Goal: Task Accomplishment & Management: Use online tool/utility

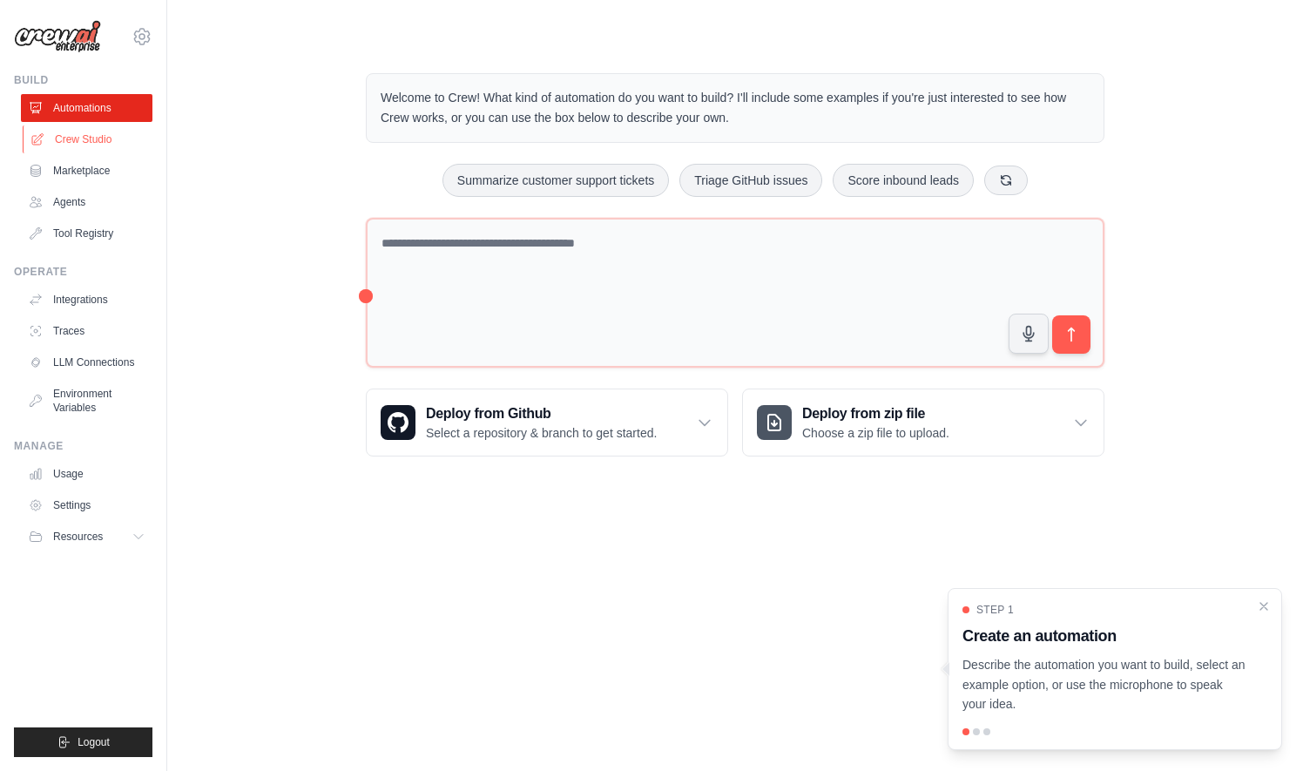
click at [84, 134] on link "Crew Studio" at bounding box center [89, 139] width 132 height 28
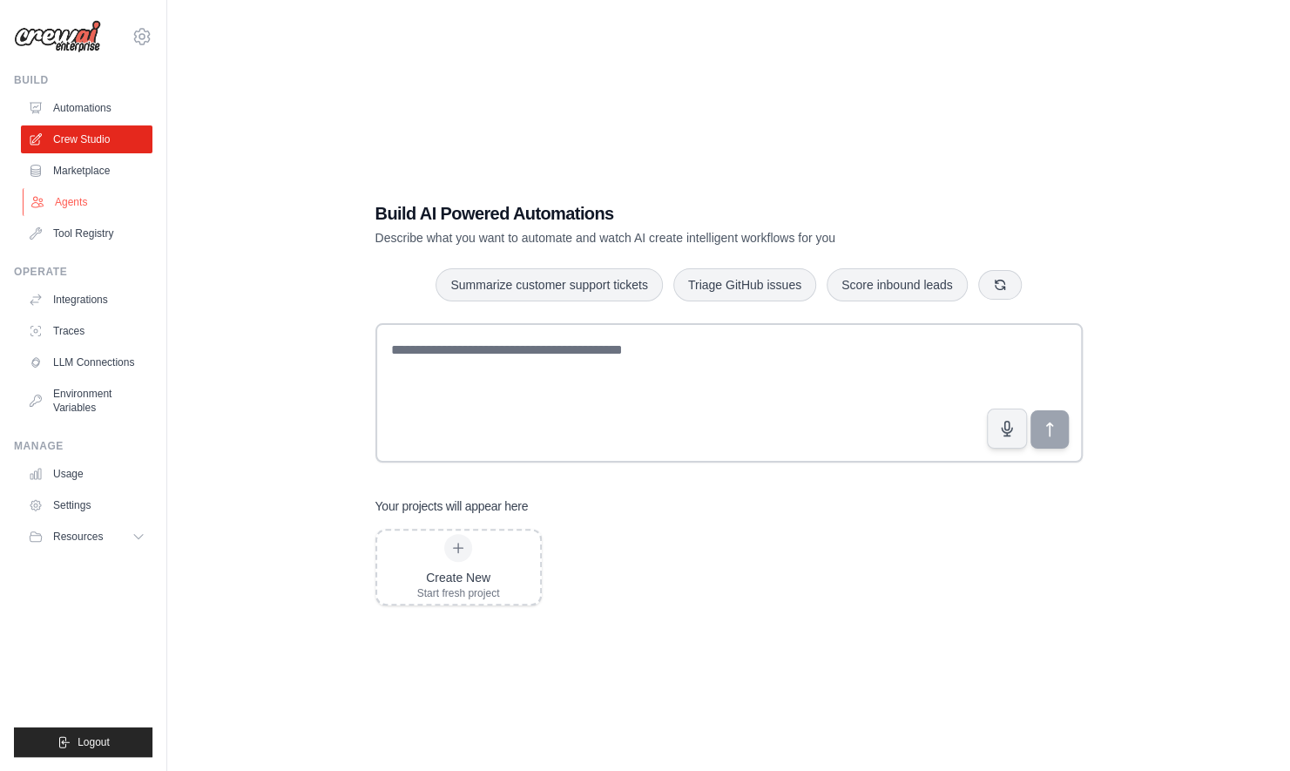
click at [73, 203] on link "Agents" at bounding box center [89, 202] width 132 height 28
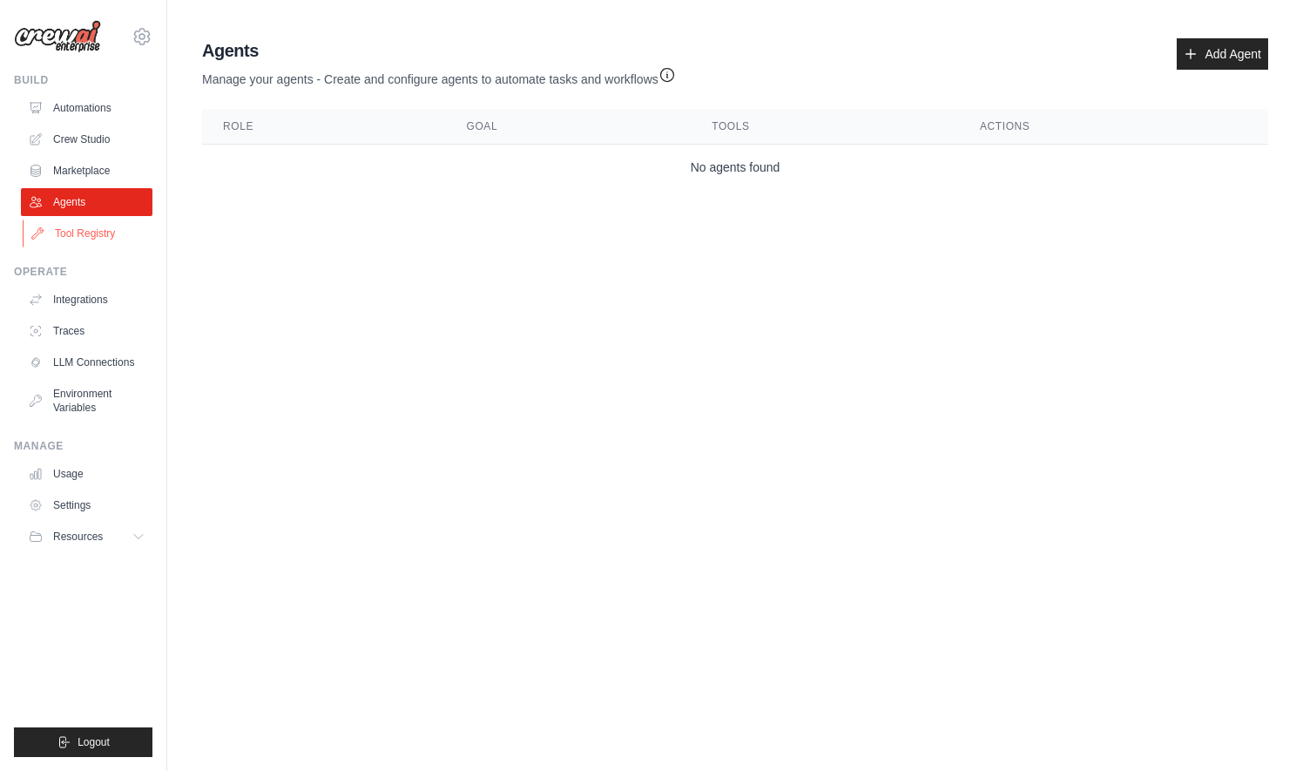
click at [73, 230] on link "Tool Registry" at bounding box center [89, 234] width 132 height 28
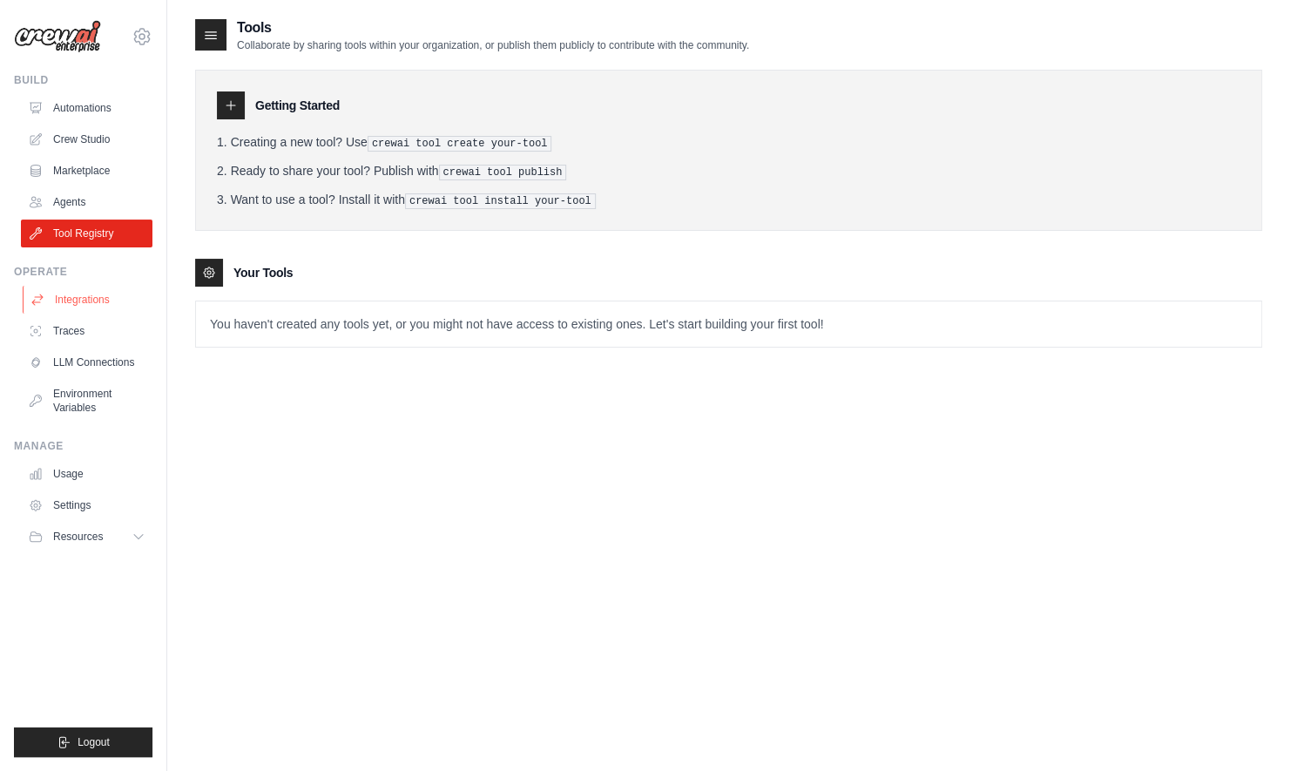
click at [68, 305] on link "Integrations" at bounding box center [89, 300] width 132 height 28
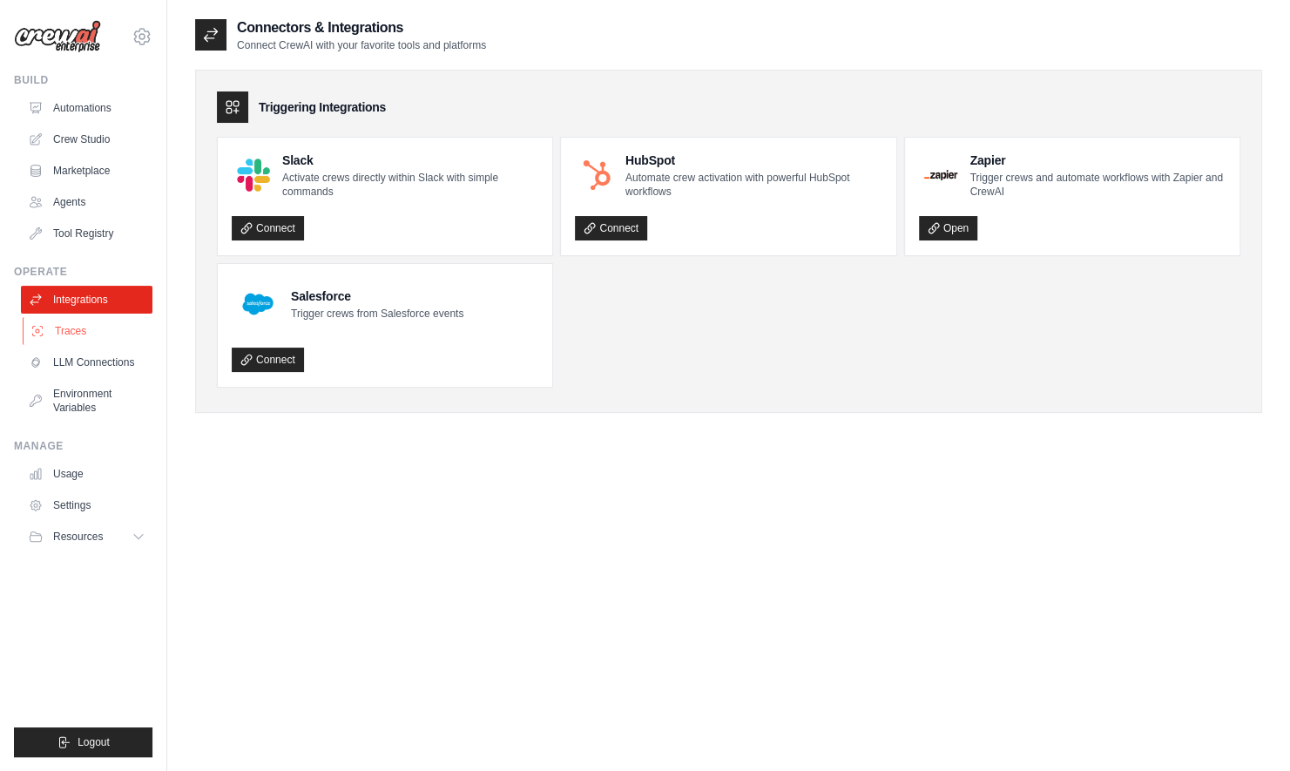
click at [67, 333] on link "Traces" at bounding box center [89, 331] width 132 height 28
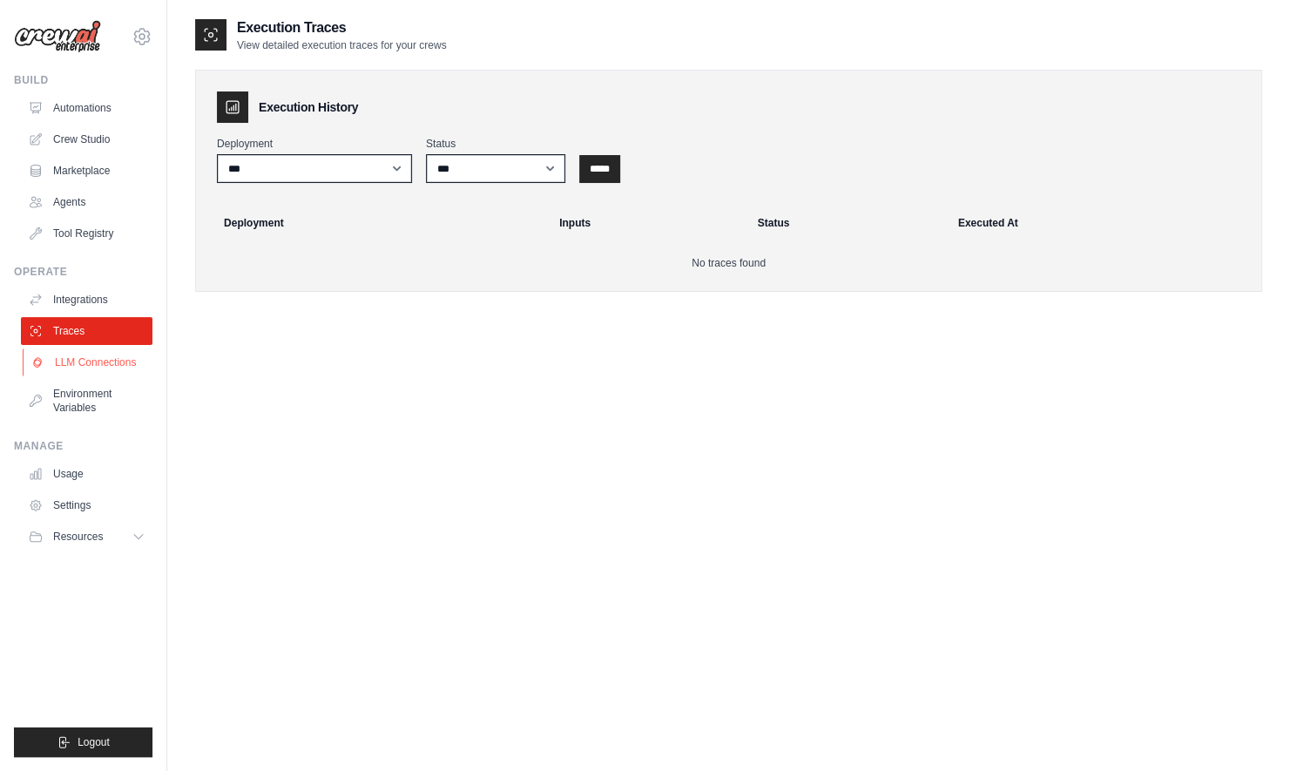
click at [61, 364] on link "LLM Connections" at bounding box center [89, 362] width 132 height 28
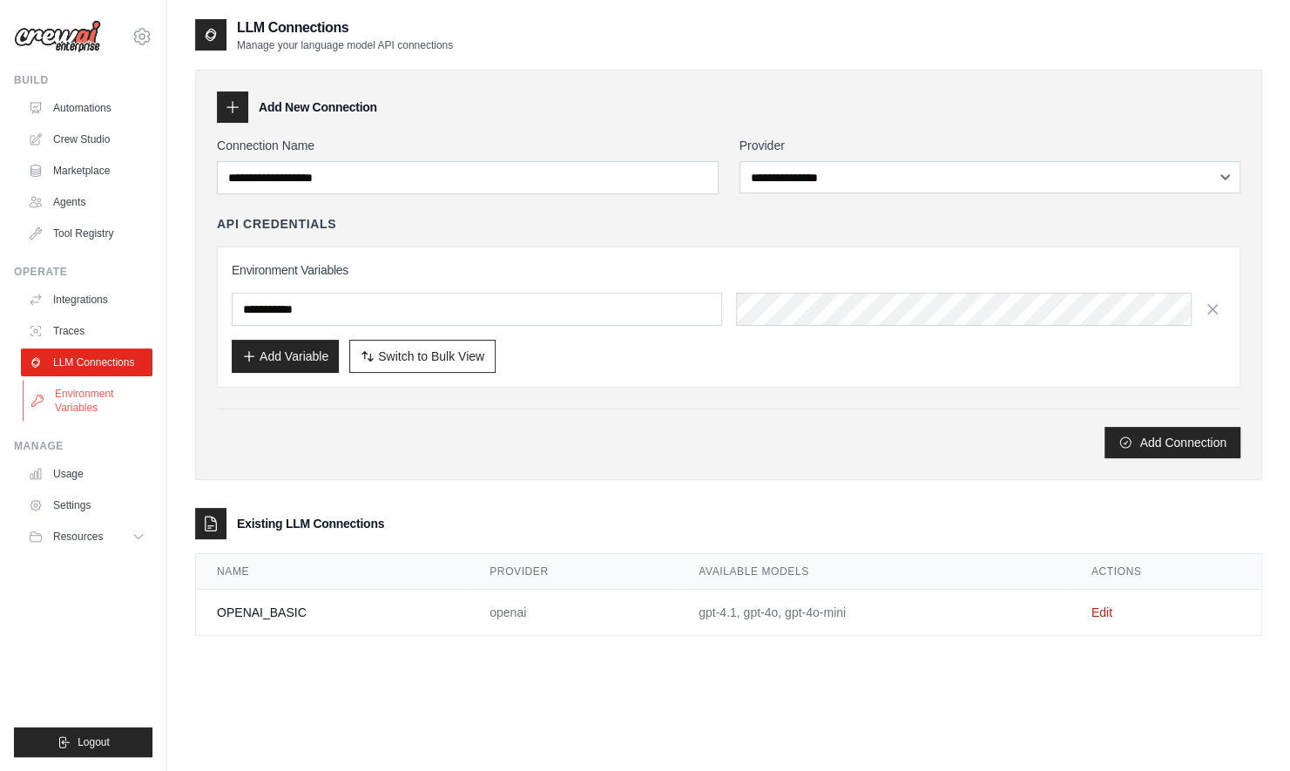
click at [57, 380] on link "Environment Variables" at bounding box center [89, 401] width 132 height 42
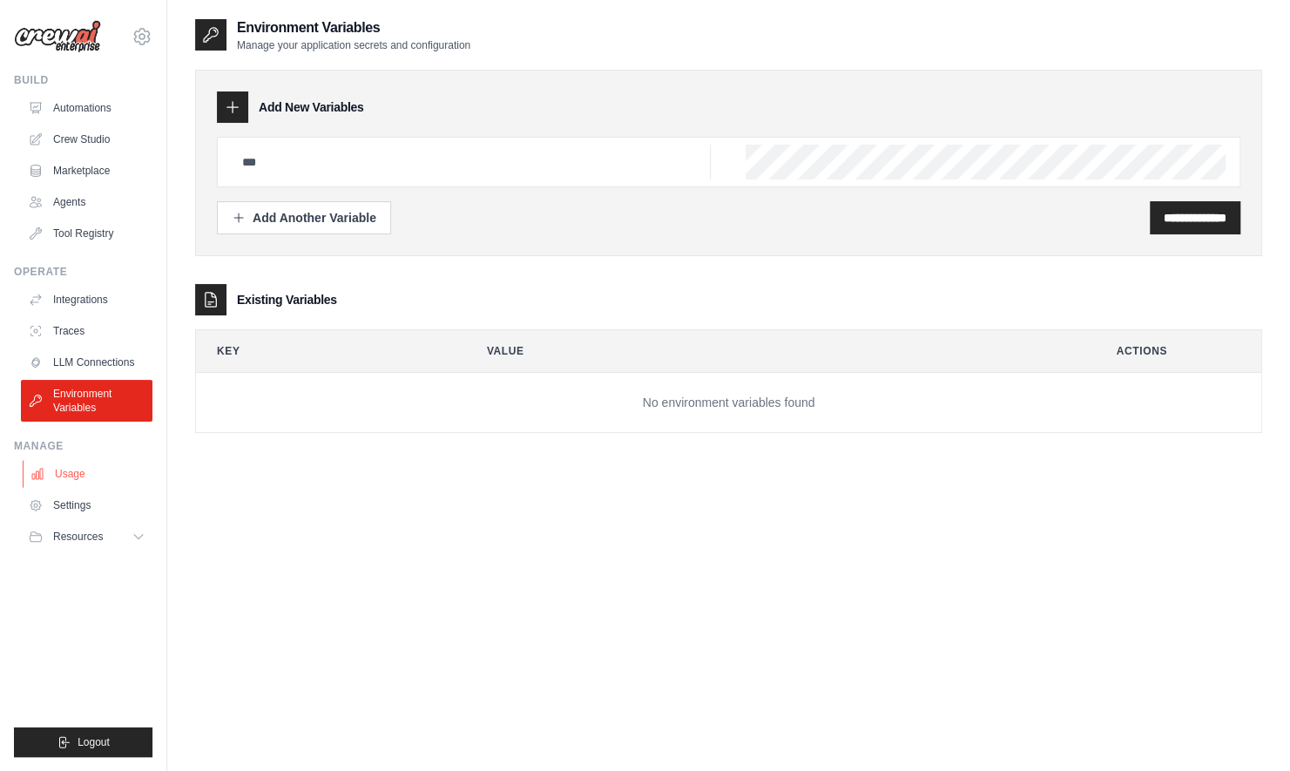
click at [75, 481] on link "Usage" at bounding box center [89, 474] width 132 height 28
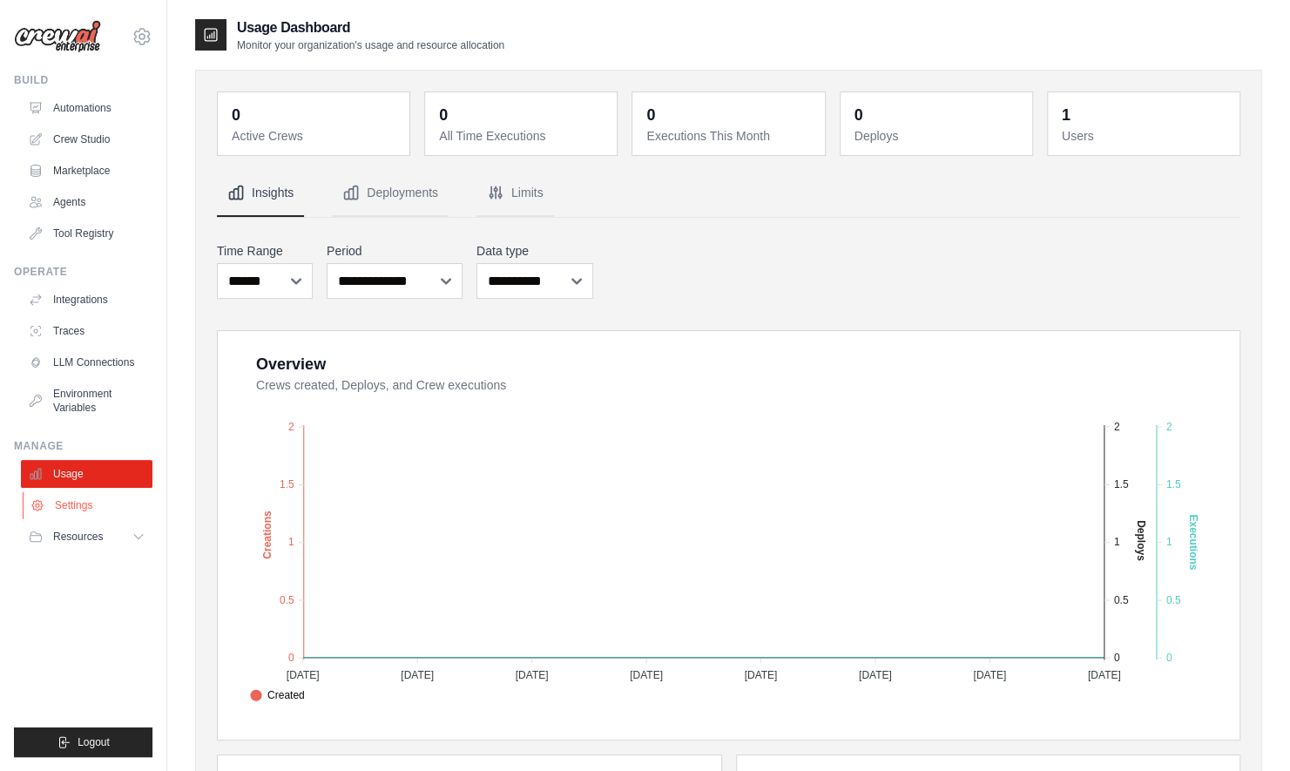
click at [71, 512] on link "Settings" at bounding box center [89, 505] width 132 height 28
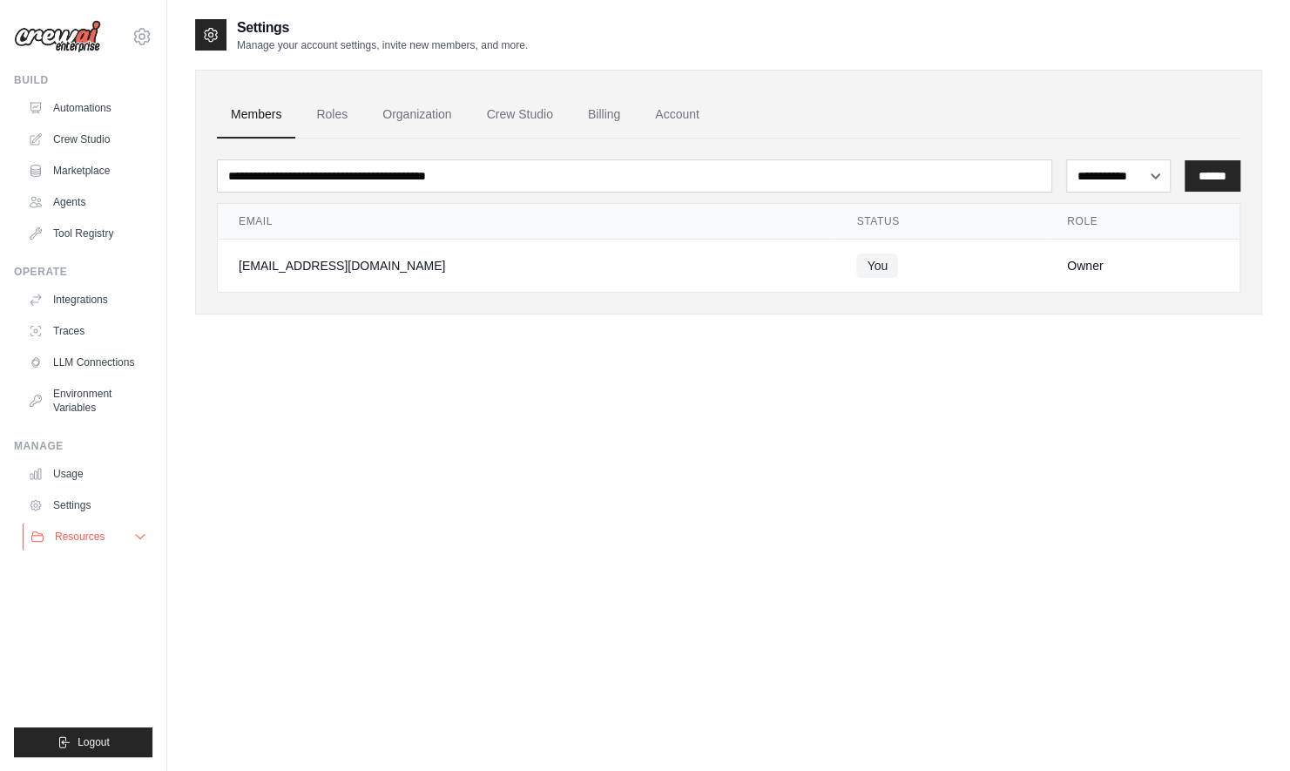
click at [71, 541] on span "Resources" at bounding box center [80, 537] width 50 height 14
click at [69, 566] on span "Documentation" at bounding box center [97, 566] width 71 height 14
click at [84, 94] on link "Automations" at bounding box center [89, 108] width 132 height 28
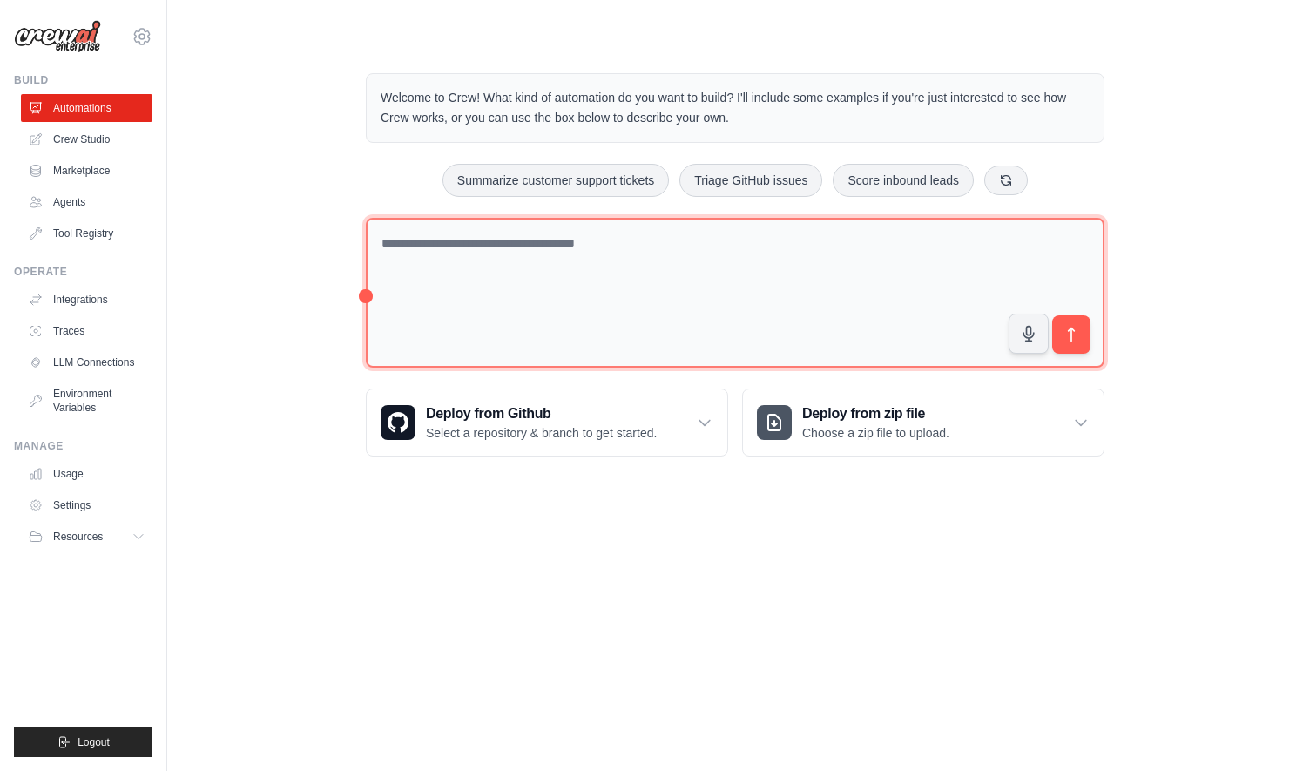
click at [559, 284] on textarea at bounding box center [735, 293] width 739 height 151
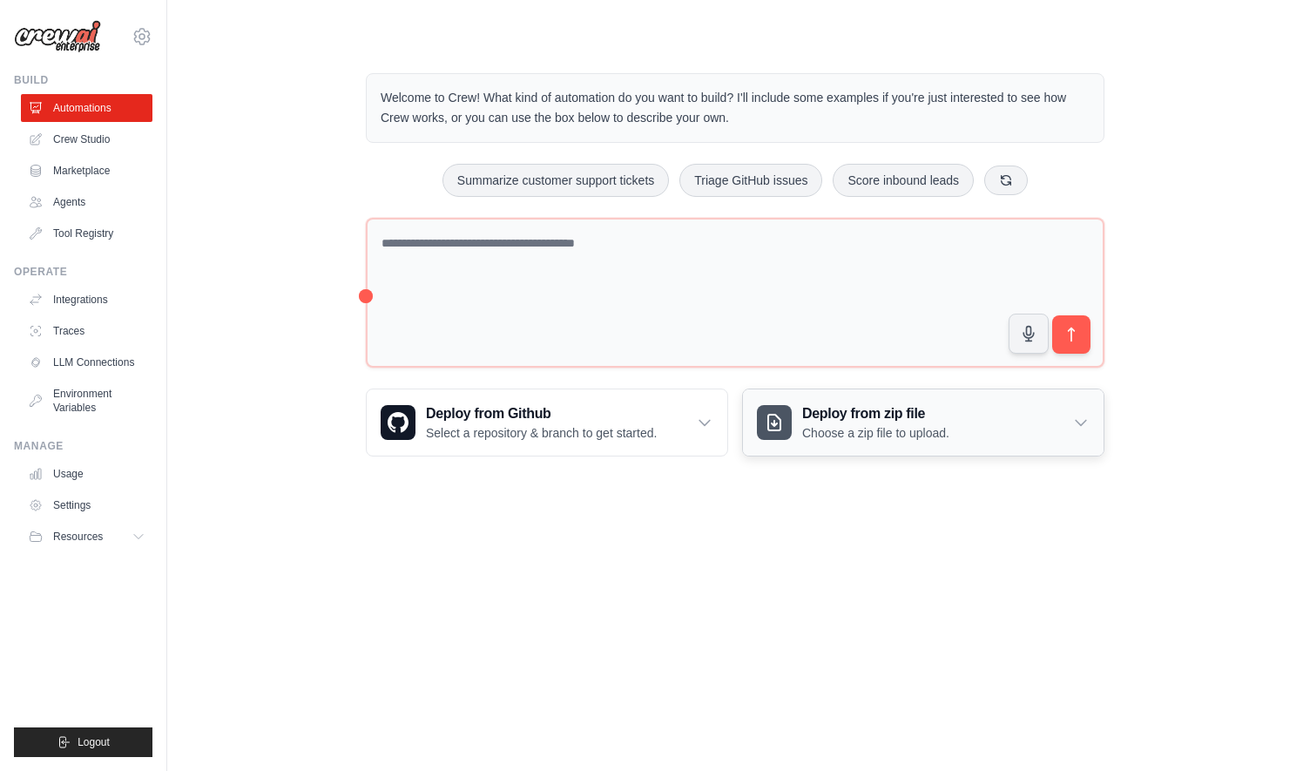
click at [845, 446] on div "Deploy from zip file Choose a zip file to upload." at bounding box center [923, 422] width 361 height 66
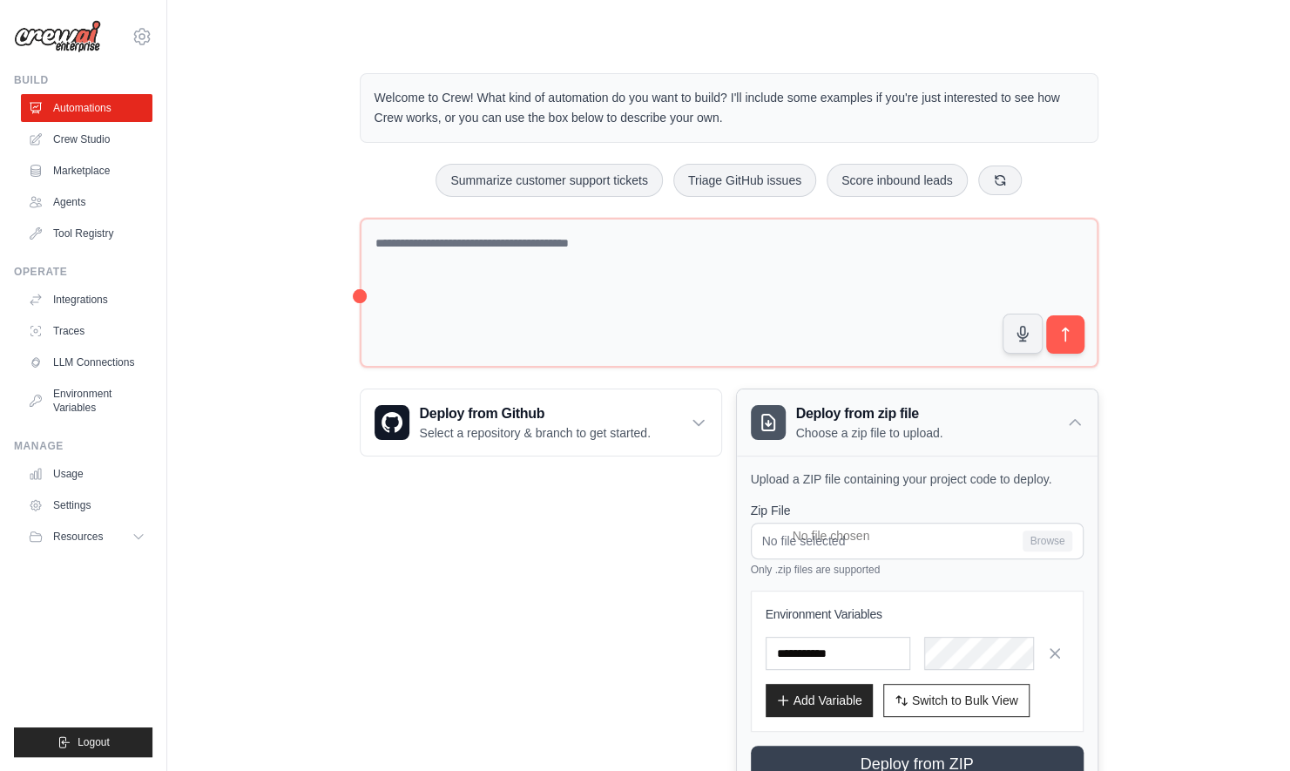
click at [845, 446] on div "Deploy from zip file Choose a zip file to upload." at bounding box center [917, 422] width 361 height 66
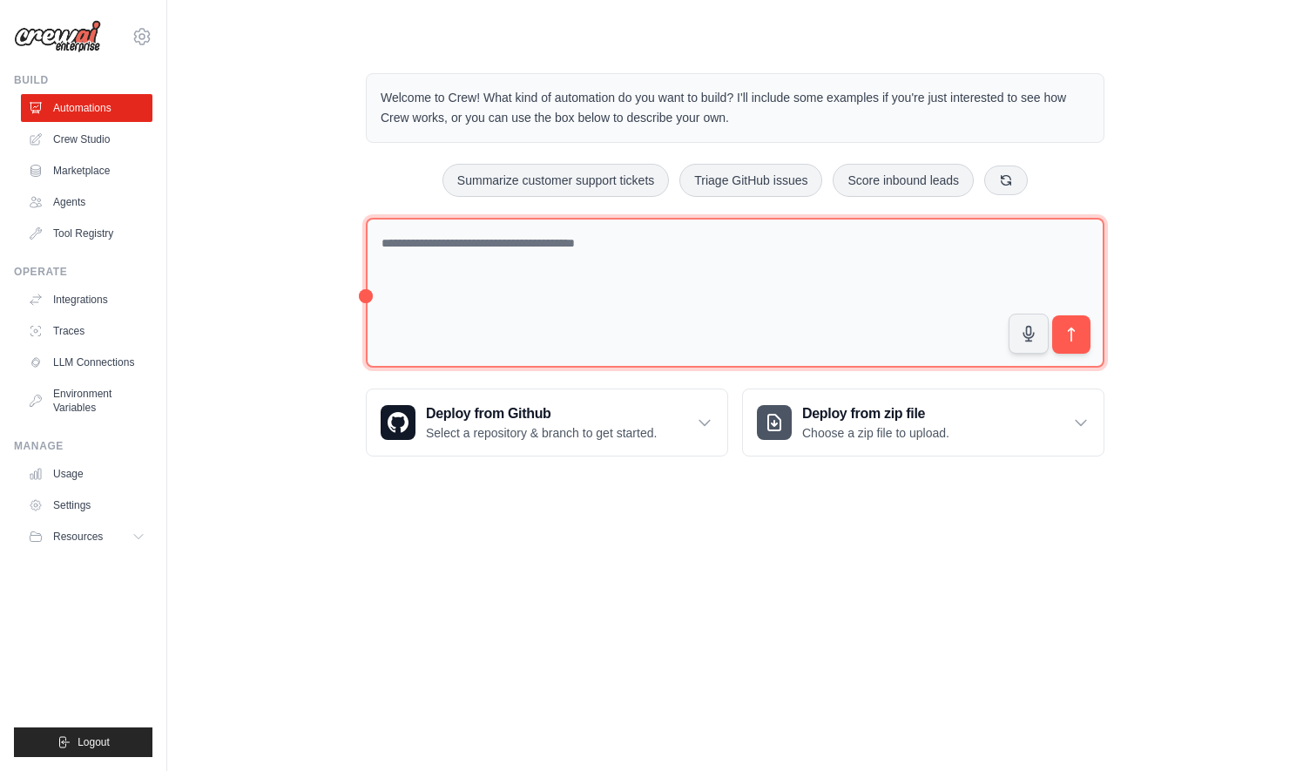
click at [524, 274] on textarea at bounding box center [735, 293] width 739 height 151
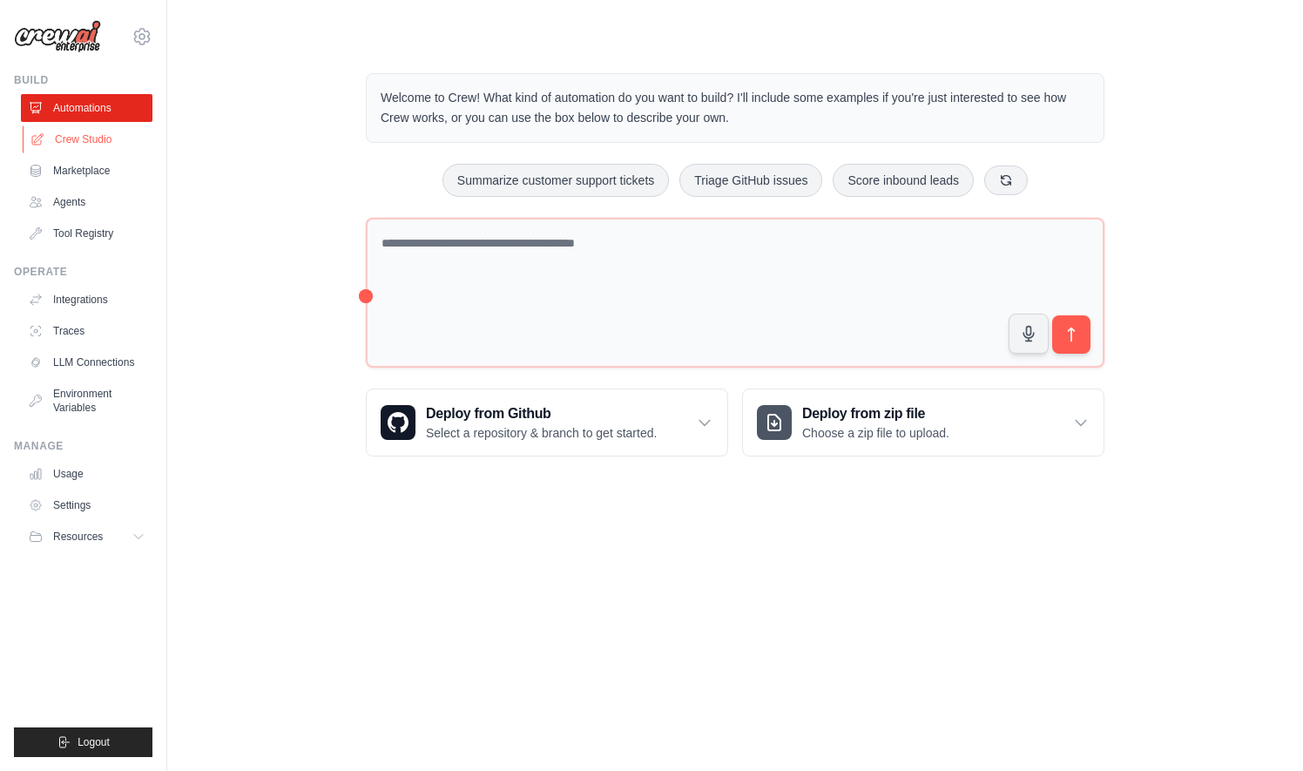
click at [78, 139] on link "Crew Studio" at bounding box center [89, 139] width 132 height 28
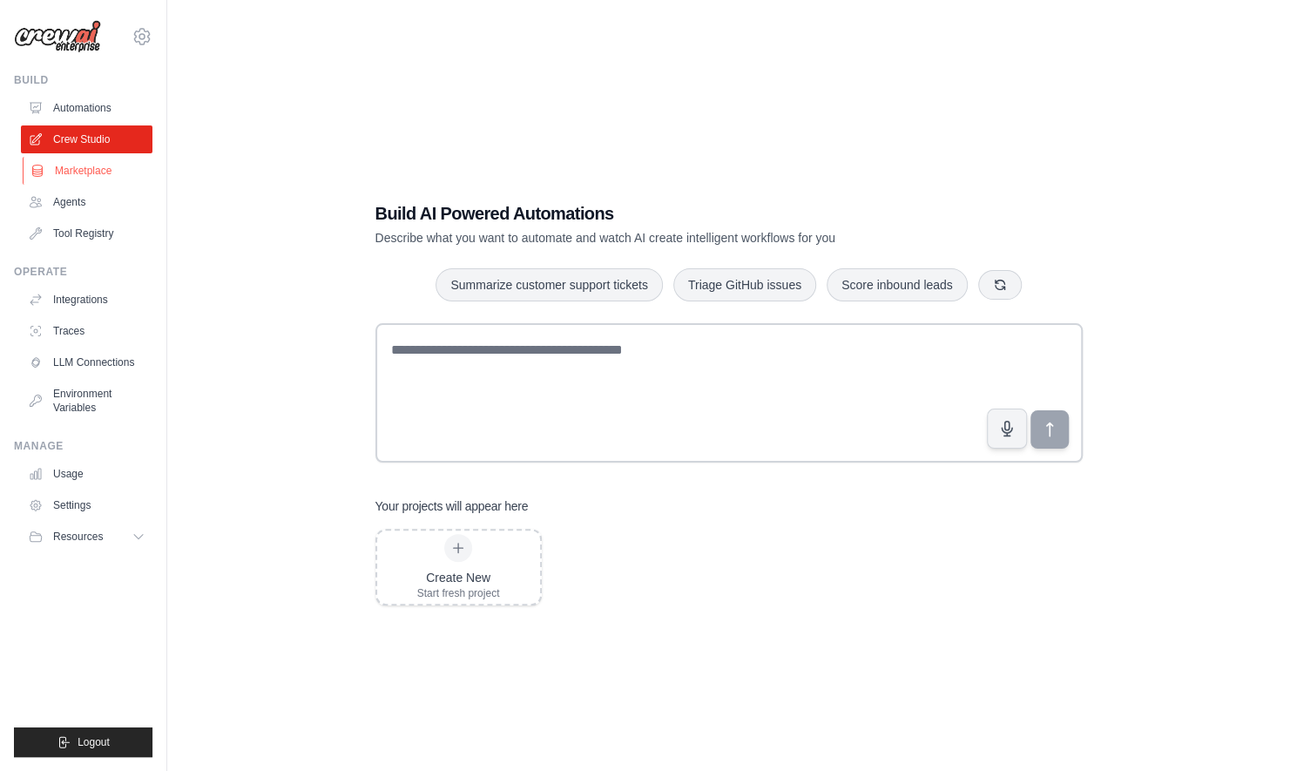
click at [94, 170] on link "Marketplace" at bounding box center [89, 171] width 132 height 28
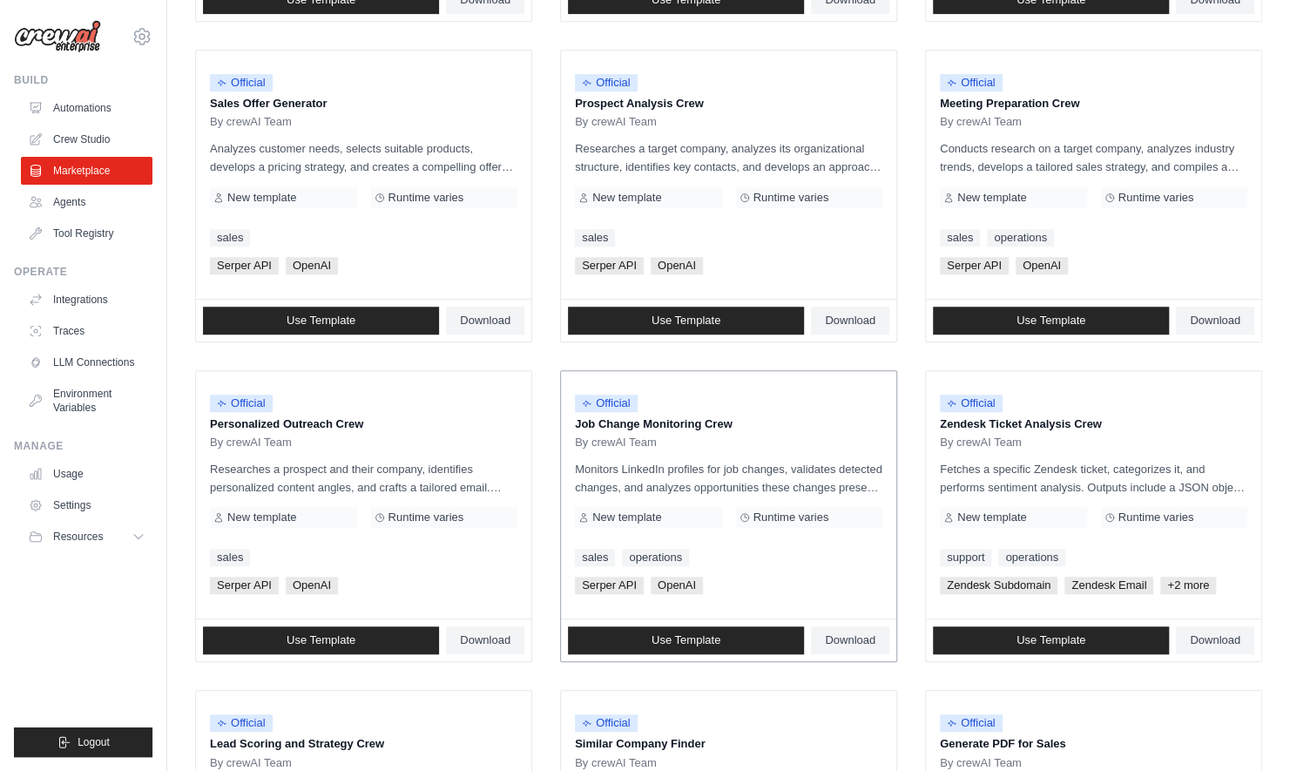
scroll to position [839, 0]
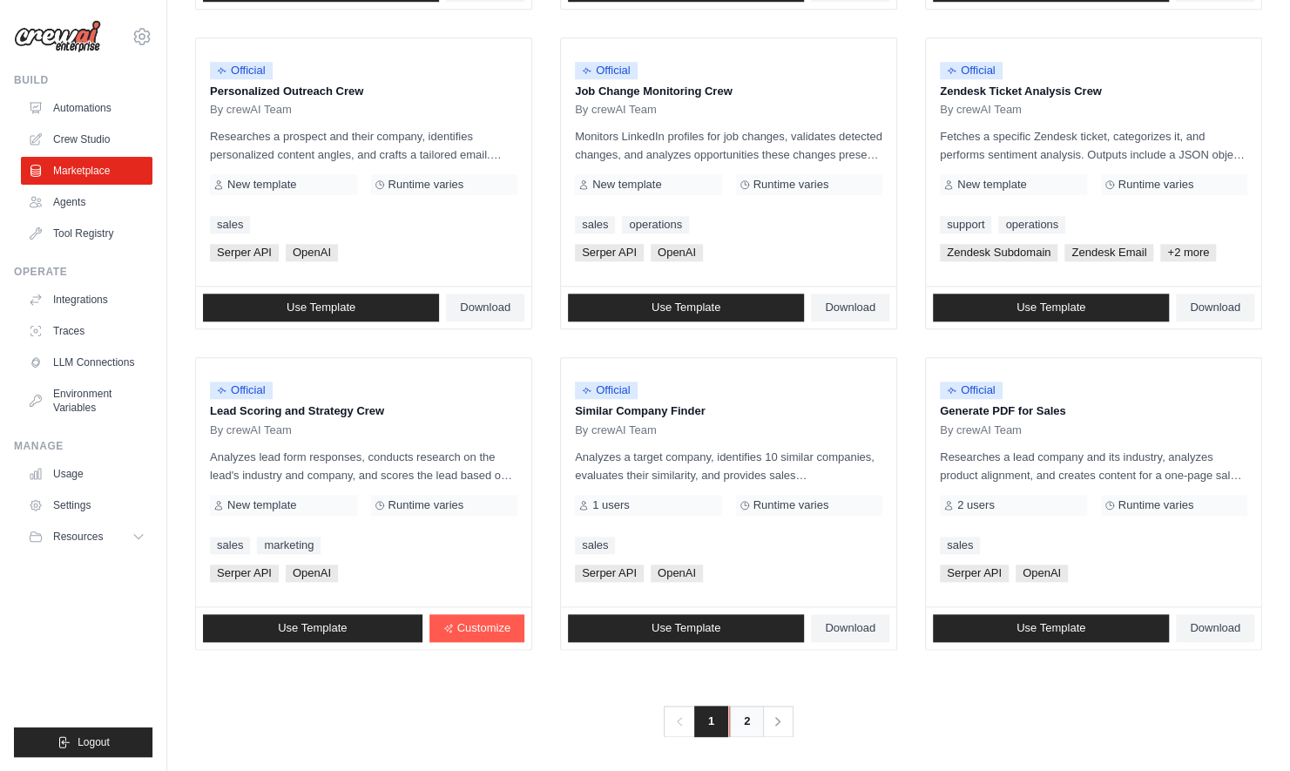
click at [743, 724] on link "2" at bounding box center [746, 721] width 35 height 31
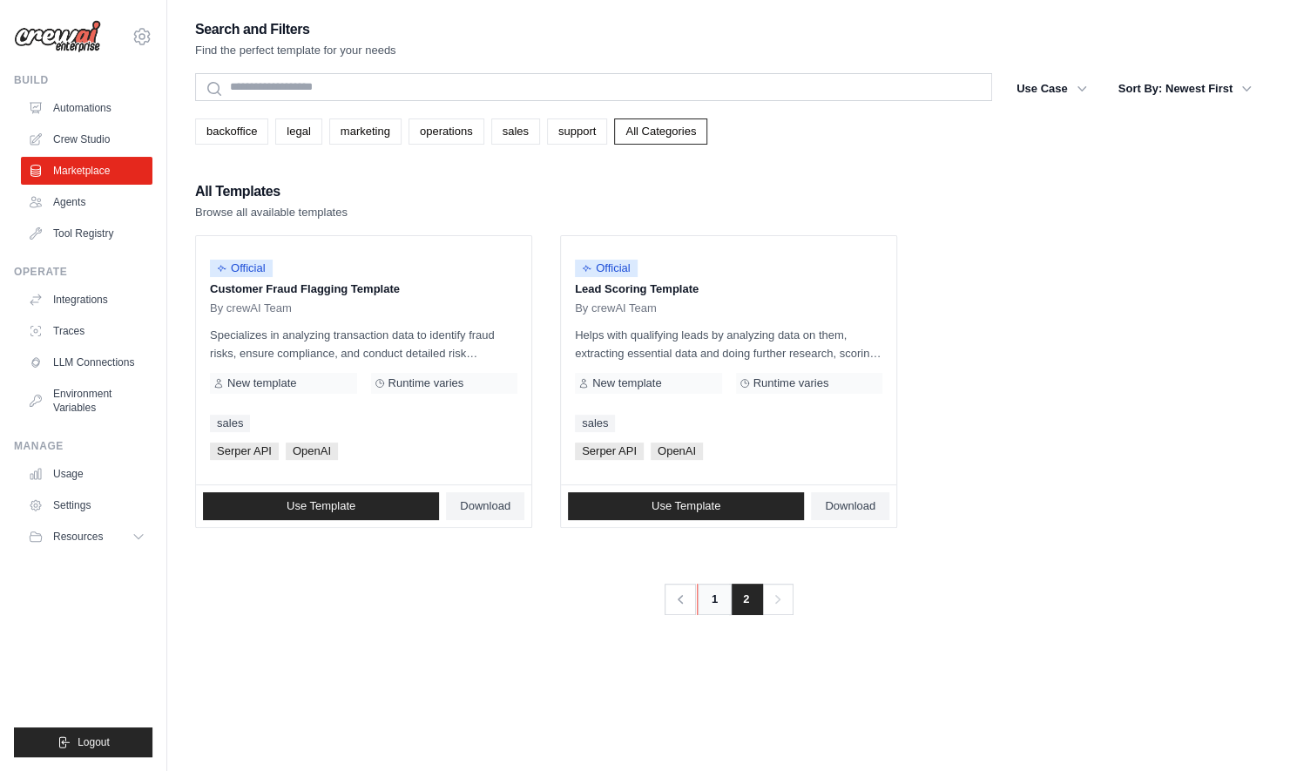
click at [710, 598] on link "1" at bounding box center [714, 599] width 35 height 31
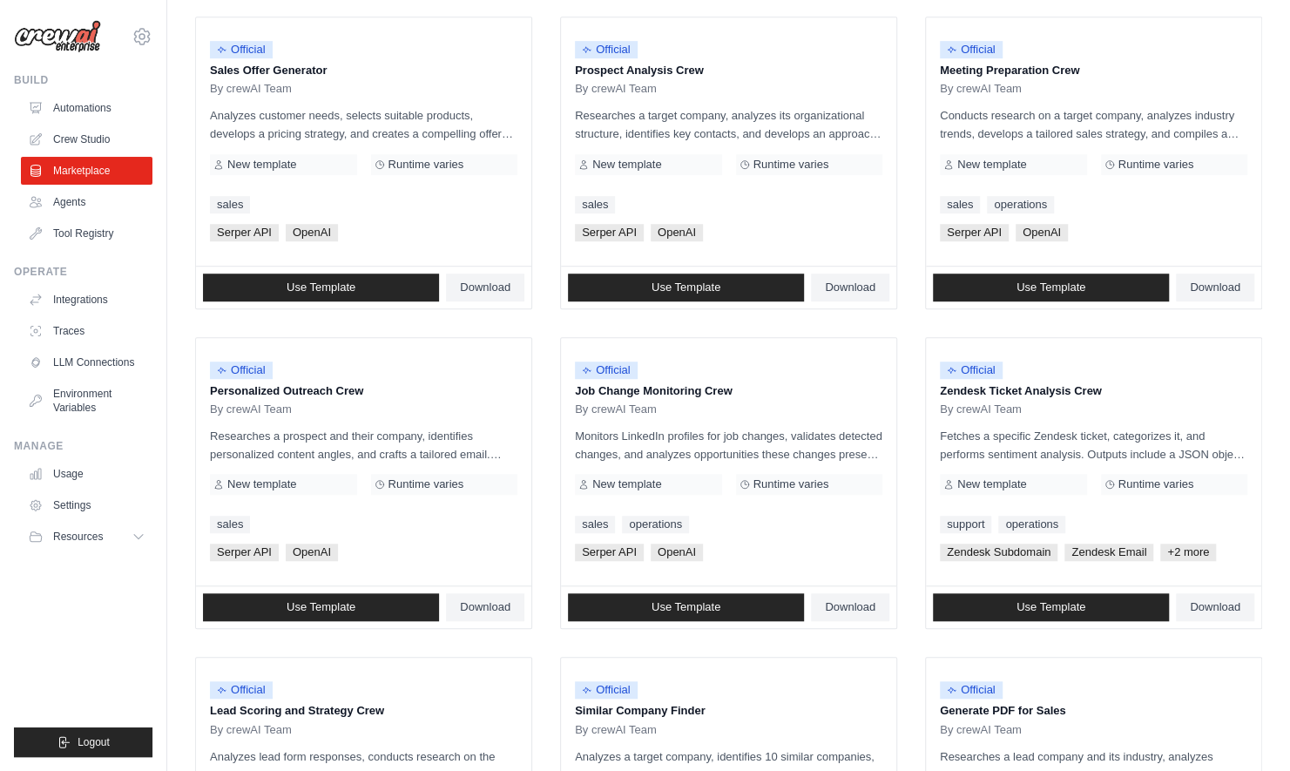
scroll to position [565, 0]
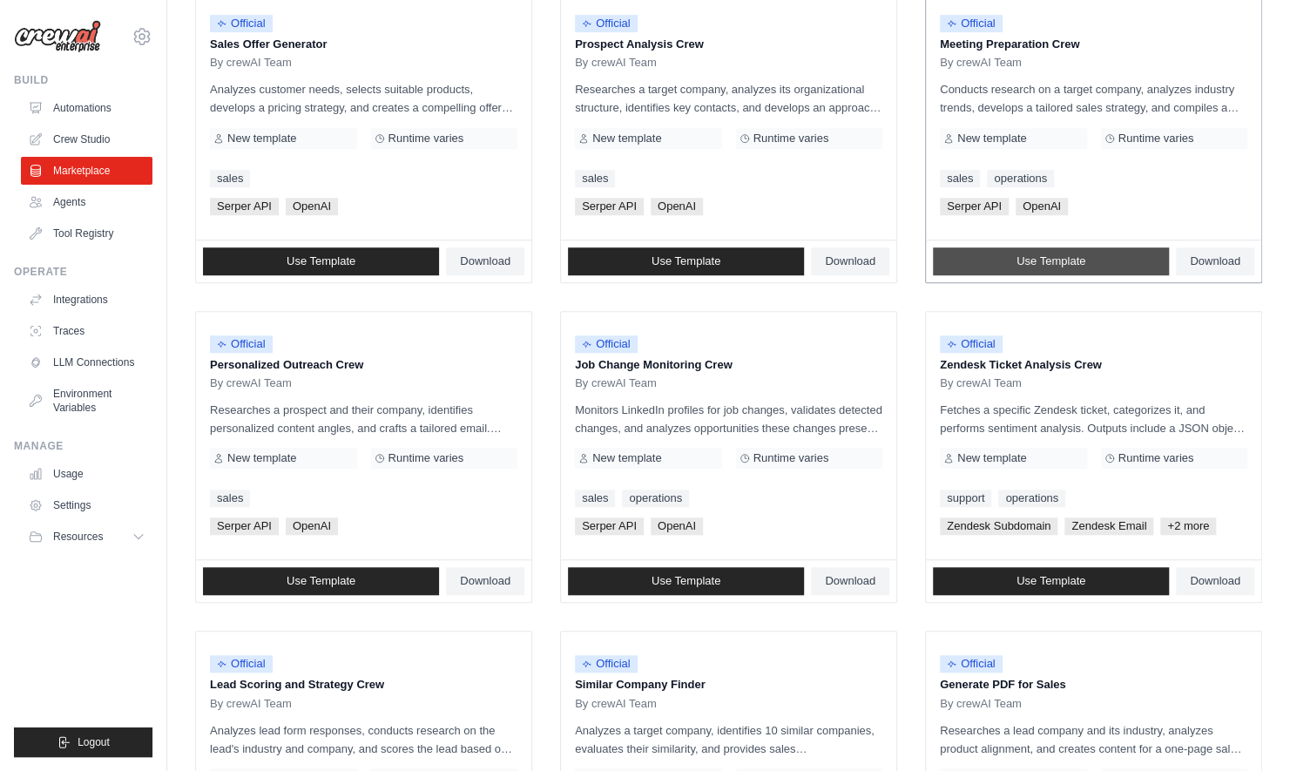
click at [1027, 257] on span "Use Template" at bounding box center [1051, 261] width 69 height 14
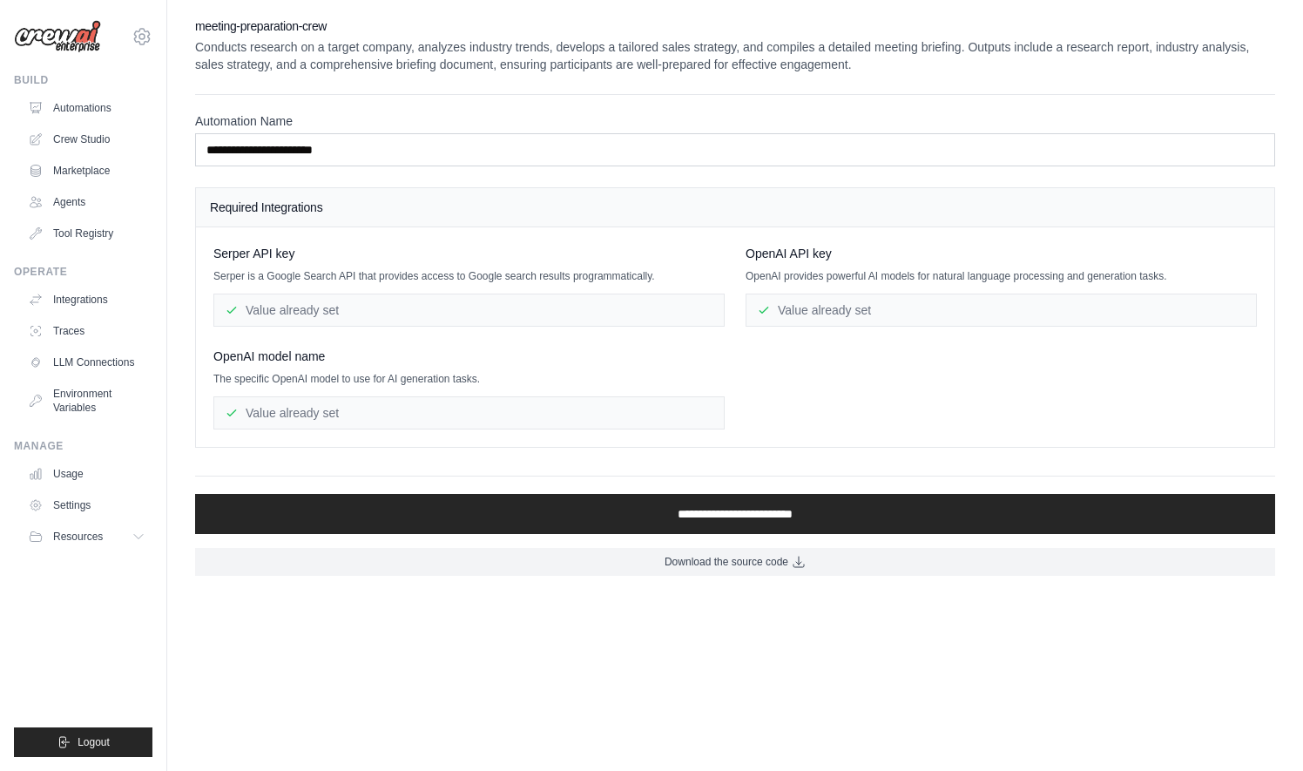
click at [451, 308] on div "Value already set" at bounding box center [468, 310] width 511 height 33
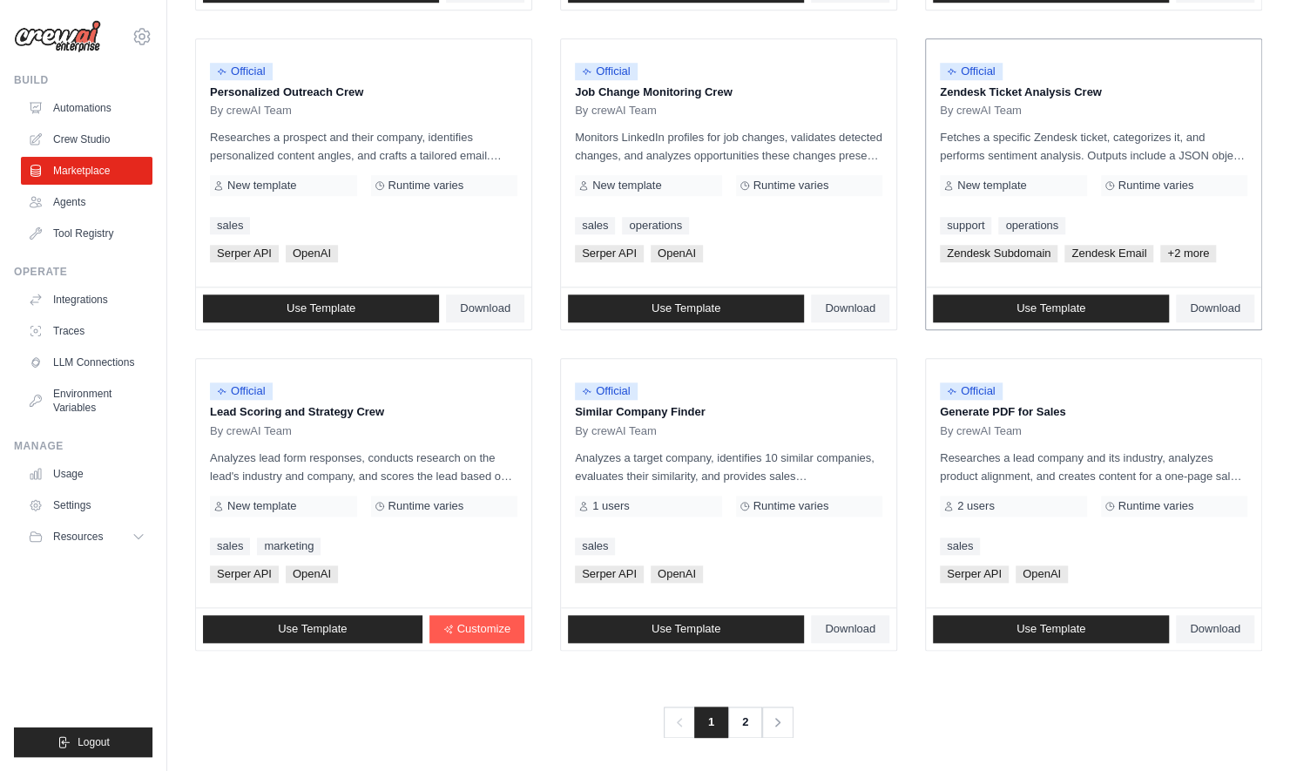
scroll to position [839, 0]
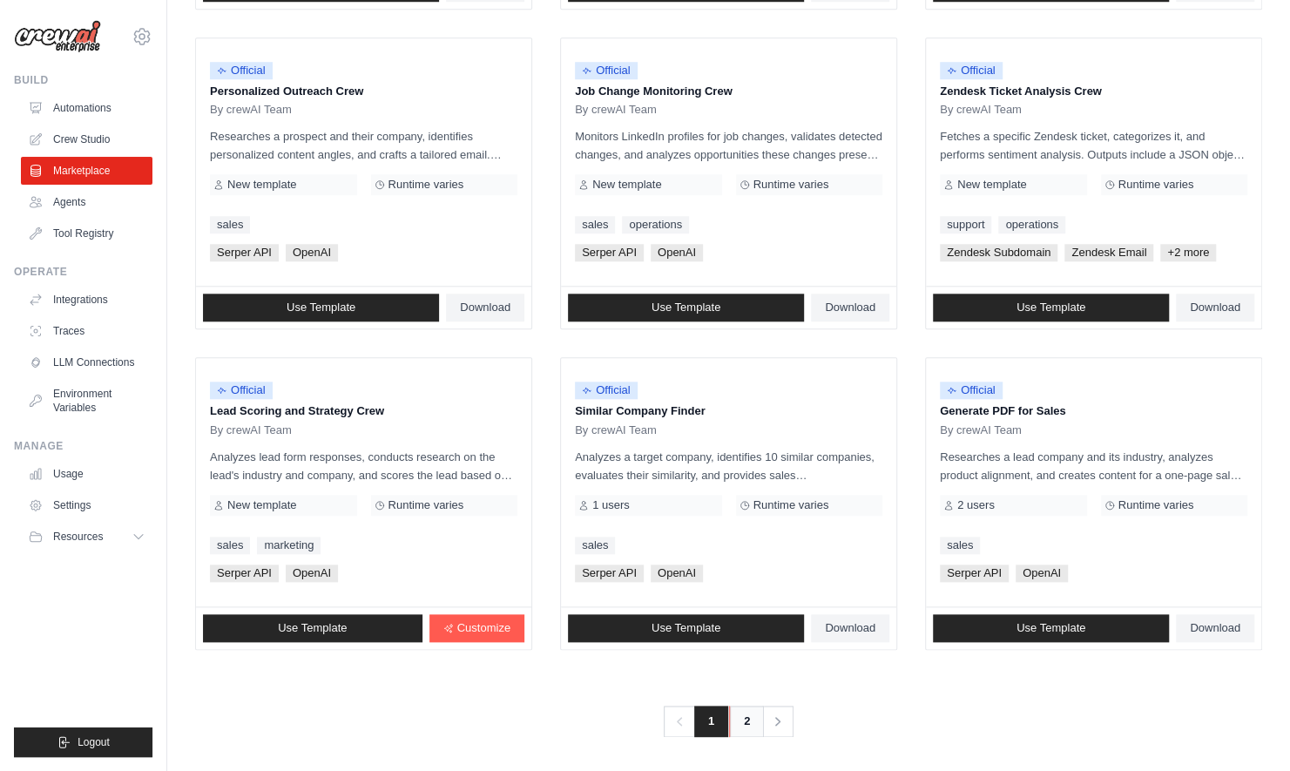
click at [744, 716] on link "2" at bounding box center [746, 721] width 35 height 31
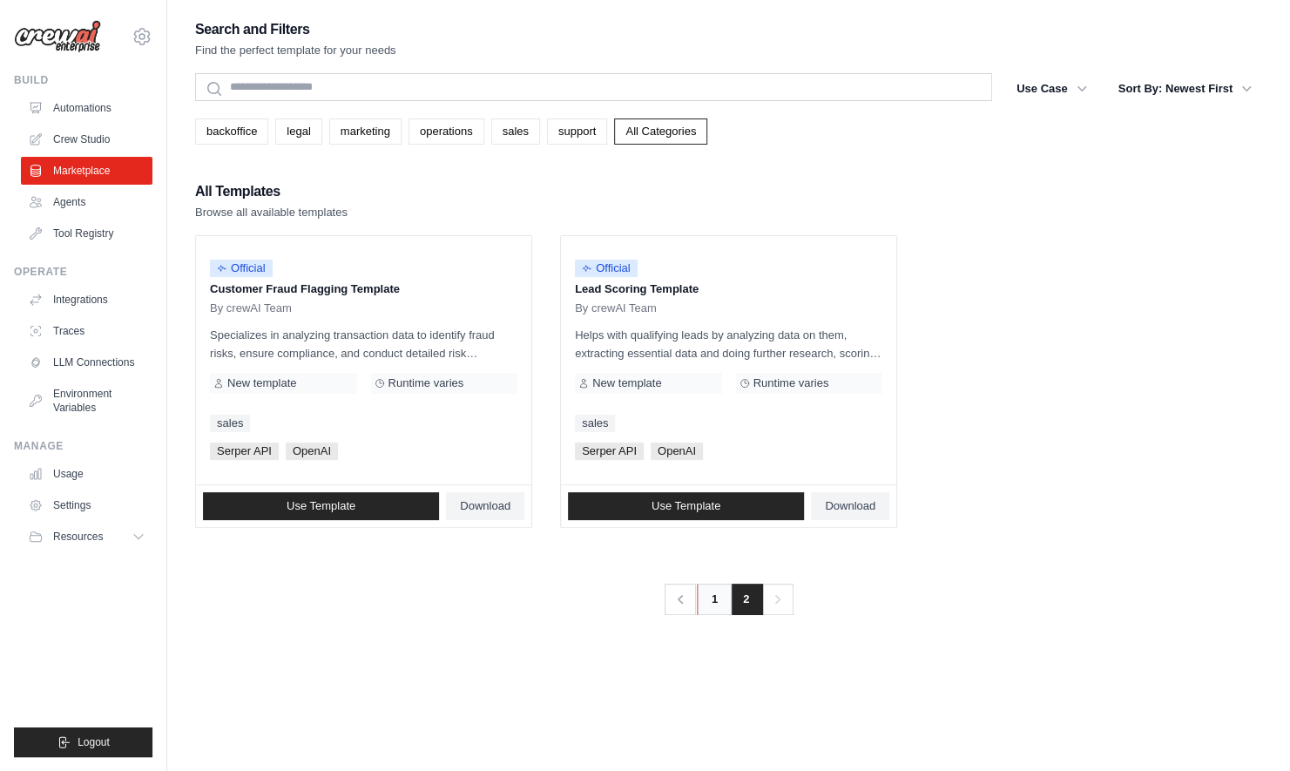
click at [715, 601] on link "1" at bounding box center [714, 599] width 35 height 31
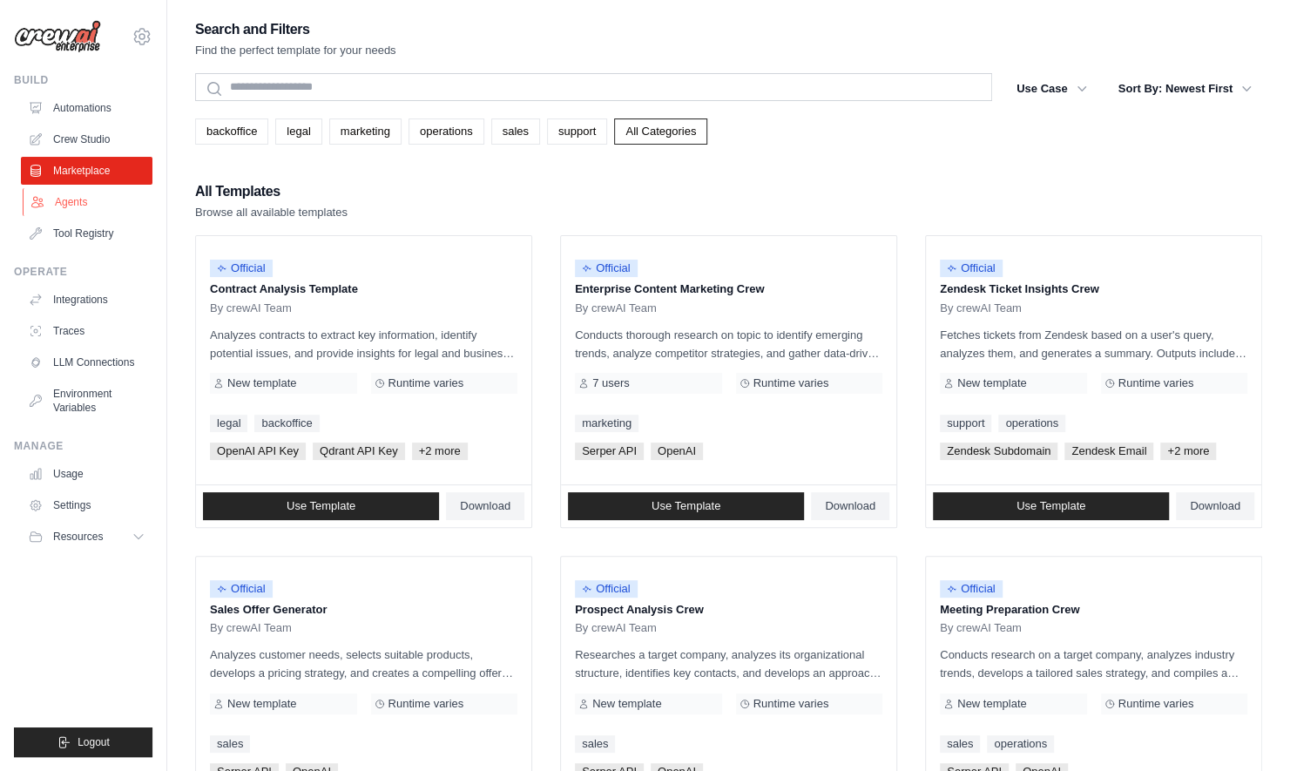
click at [73, 212] on link "Agents" at bounding box center [89, 202] width 132 height 28
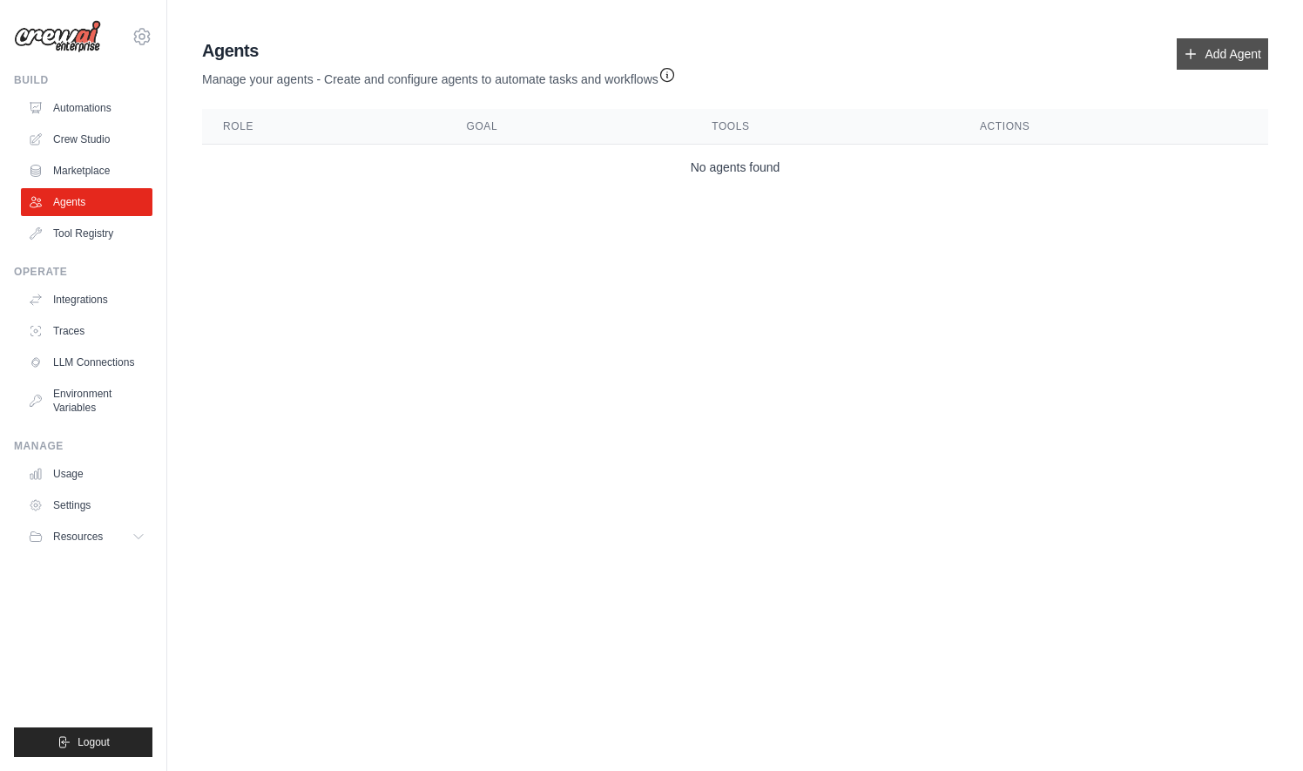
click at [1207, 53] on link "Add Agent" at bounding box center [1222, 53] width 91 height 31
click at [1220, 58] on link "Add Agent" at bounding box center [1222, 53] width 91 height 31
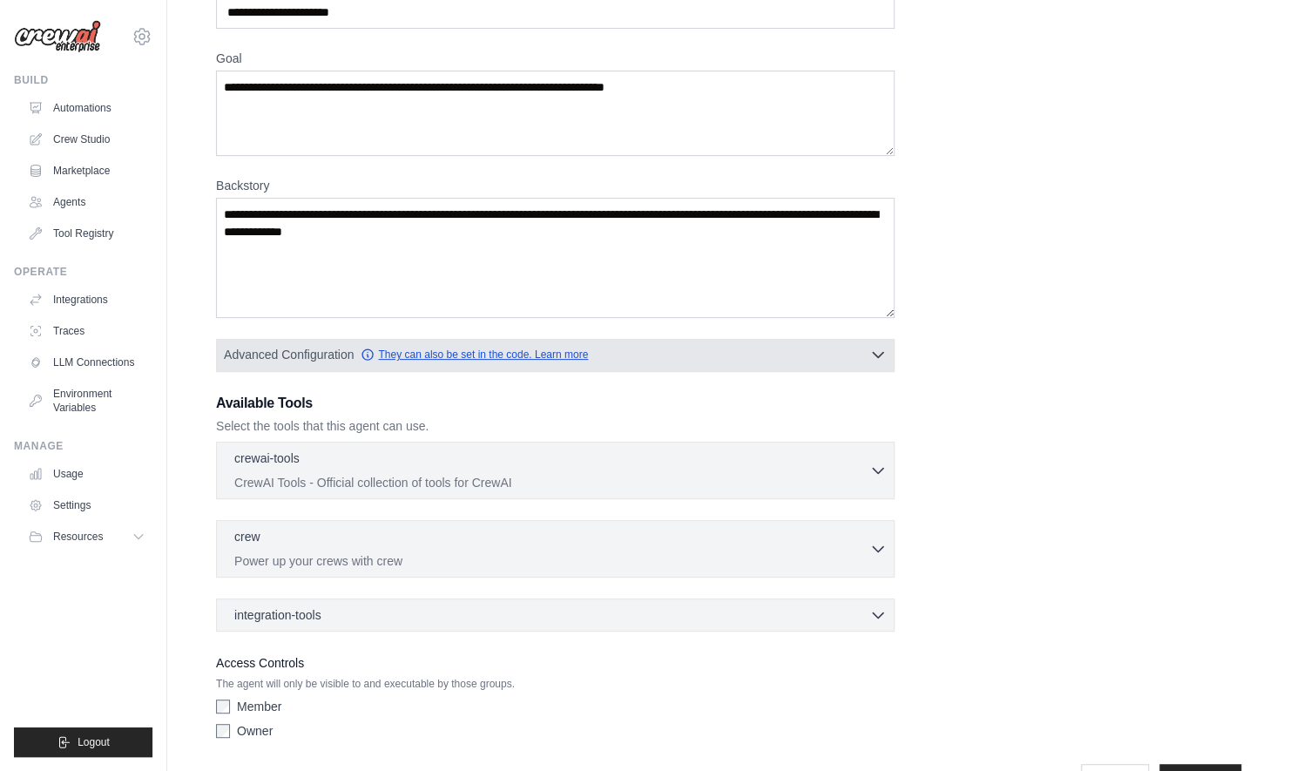
scroll to position [159, 0]
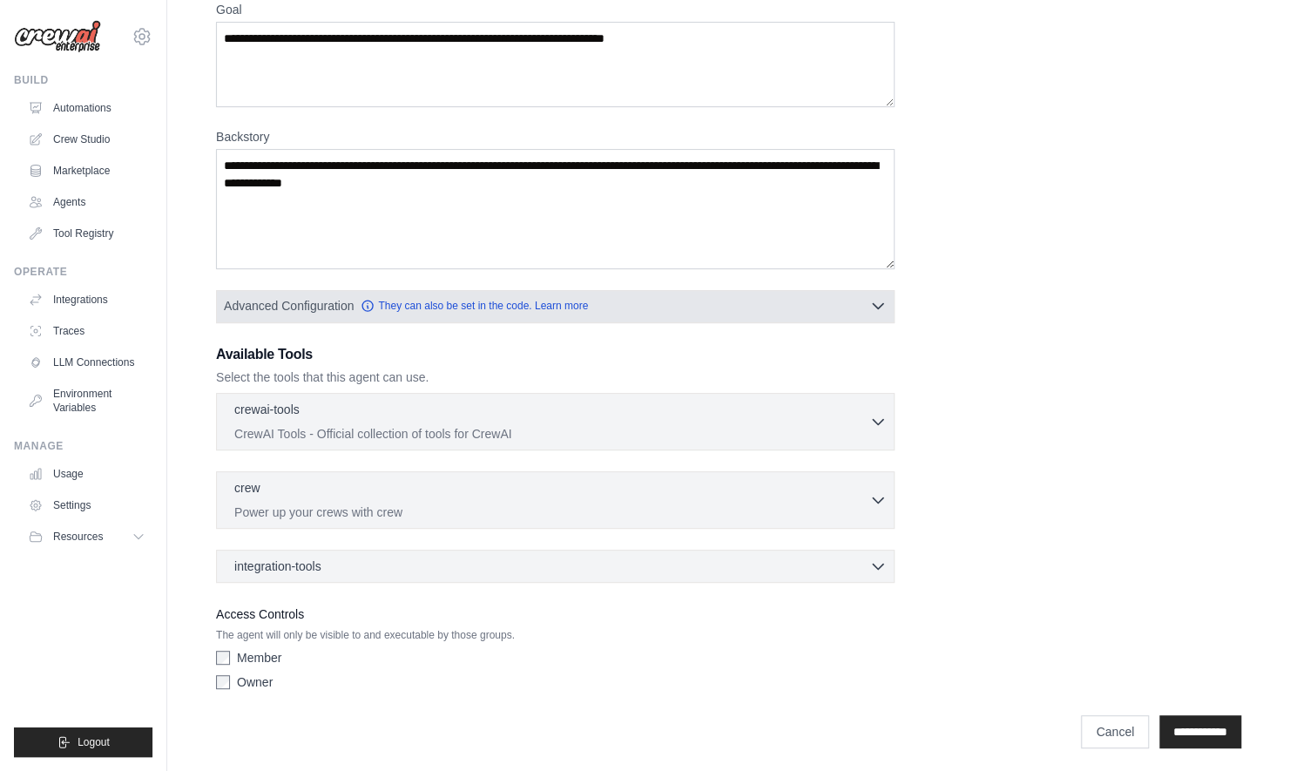
click at [669, 308] on button "Advanced Configuration They can also be set in the code. Learn more" at bounding box center [555, 305] width 677 height 31
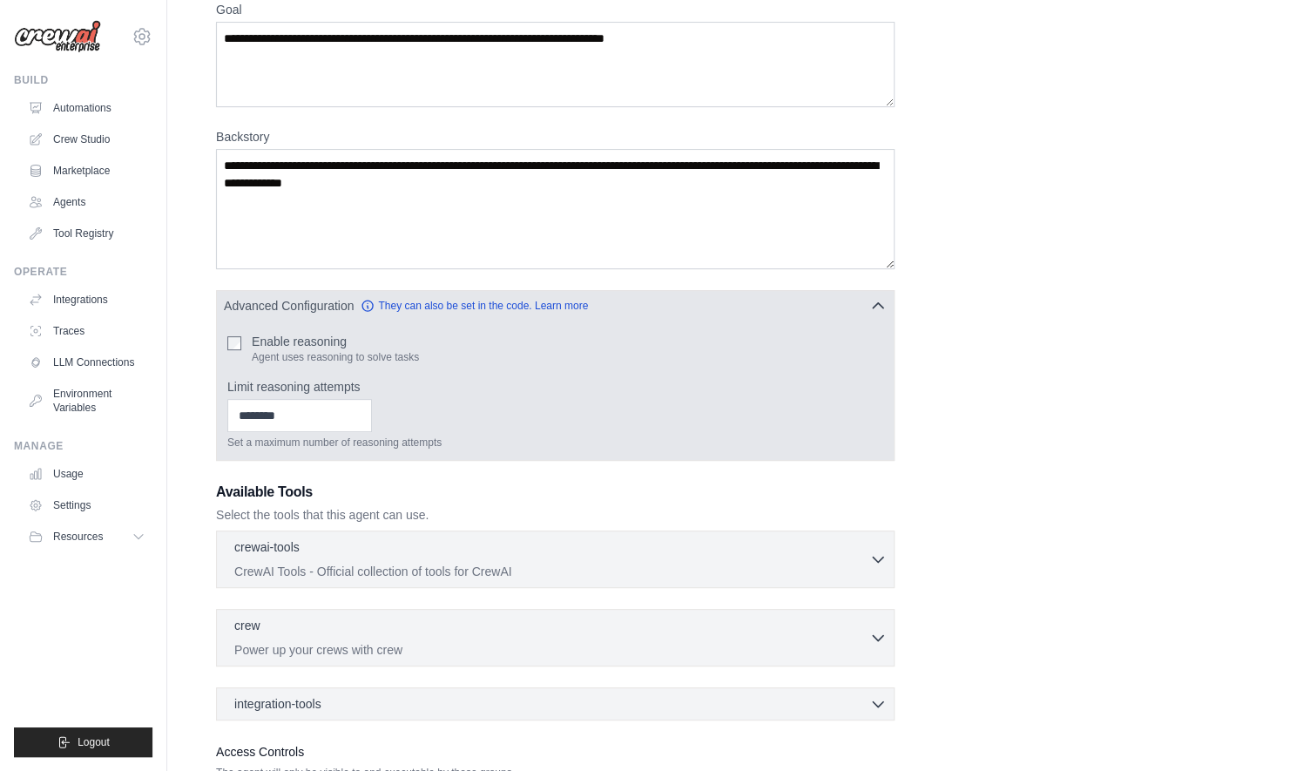
click at [669, 308] on button "Advanced Configuration They can also be set in the code. Learn more" at bounding box center [555, 305] width 677 height 31
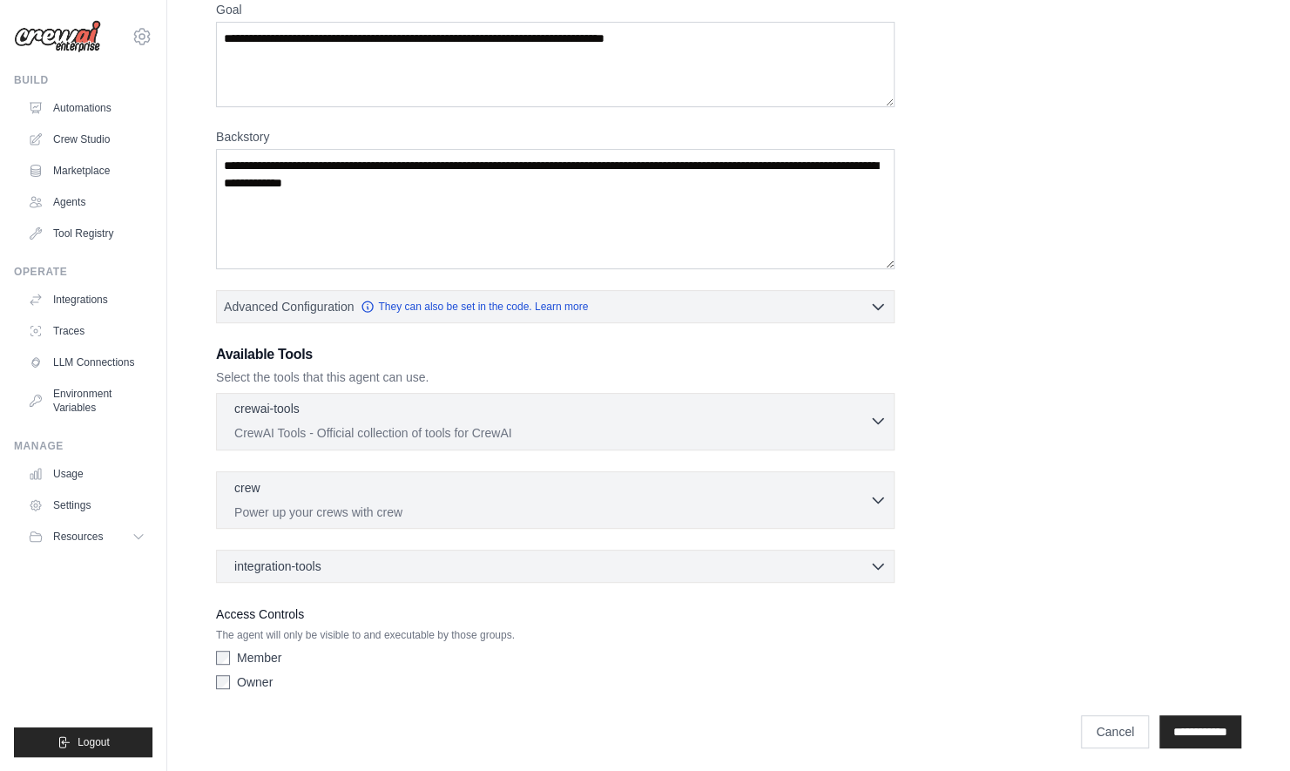
click at [610, 427] on p "CrewAI Tools - Official collection of tools for CrewAI" at bounding box center [551, 432] width 635 height 17
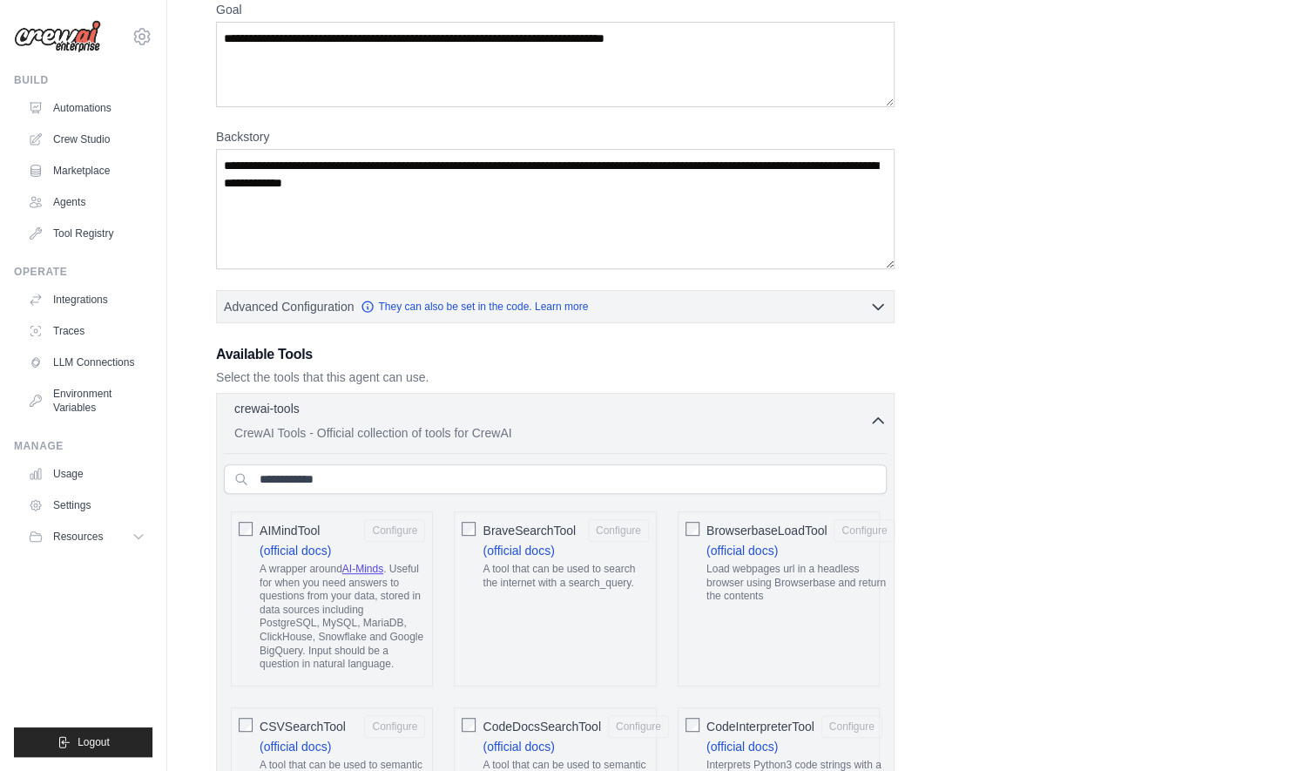
click at [610, 427] on p "CrewAI Tools - Official collection of tools for CrewAI" at bounding box center [551, 432] width 635 height 17
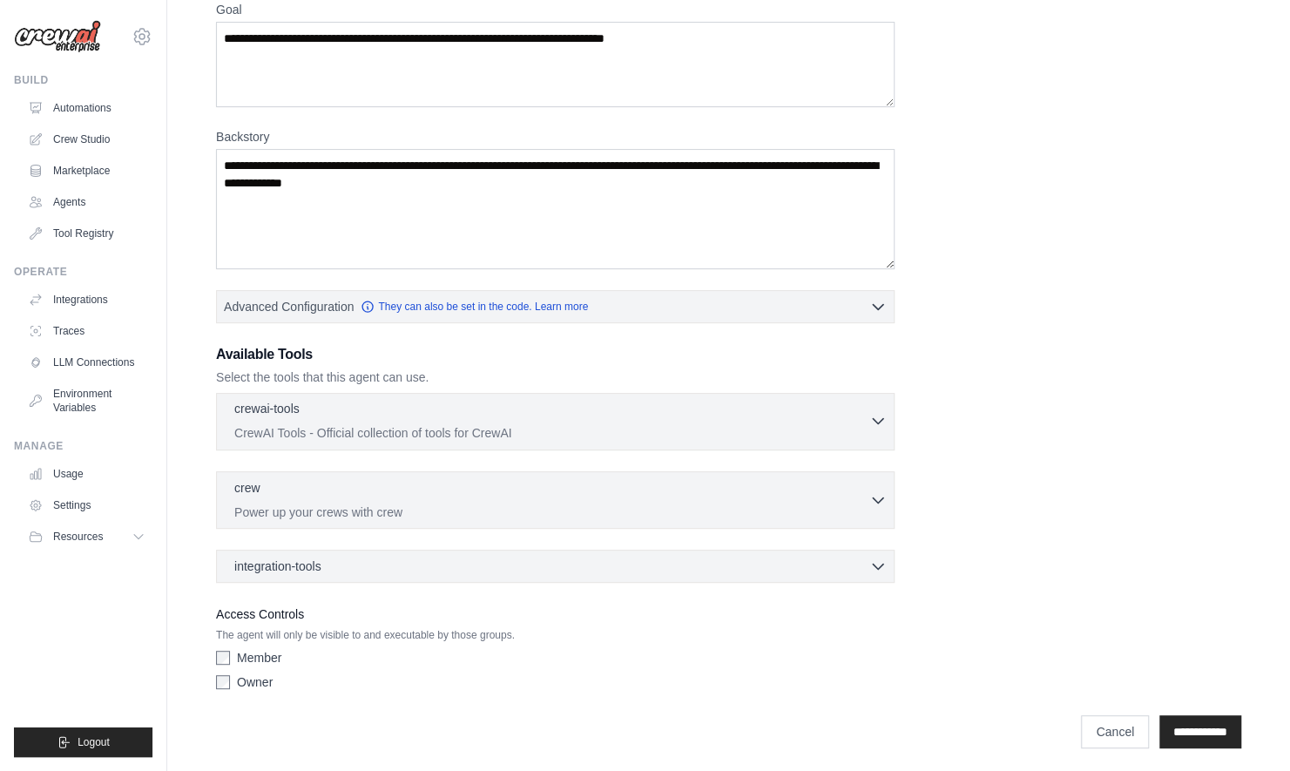
click at [610, 427] on p "CrewAI Tools - Official collection of tools for CrewAI" at bounding box center [551, 432] width 635 height 17
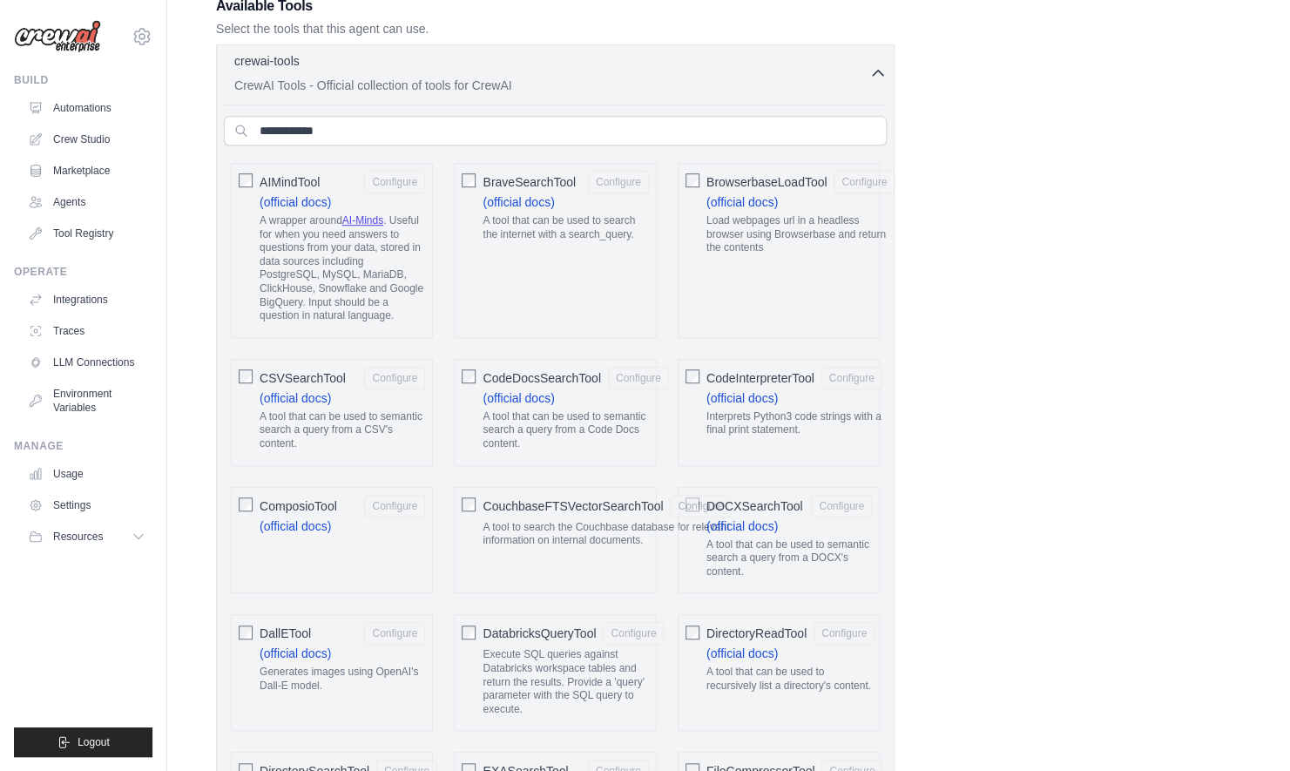
scroll to position [246, 0]
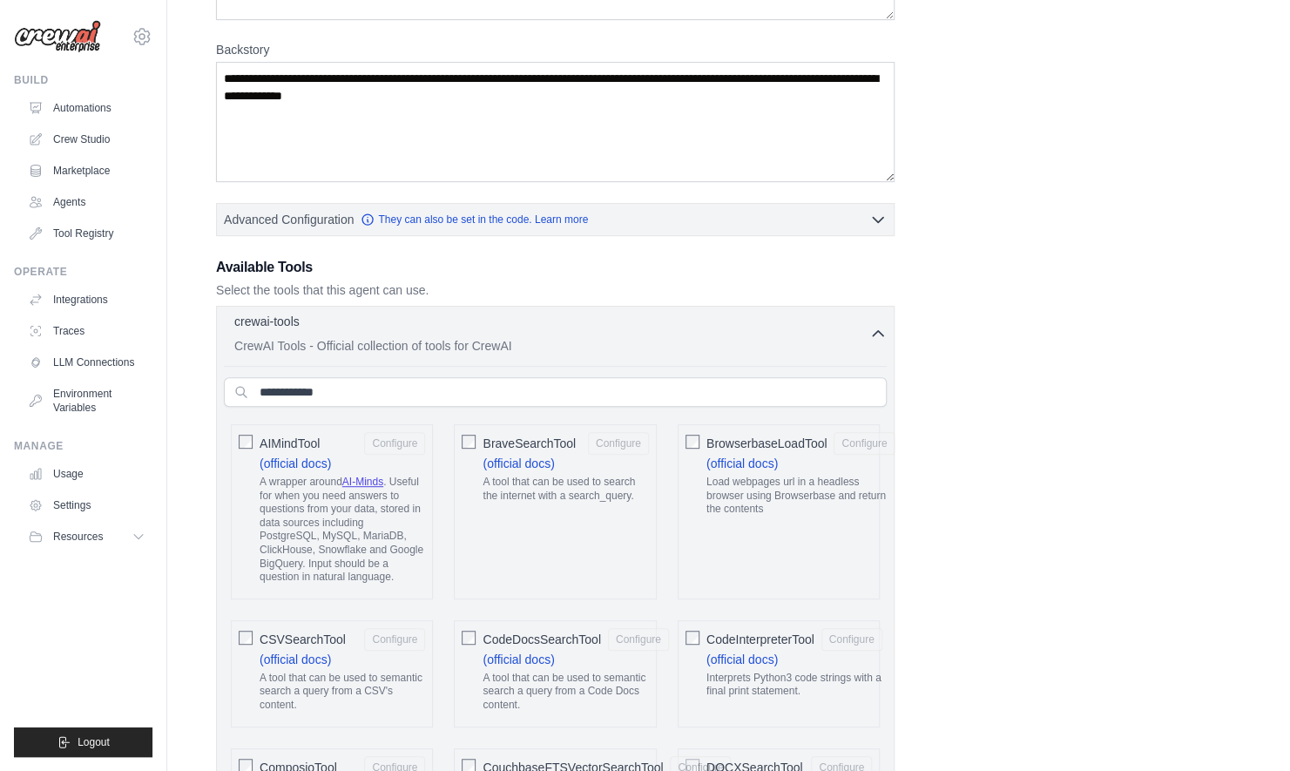
click at [693, 314] on div "crewai-tools 0 selected" at bounding box center [551, 323] width 635 height 21
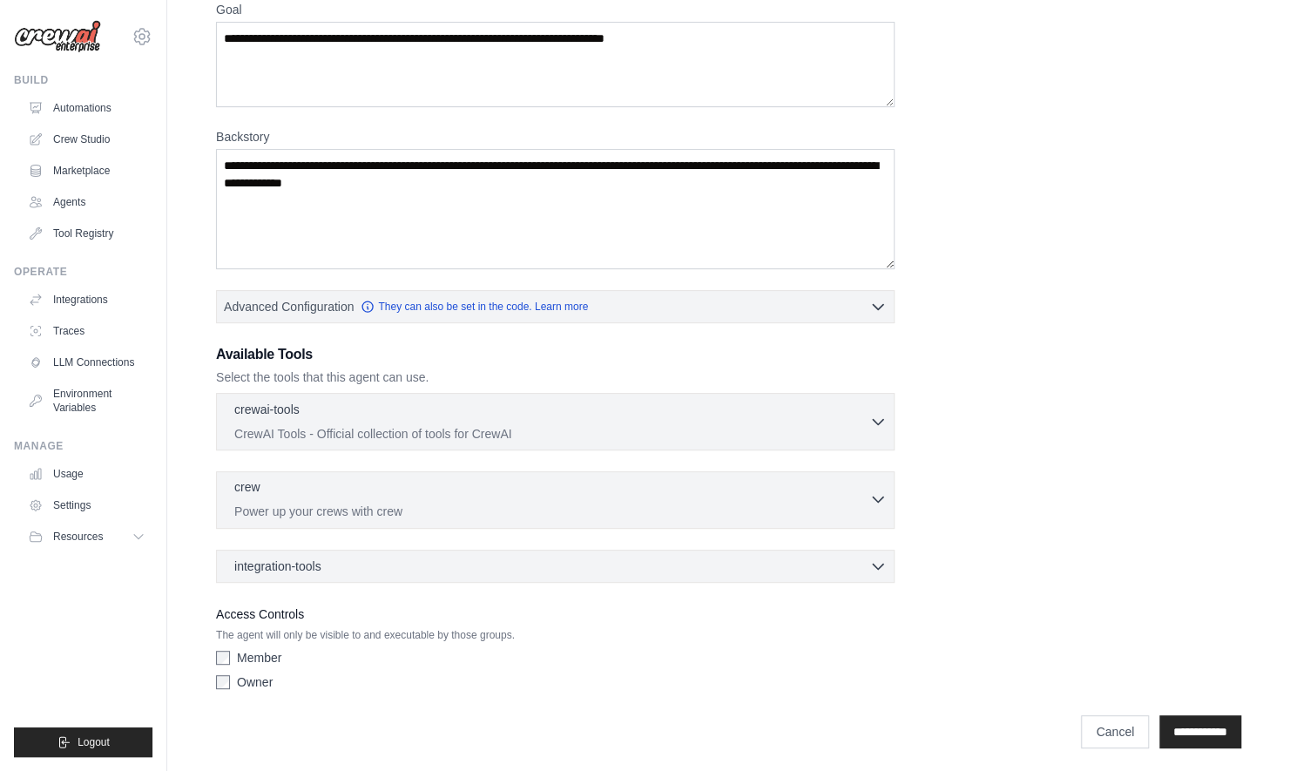
click at [614, 483] on div "crew 0 selected" at bounding box center [551, 488] width 635 height 21
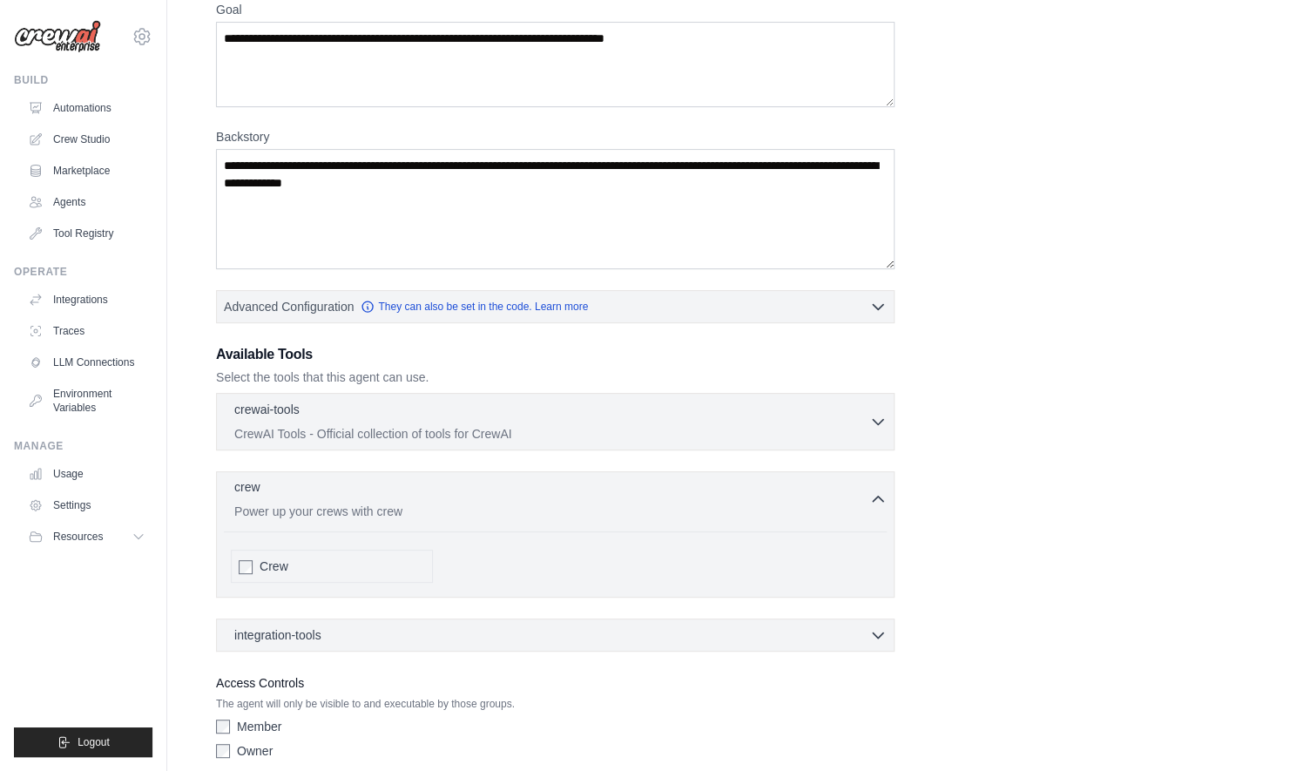
click at [614, 483] on div "crew 0 selected" at bounding box center [551, 488] width 635 height 21
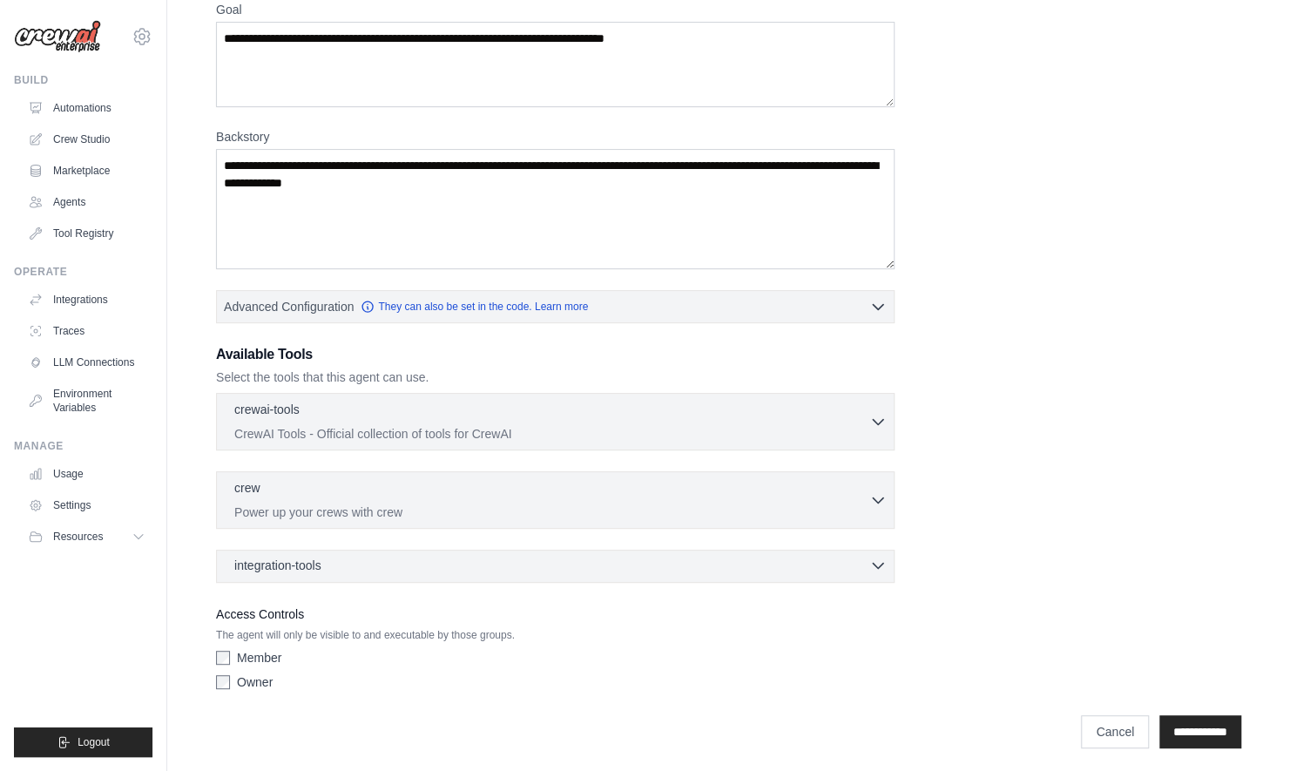
click at [576, 565] on div "integration-tools 0 selected" at bounding box center [560, 565] width 652 height 17
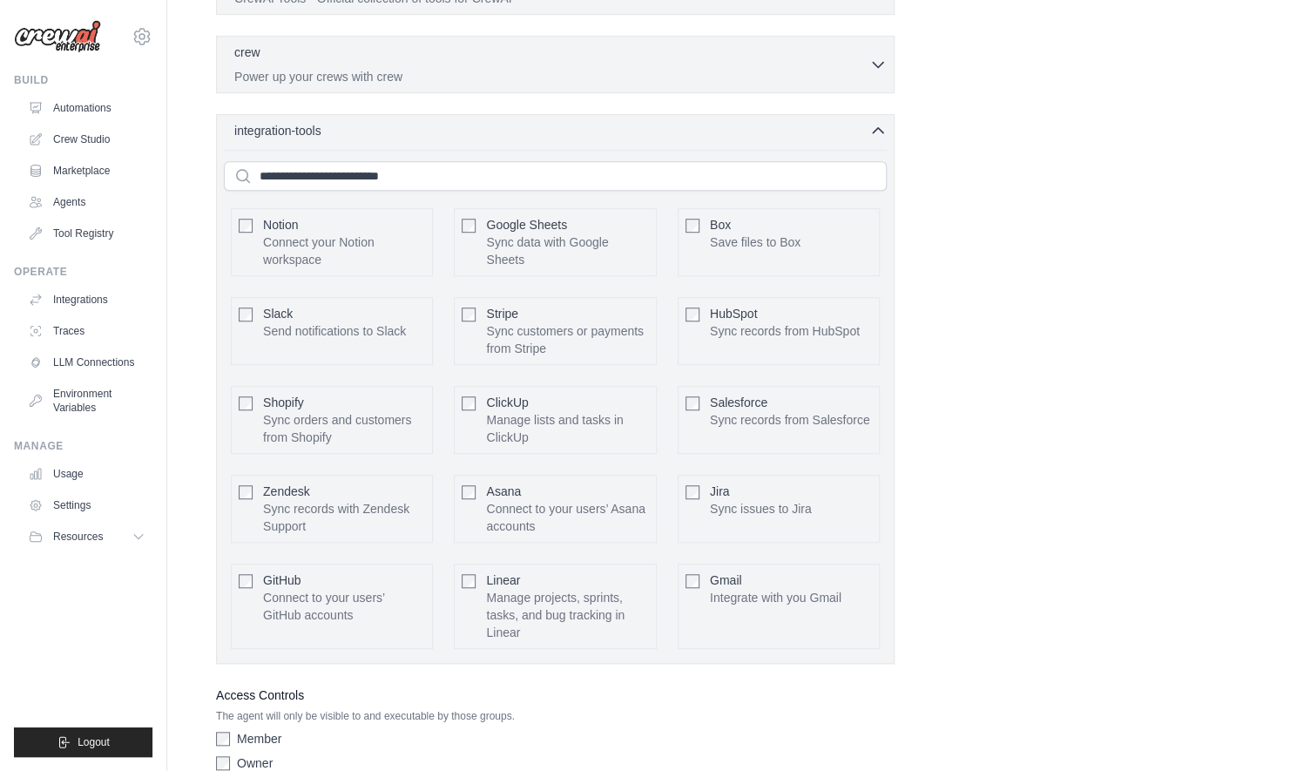
scroll to position [671, 0]
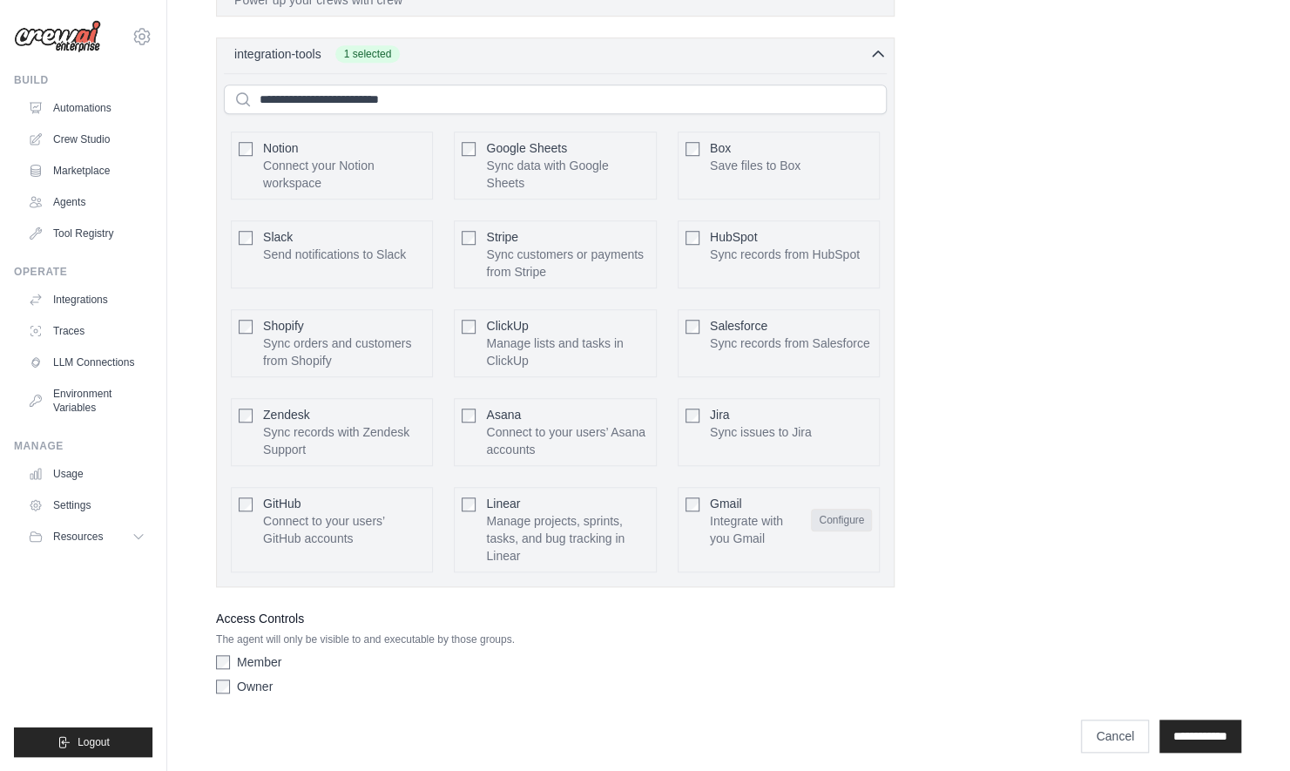
click at [842, 512] on button "Configure" at bounding box center [841, 520] width 61 height 23
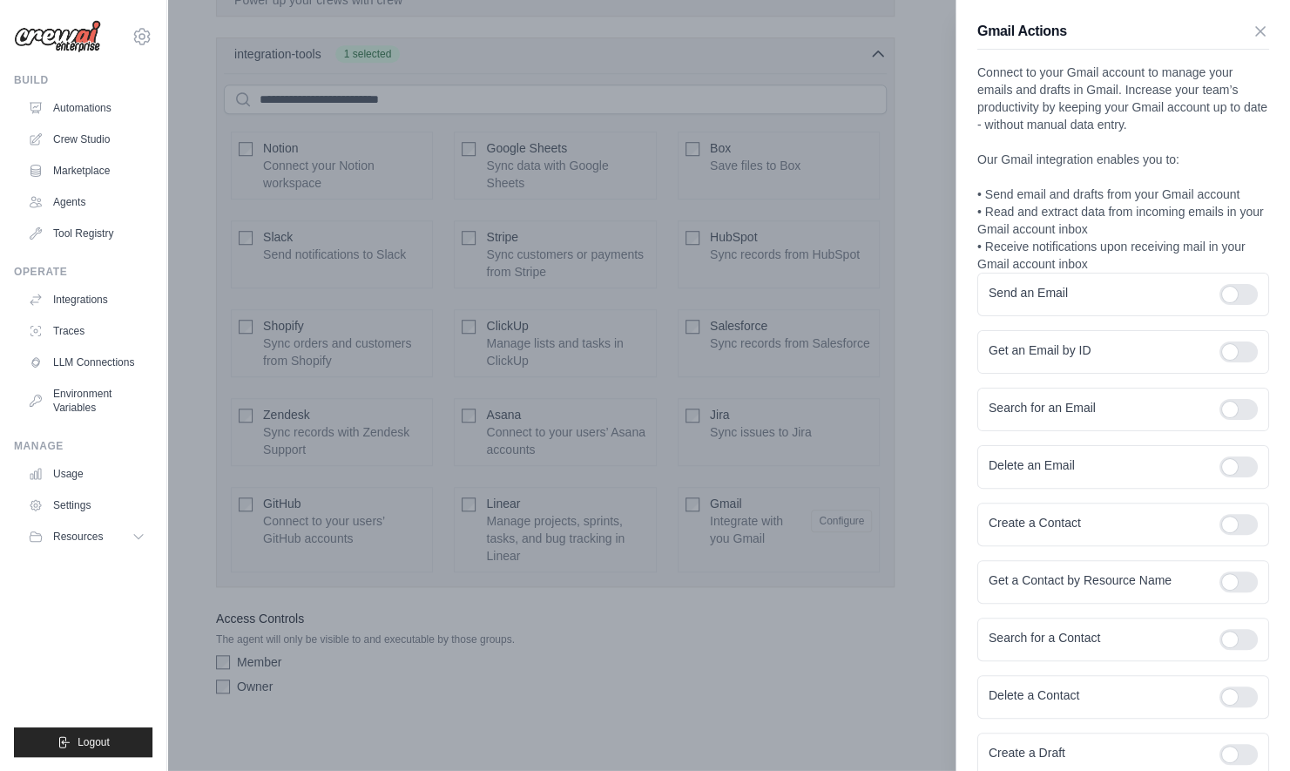
scroll to position [98, 0]
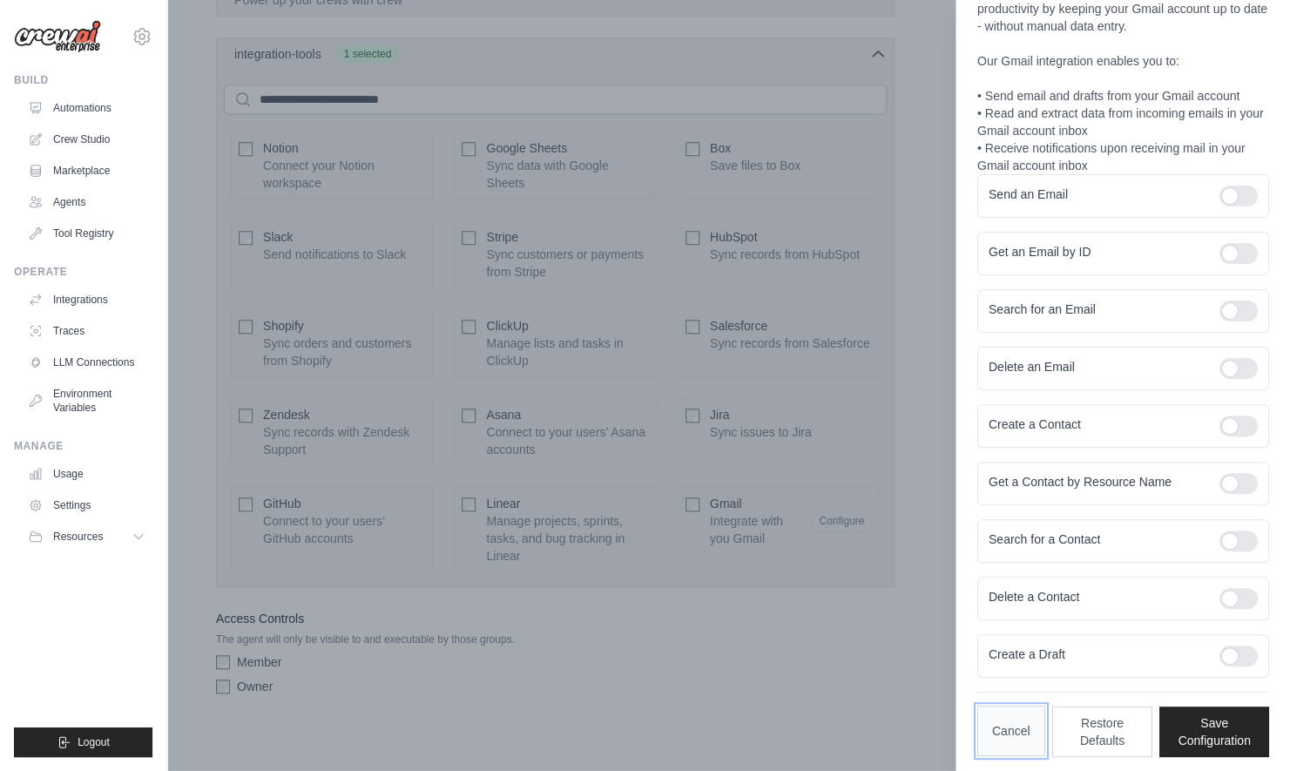
click at [1031, 725] on button "Cancel" at bounding box center [1011, 731] width 68 height 51
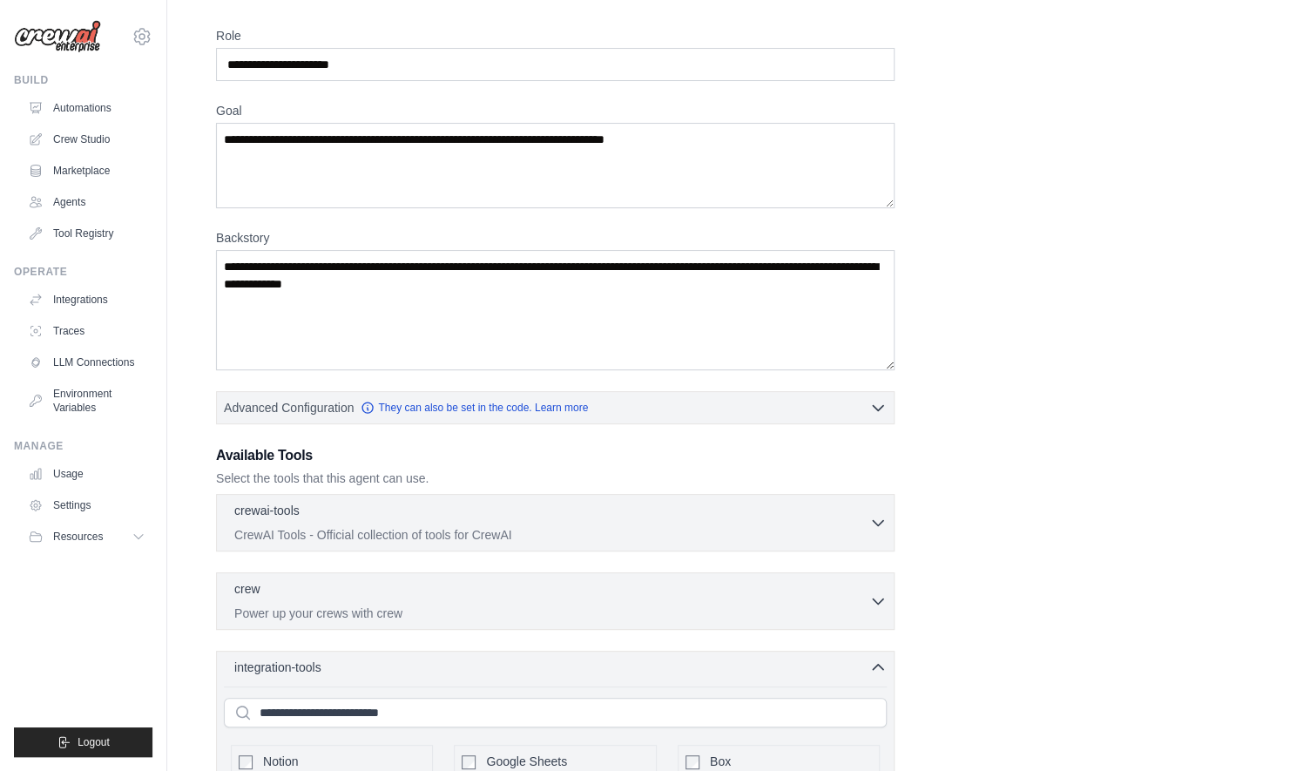
scroll to position [0, 0]
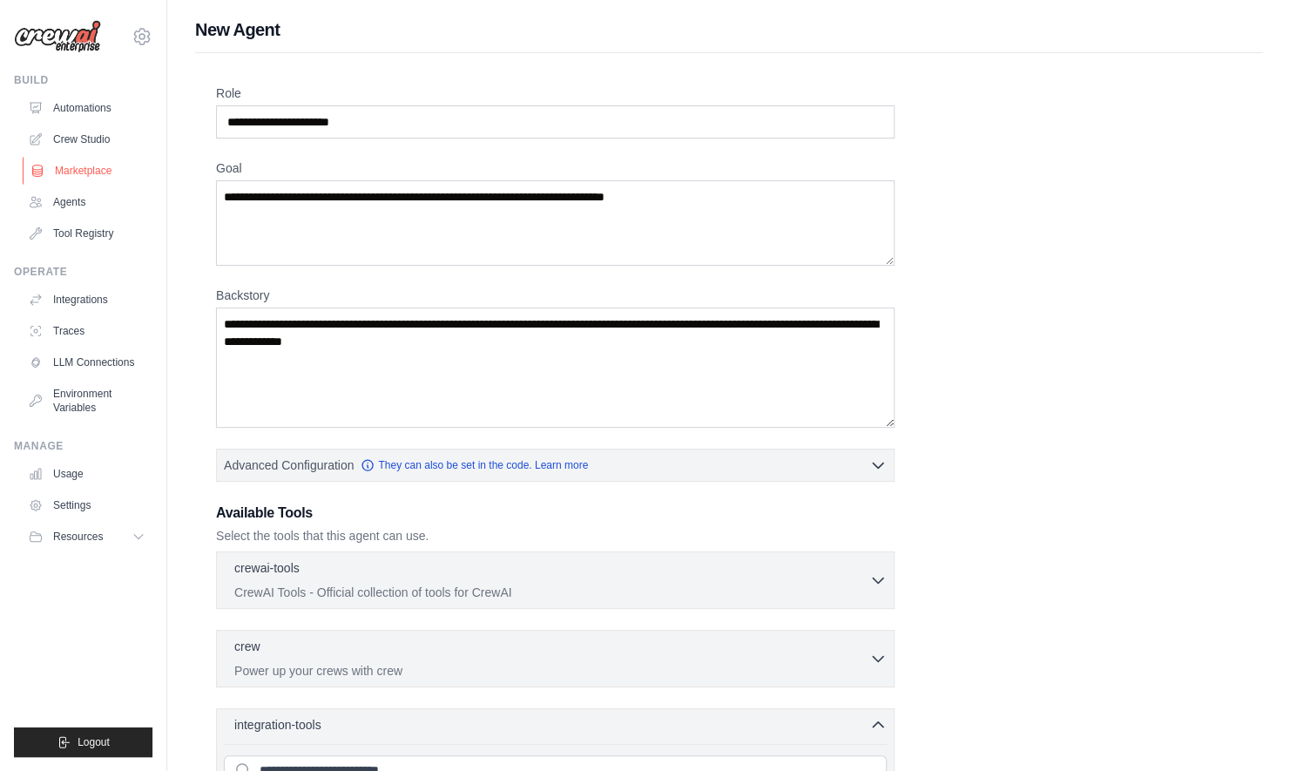
click at [104, 163] on link "Marketplace" at bounding box center [89, 171] width 132 height 28
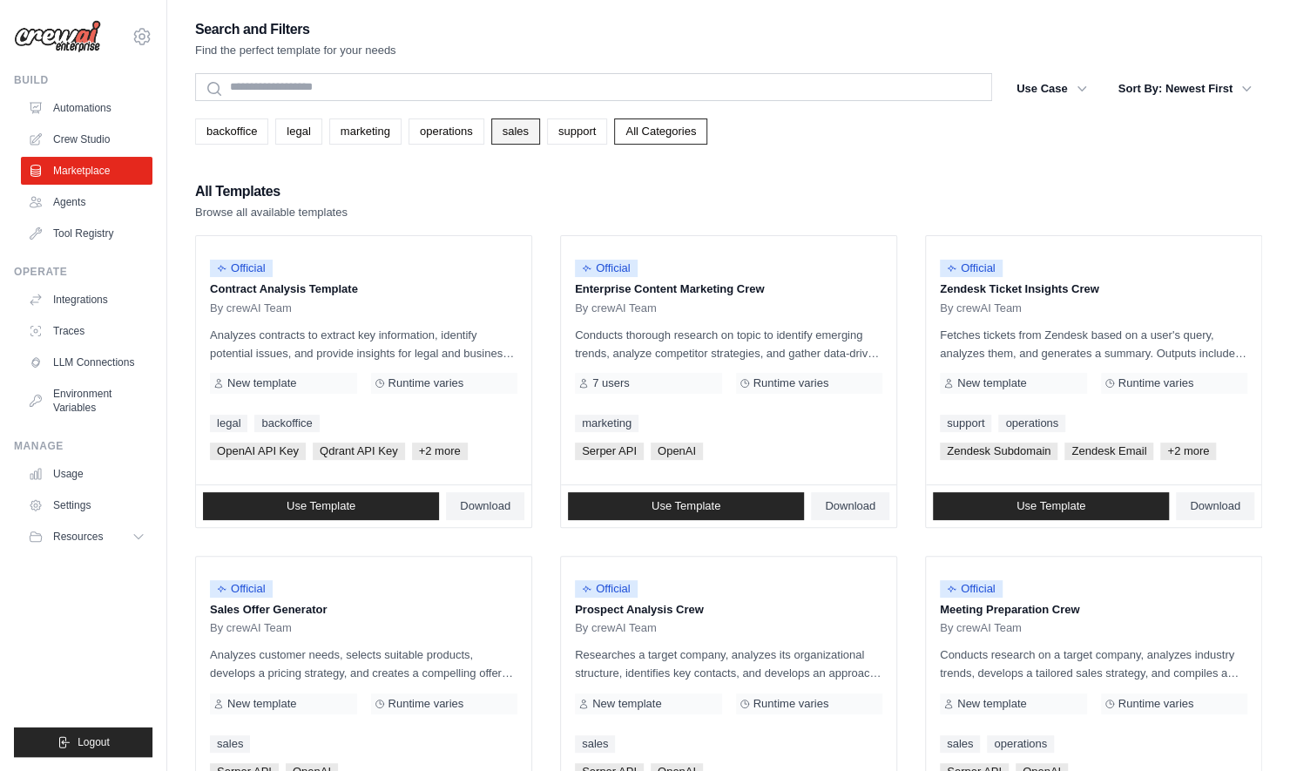
click at [521, 133] on link "sales" at bounding box center [515, 131] width 49 height 26
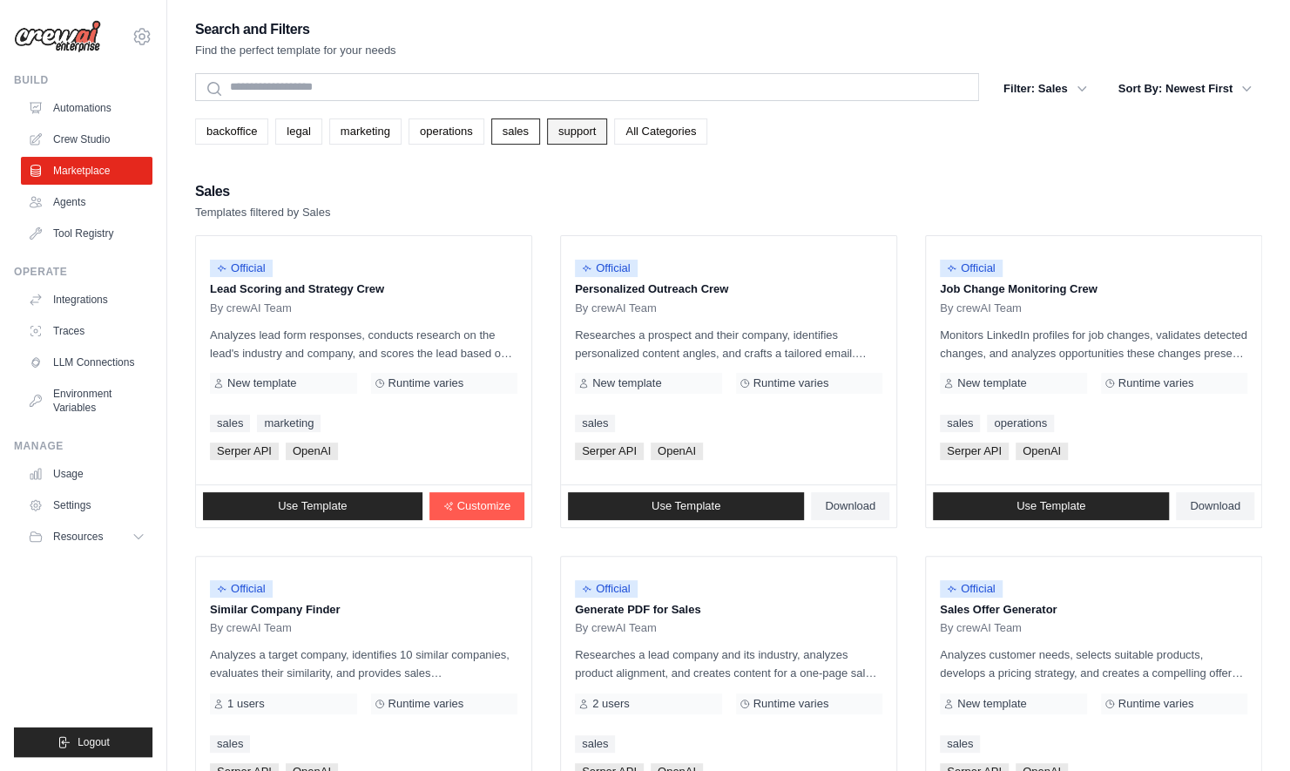
click at [575, 131] on link "support" at bounding box center [577, 131] width 60 height 26
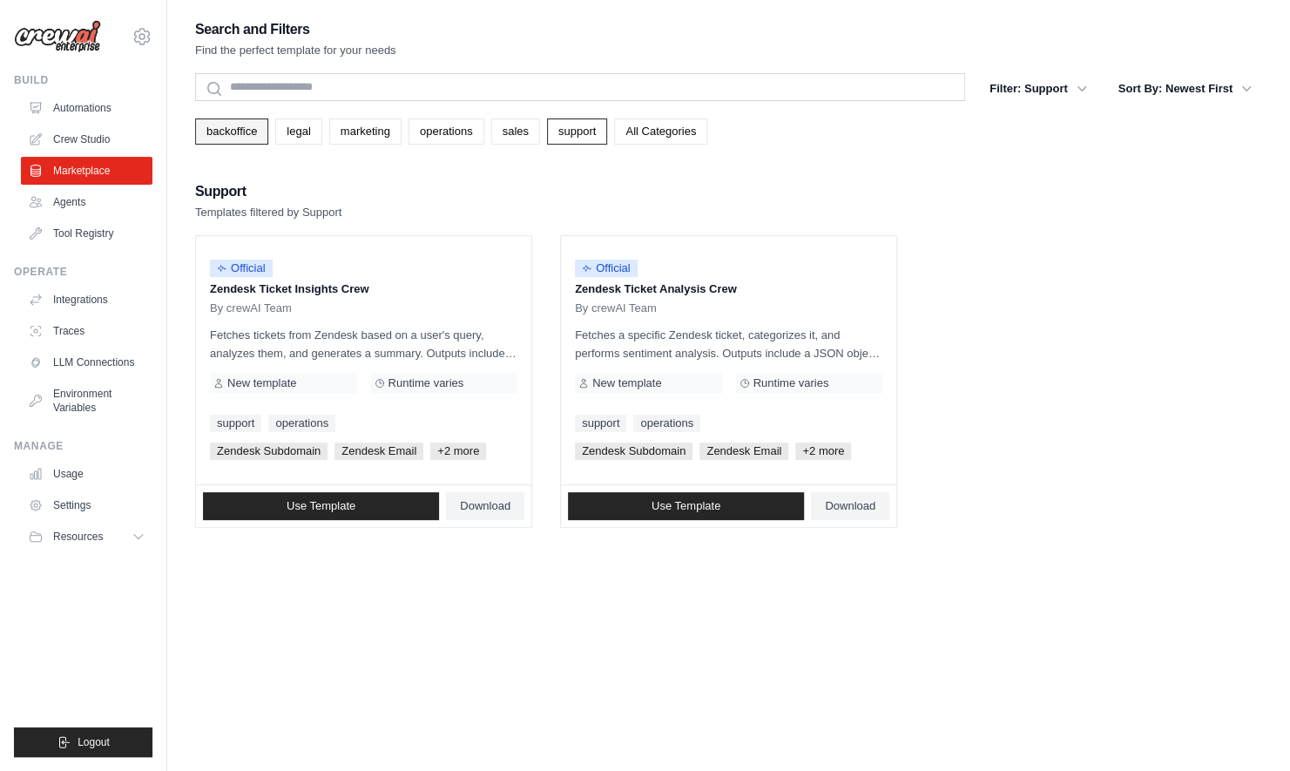
click at [226, 132] on link "backoffice" at bounding box center [231, 131] width 73 height 26
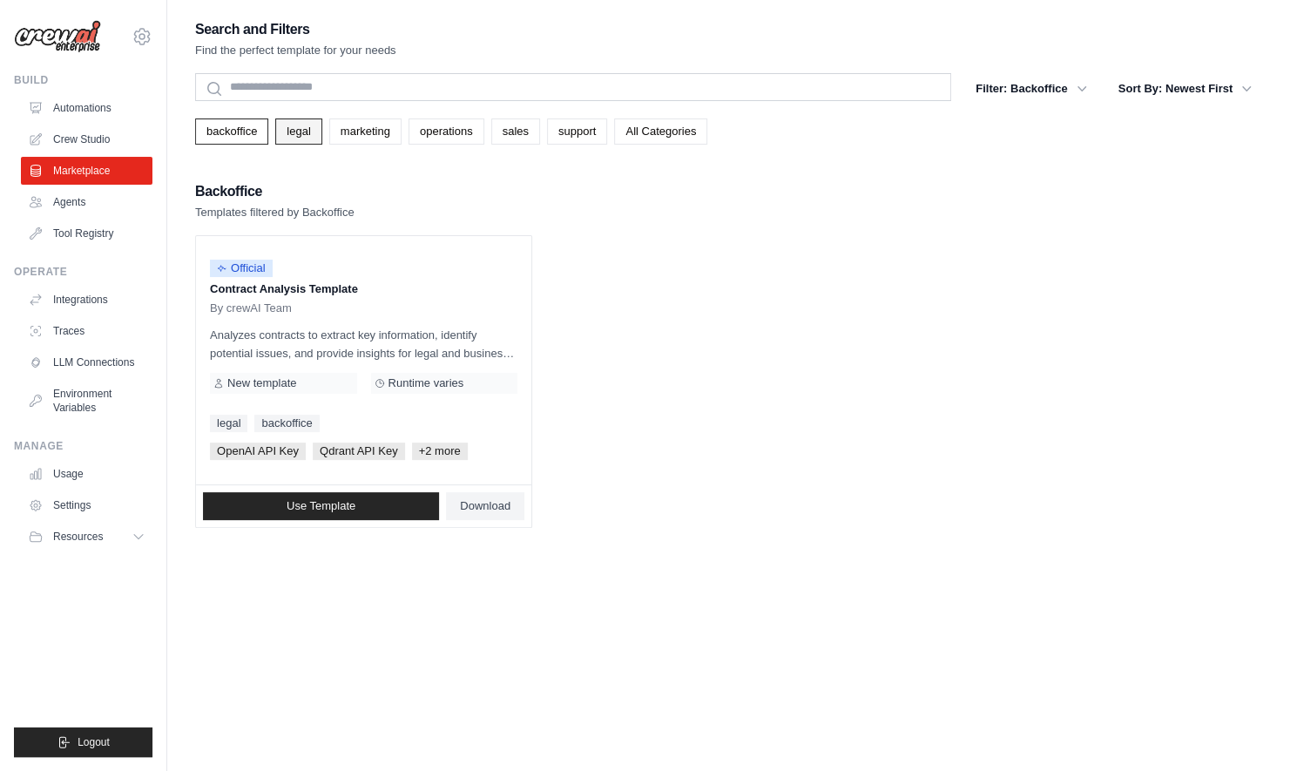
click at [296, 131] on link "legal" at bounding box center [298, 131] width 46 height 26
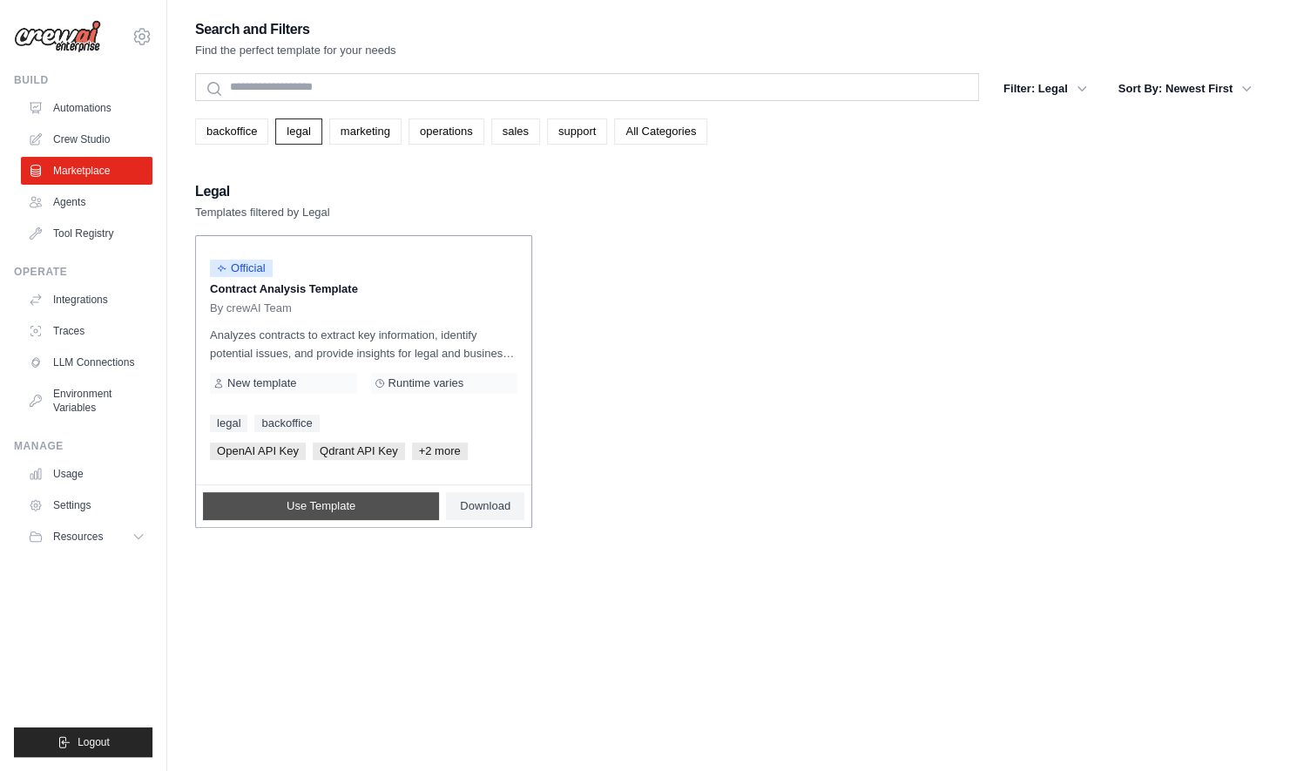
click at [396, 508] on link "Use Template" at bounding box center [321, 506] width 236 height 28
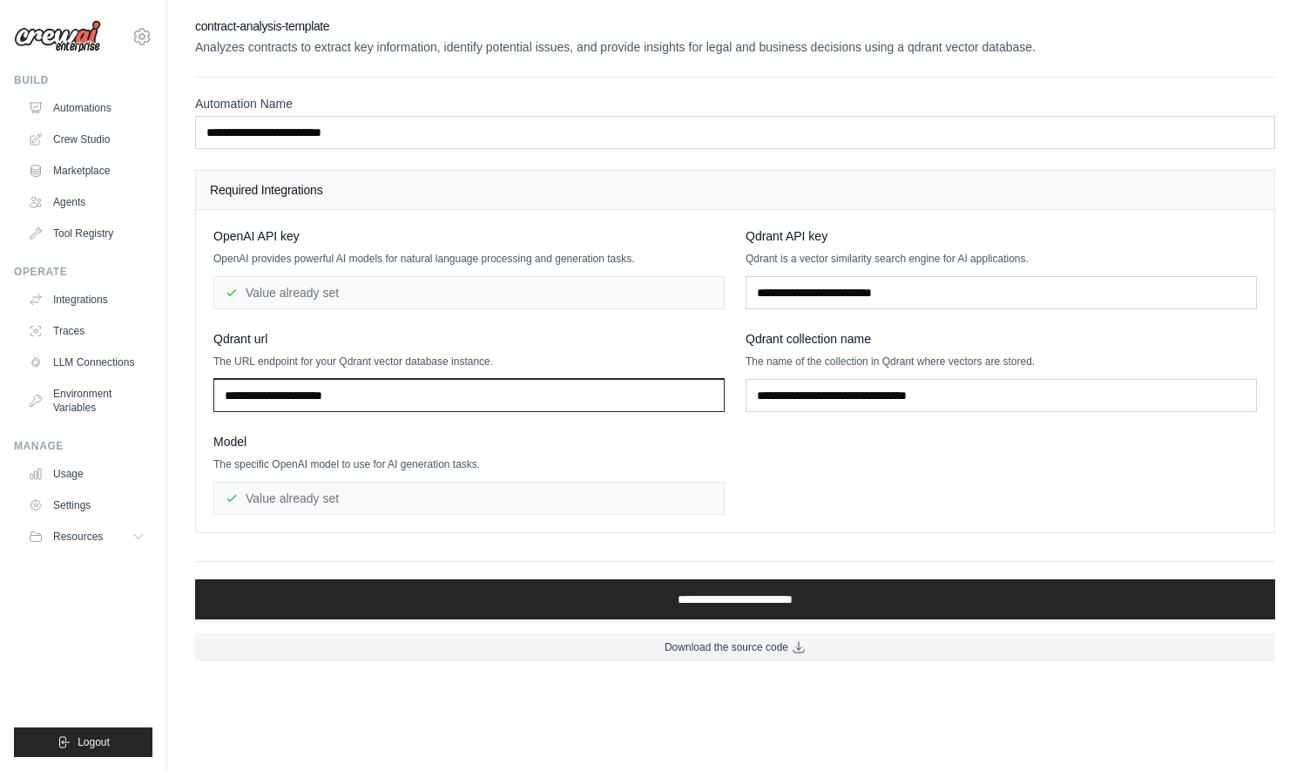
click at [557, 389] on input "text" at bounding box center [468, 395] width 511 height 33
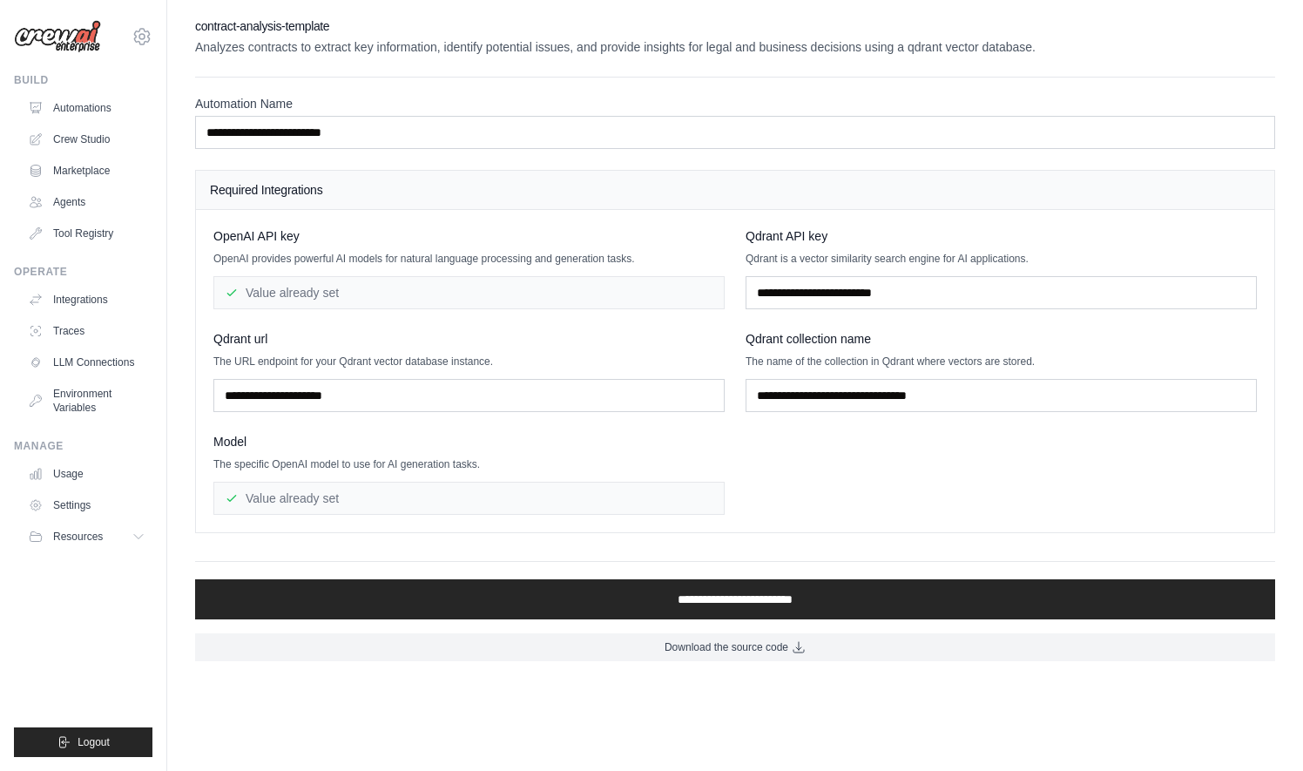
click at [826, 336] on span "Qdrant collection name" at bounding box center [808, 338] width 125 height 17
drag, startPoint x: 826, startPoint y: 336, endPoint x: 828, endPoint y: 451, distance: 115.0
click at [828, 451] on div "OpenAI API key OpenAI provides powerful AI models for natural language processi…" at bounding box center [735, 370] width 1044 height 287
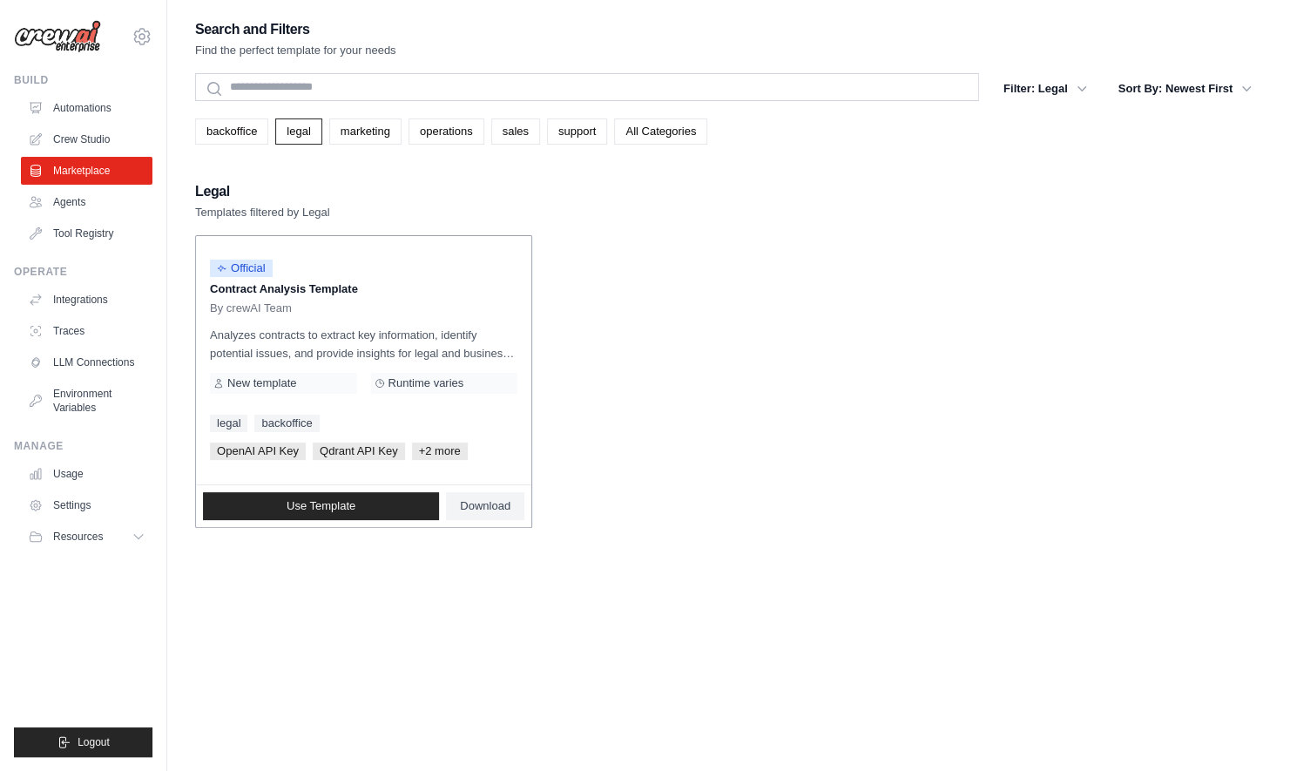
drag, startPoint x: 209, startPoint y: 287, endPoint x: 305, endPoint y: 287, distance: 95.8
click at [305, 287] on p "Contract Analysis Template" at bounding box center [364, 289] width 308 height 17
drag, startPoint x: 305, startPoint y: 287, endPoint x: 281, endPoint y: 289, distance: 24.5
copy p "Contract Analysis"
click at [343, 299] on div "Official Contract Analysis Template By crewAI Team" at bounding box center [364, 282] width 308 height 65
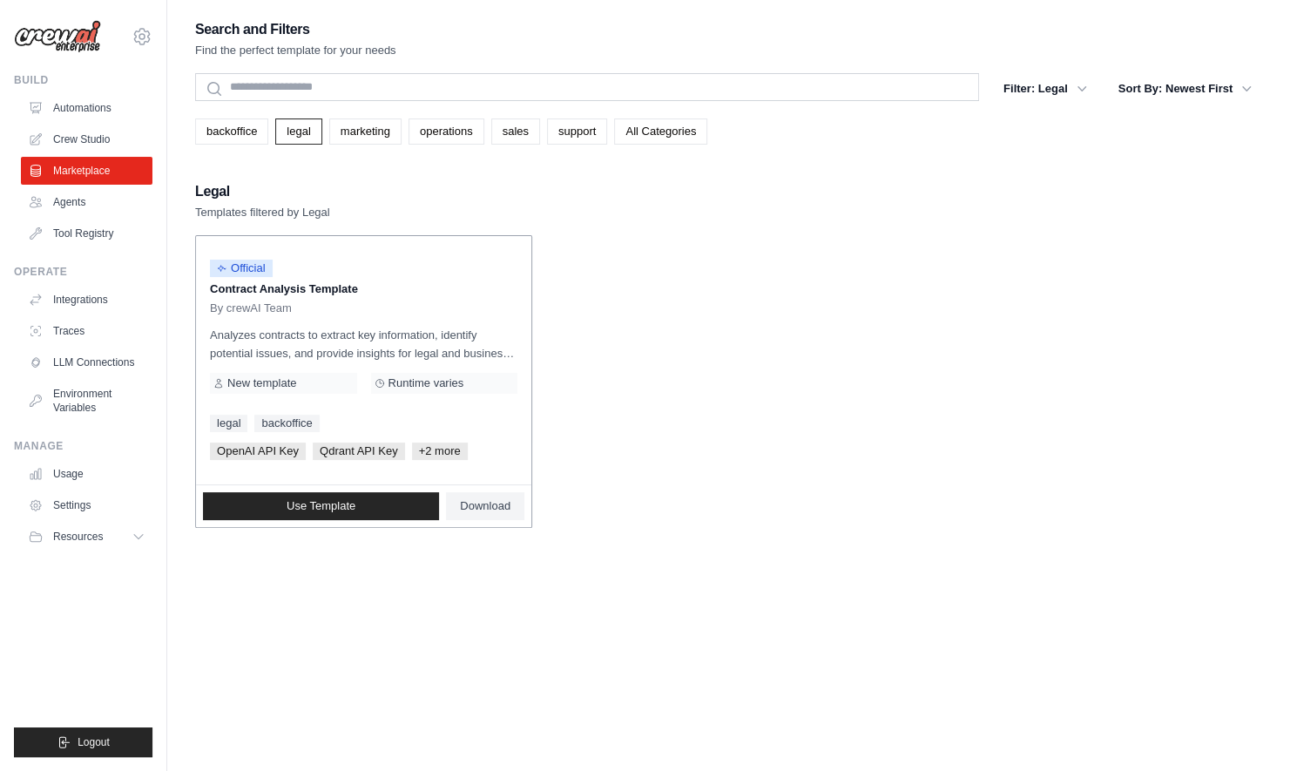
drag, startPoint x: 211, startPoint y: 289, endPoint x: 306, endPoint y: 284, distance: 95.1
click at [306, 284] on p "Contract Analysis Template" at bounding box center [364, 289] width 308 height 17
copy p "Contract Analysis"
click at [322, 346] on p "Analyzes contracts to extract key information, identify potential issues, and p…" at bounding box center [364, 344] width 308 height 37
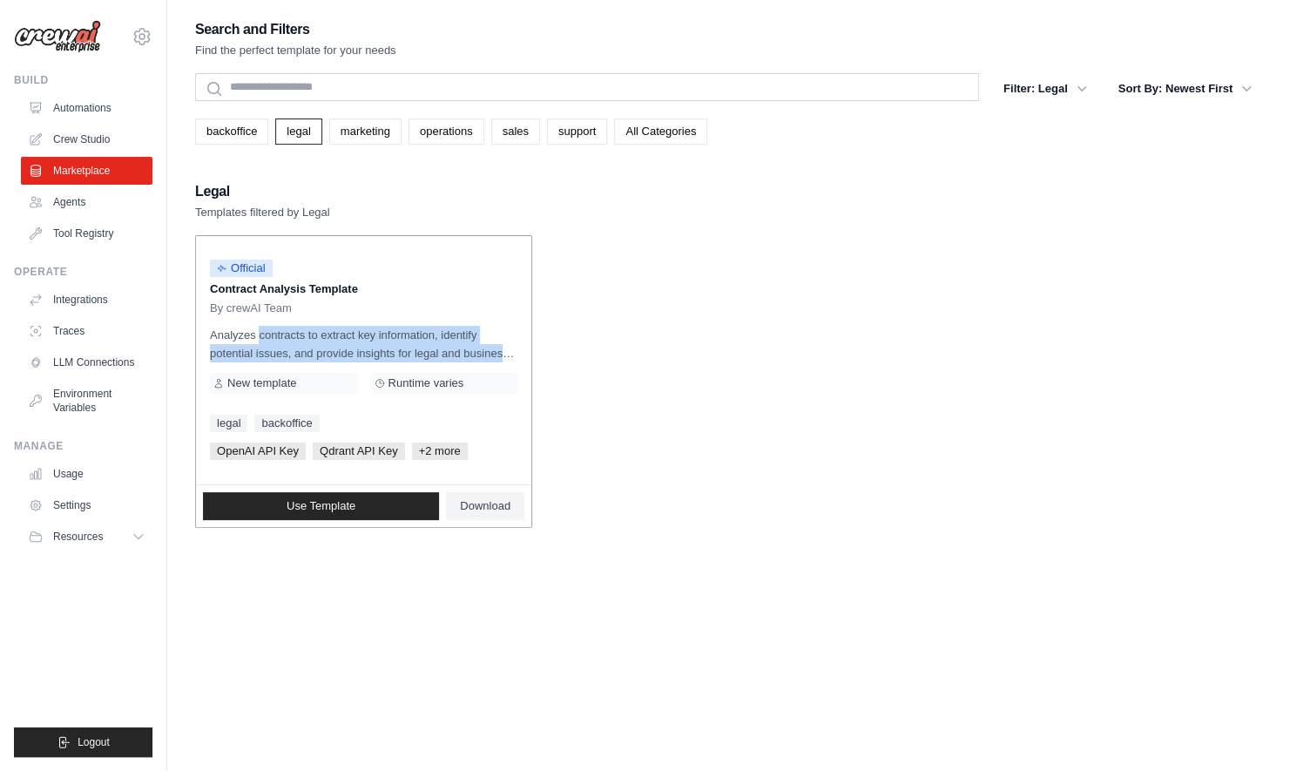
click at [322, 346] on p "Analyzes contracts to extract key information, identify potential issues, and p…" at bounding box center [364, 344] width 308 height 37
drag, startPoint x: 322, startPoint y: 346, endPoint x: 356, endPoint y: 347, distance: 34.0
click at [356, 347] on p "Analyzes contracts to extract key information, identify potential issues, and p…" at bounding box center [364, 344] width 308 height 37
click at [476, 344] on p "Analyzes contracts to extract key information, identify potential issues, and p…" at bounding box center [364, 344] width 308 height 37
click at [497, 409] on div "Official Contract Analysis Template By crewAI Team Analyzes contracts to extrac…" at bounding box center [363, 360] width 335 height 248
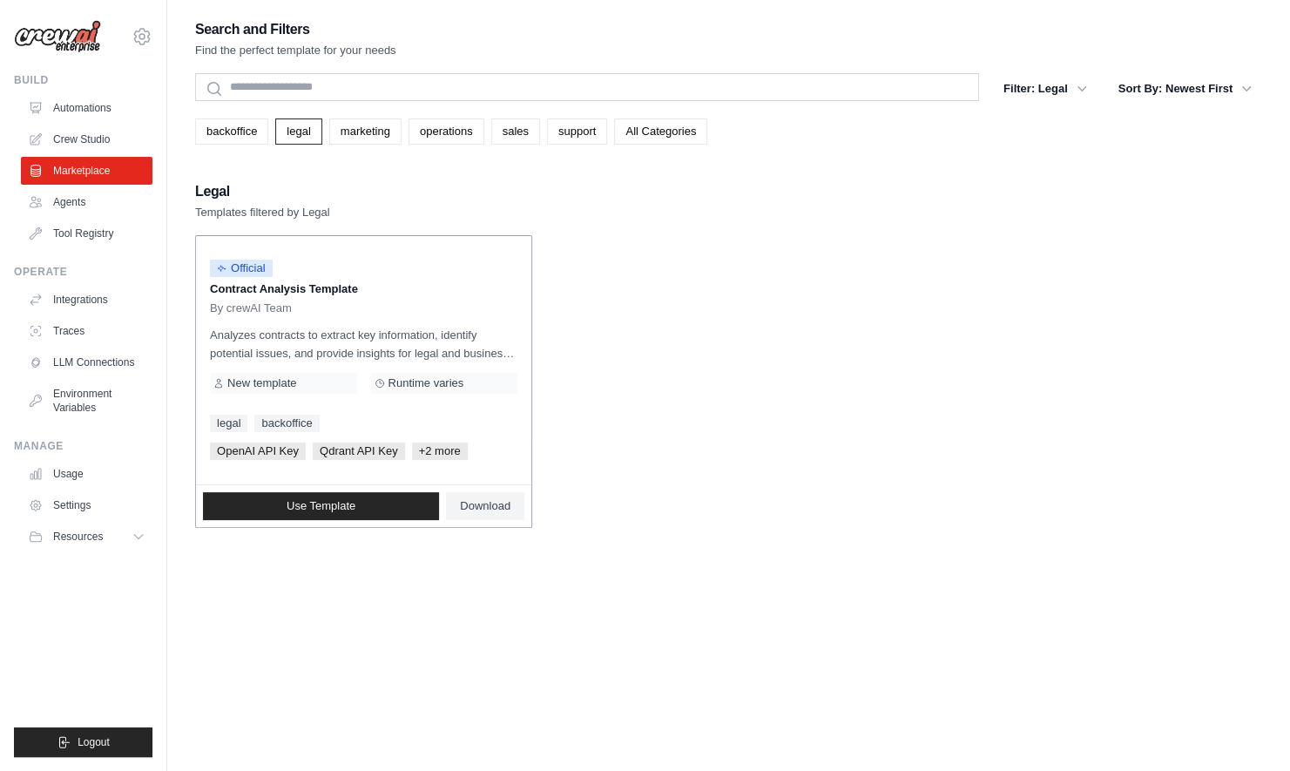
click at [440, 453] on span "+2 more" at bounding box center [440, 451] width 56 height 17
click at [493, 516] on link "Download" at bounding box center [485, 506] width 78 height 28
click at [356, 136] on link "marketing" at bounding box center [365, 131] width 72 height 26
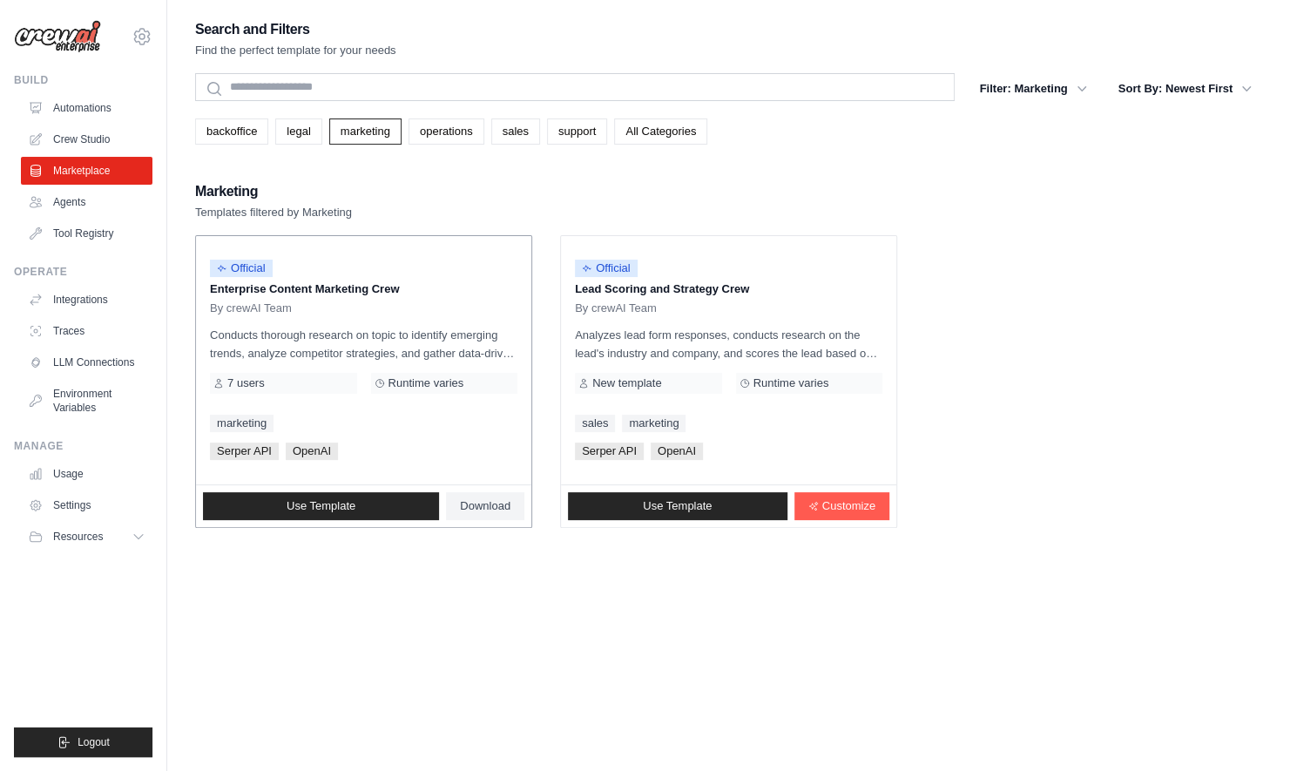
click at [436, 331] on p "Conducts thorough research on topic to identify emerging trends, analyze compet…" at bounding box center [364, 344] width 308 height 37
click at [294, 281] on p "Enterprise Content Marketing Crew" at bounding box center [364, 289] width 308 height 17
click at [294, 287] on p "Enterprise Content Marketing Crew" at bounding box center [364, 289] width 308 height 17
click at [336, 498] on link "Use Template" at bounding box center [321, 506] width 236 height 28
click at [456, 131] on link "operations" at bounding box center [447, 131] width 76 height 26
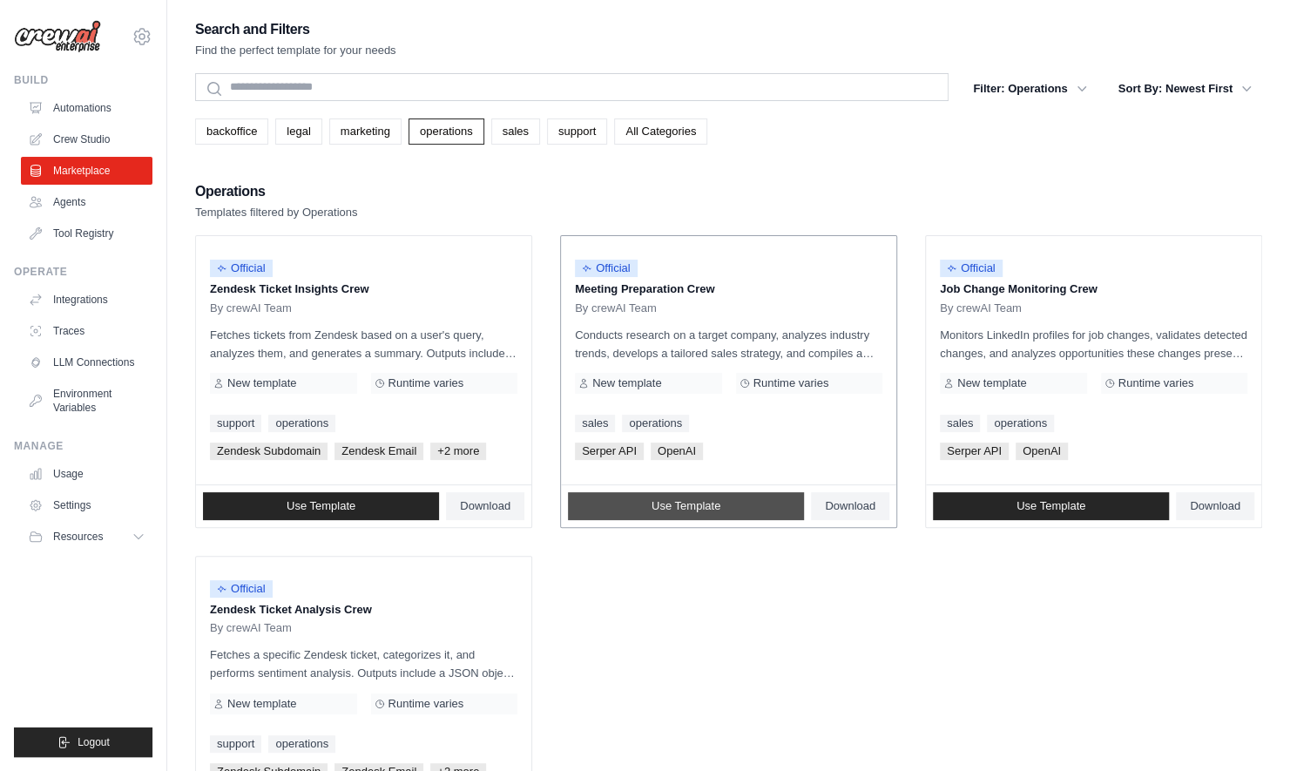
click at [753, 513] on link "Use Template" at bounding box center [686, 506] width 236 height 28
click at [491, 131] on link "sales" at bounding box center [515, 131] width 49 height 26
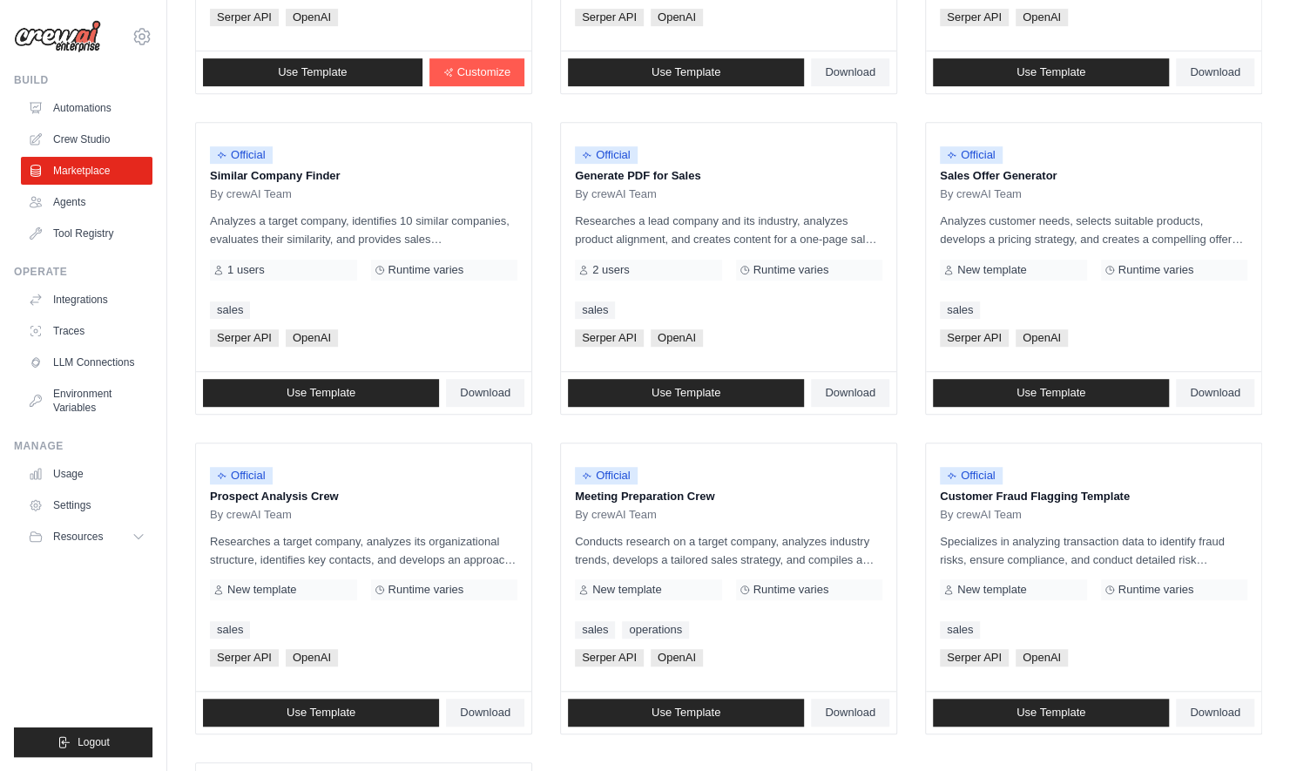
scroll to position [436, 0]
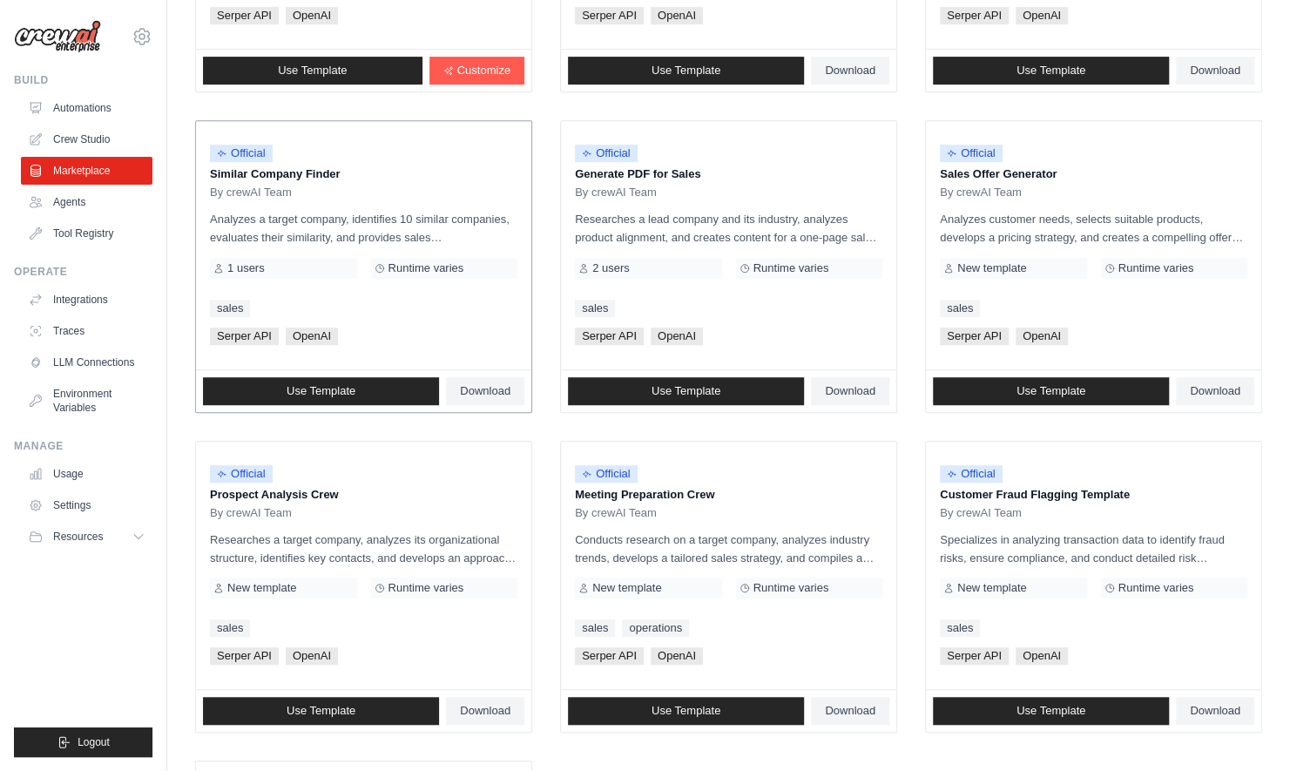
click at [392, 240] on p "Analyzes a target company, identifies 10 similar companies, evaluates their sim…" at bounding box center [364, 228] width 308 height 37
drag, startPoint x: 392, startPoint y: 240, endPoint x: 400, endPoint y: 342, distance: 102.2
click at [400, 342] on div "Serper API OpenAI" at bounding box center [364, 336] width 308 height 17
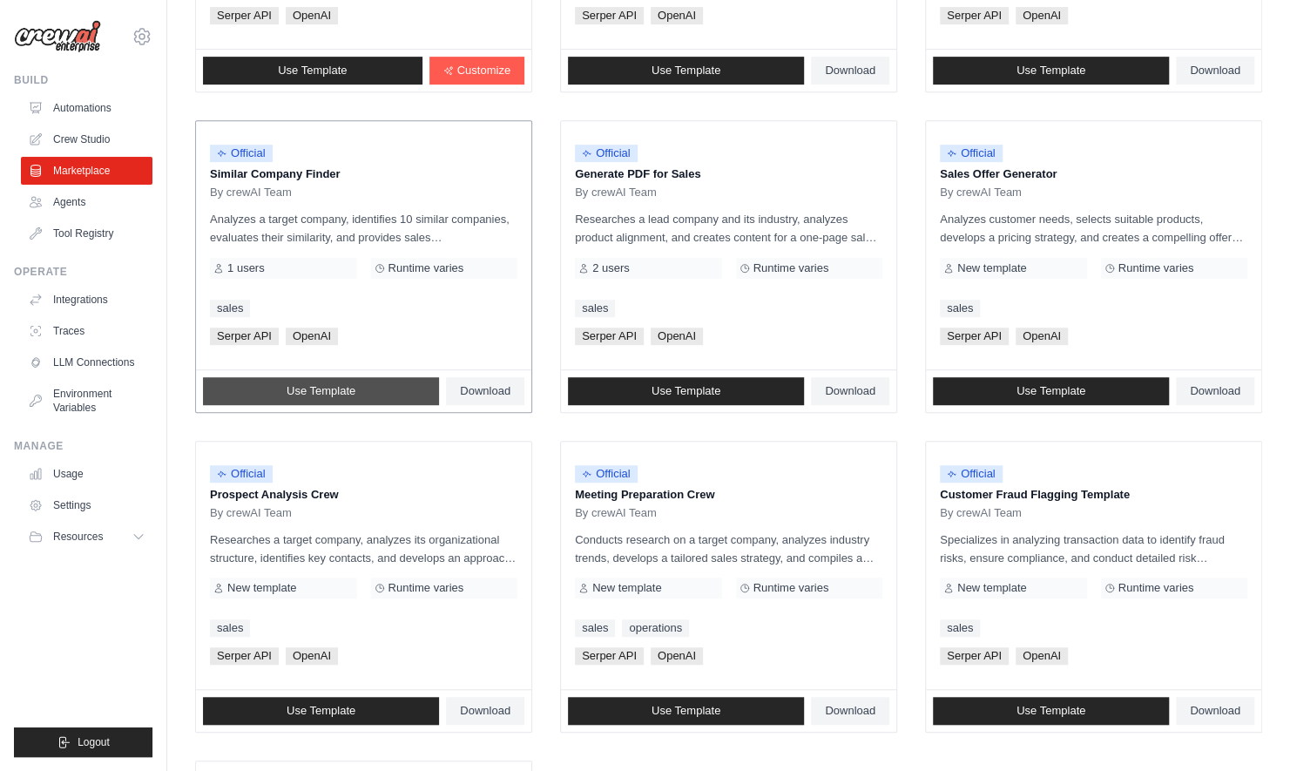
click at [375, 390] on link "Use Template" at bounding box center [321, 391] width 236 height 28
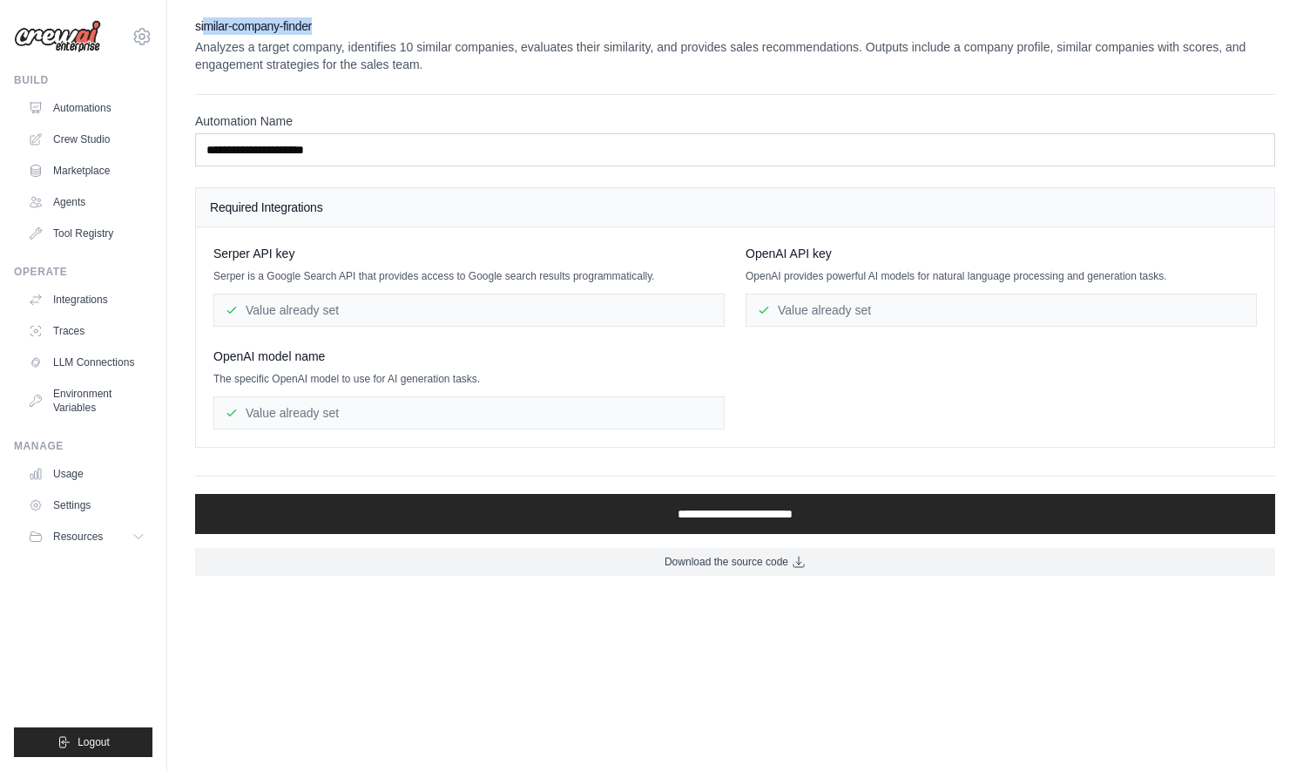
drag, startPoint x: 202, startPoint y: 24, endPoint x: 368, endPoint y: 24, distance: 165.5
click at [368, 24] on h2 "similar-company-finder" at bounding box center [735, 25] width 1080 height 17
click at [326, 131] on div "**********" at bounding box center [735, 139] width 1080 height 54
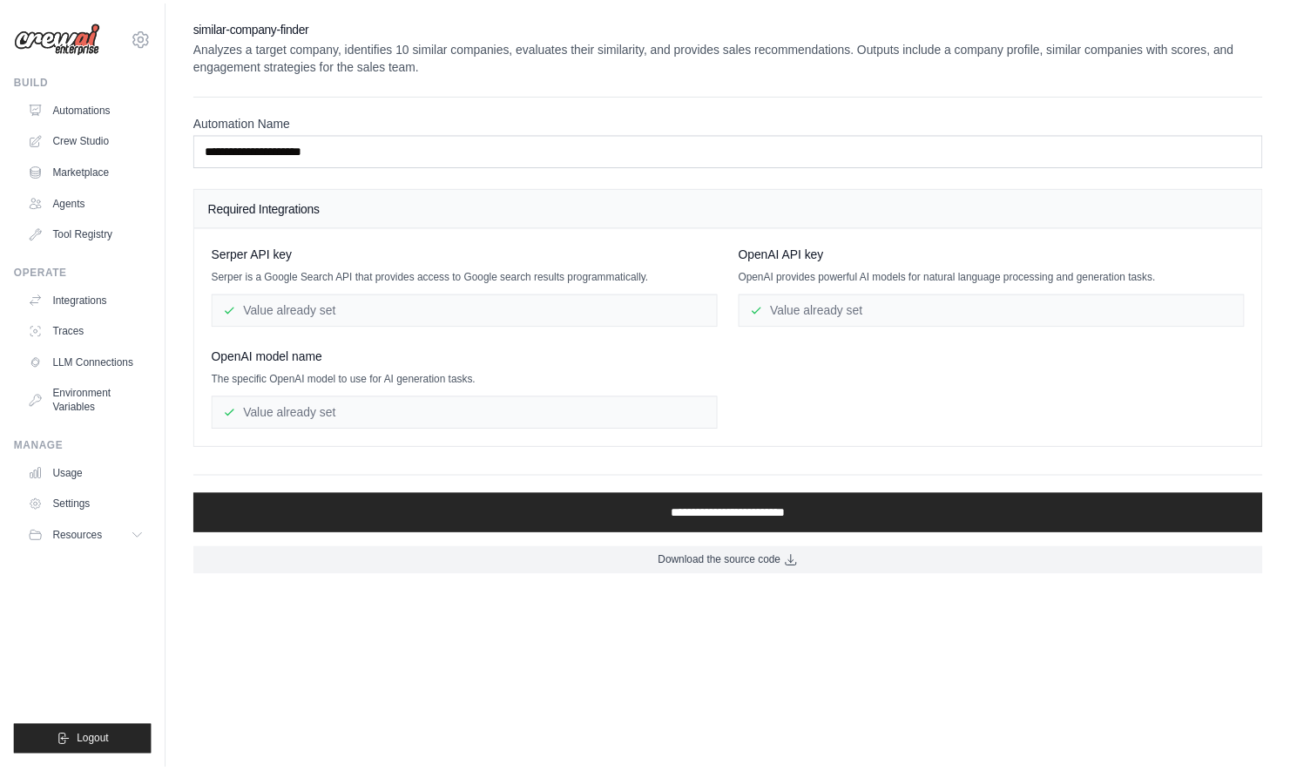
scroll to position [436, 0]
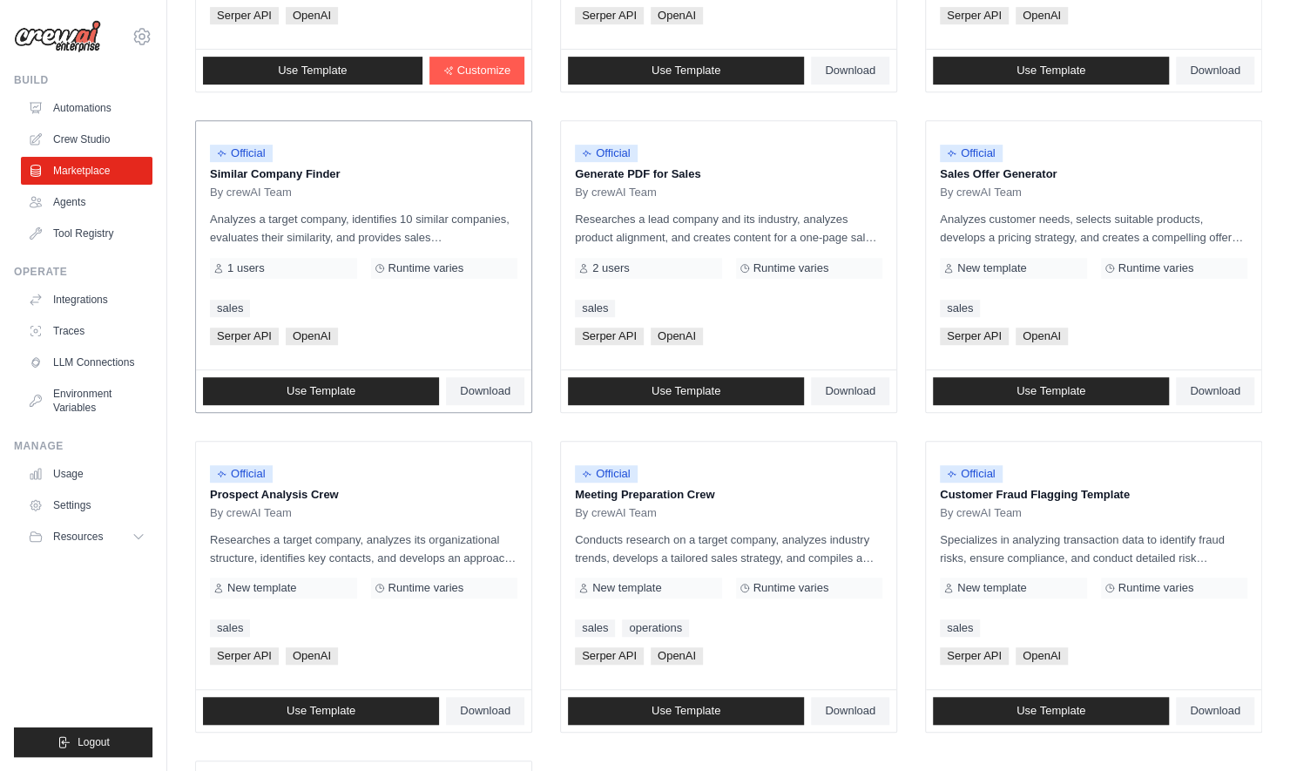
drag, startPoint x: 208, startPoint y: 170, endPoint x: 340, endPoint y: 172, distance: 131.6
click at [340, 172] on div "Official Similar Company Finder By crewAI Team Analyzes a target company, ident…" at bounding box center [363, 245] width 335 height 248
copy p "Similar Company Finder"
click at [389, 186] on div "By crewAI Team" at bounding box center [364, 193] width 308 height 14
click at [346, 394] on span "Use Template" at bounding box center [321, 391] width 69 height 14
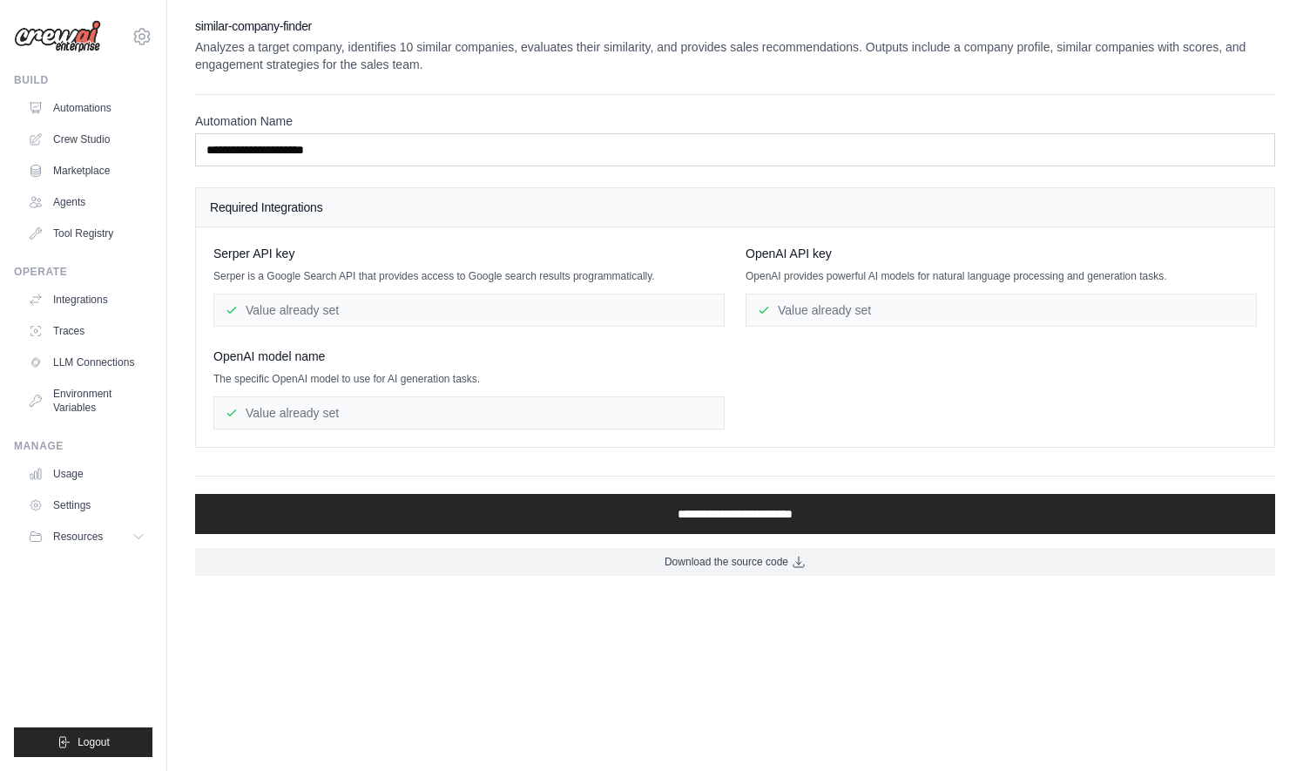
click at [366, 63] on p "Analyzes a target company, identifies 10 similar companies, evaluates their sim…" at bounding box center [735, 55] width 1080 height 35
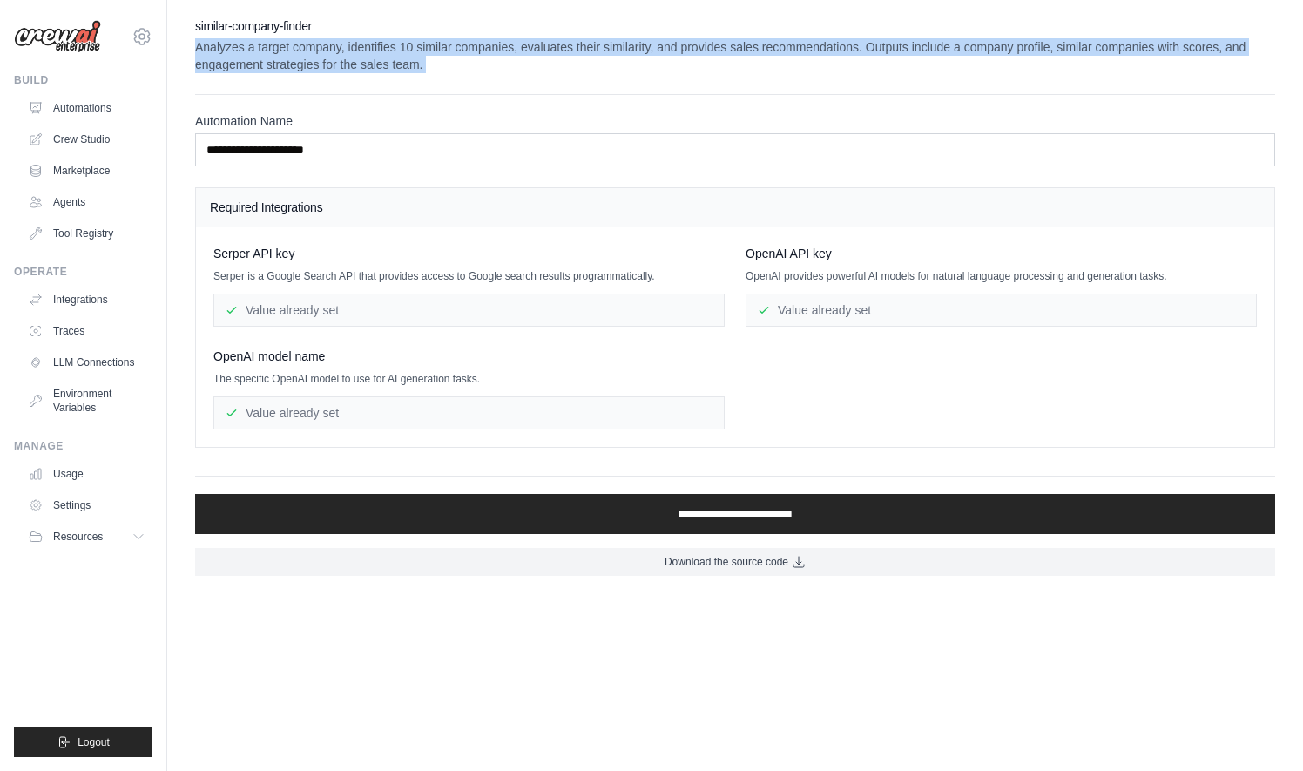
click at [366, 63] on p "Analyzes a target company, identifies 10 similar companies, evaluates their sim…" at bounding box center [735, 55] width 1080 height 35
drag, startPoint x: 366, startPoint y: 63, endPoint x: 563, endPoint y: 45, distance: 197.7
copy div "Analyzes a target company, identifies 10 similar companies, evaluates their sim…"
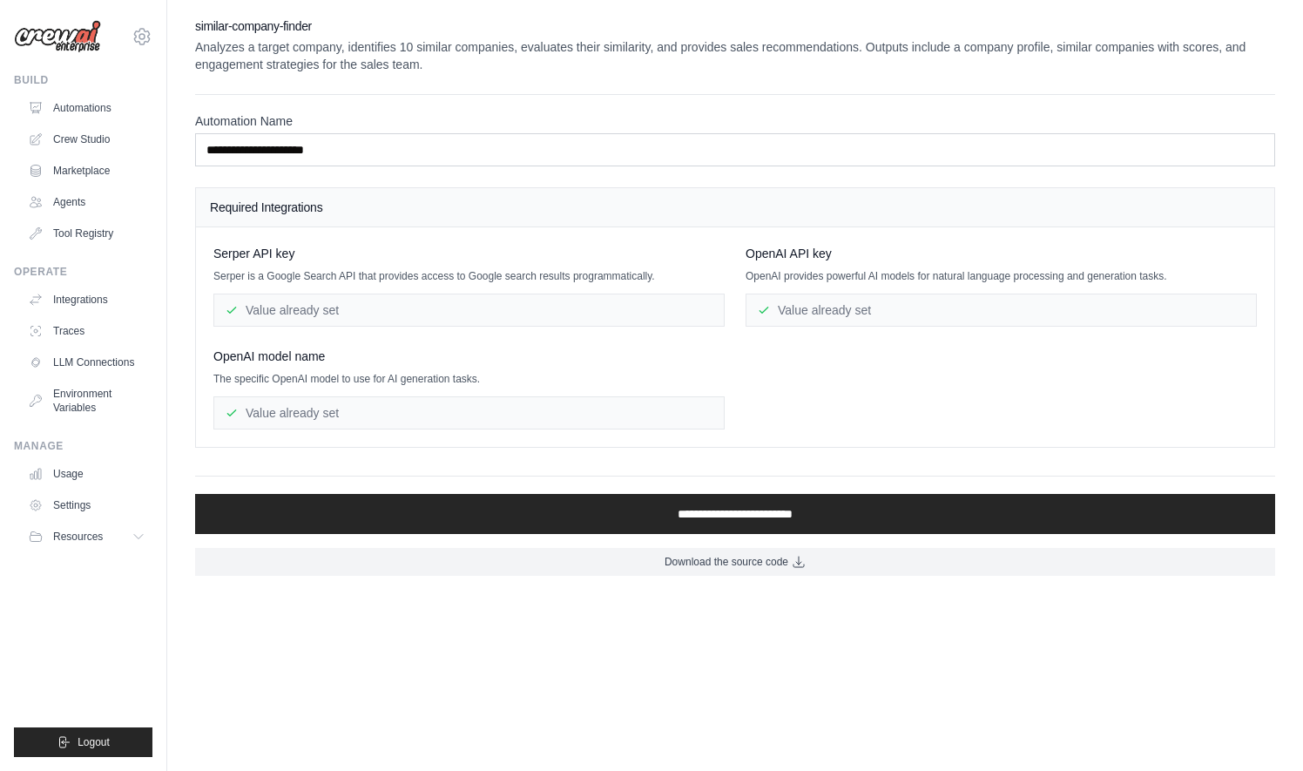
click at [549, 110] on div "**********" at bounding box center [735, 130] width 1080 height 72
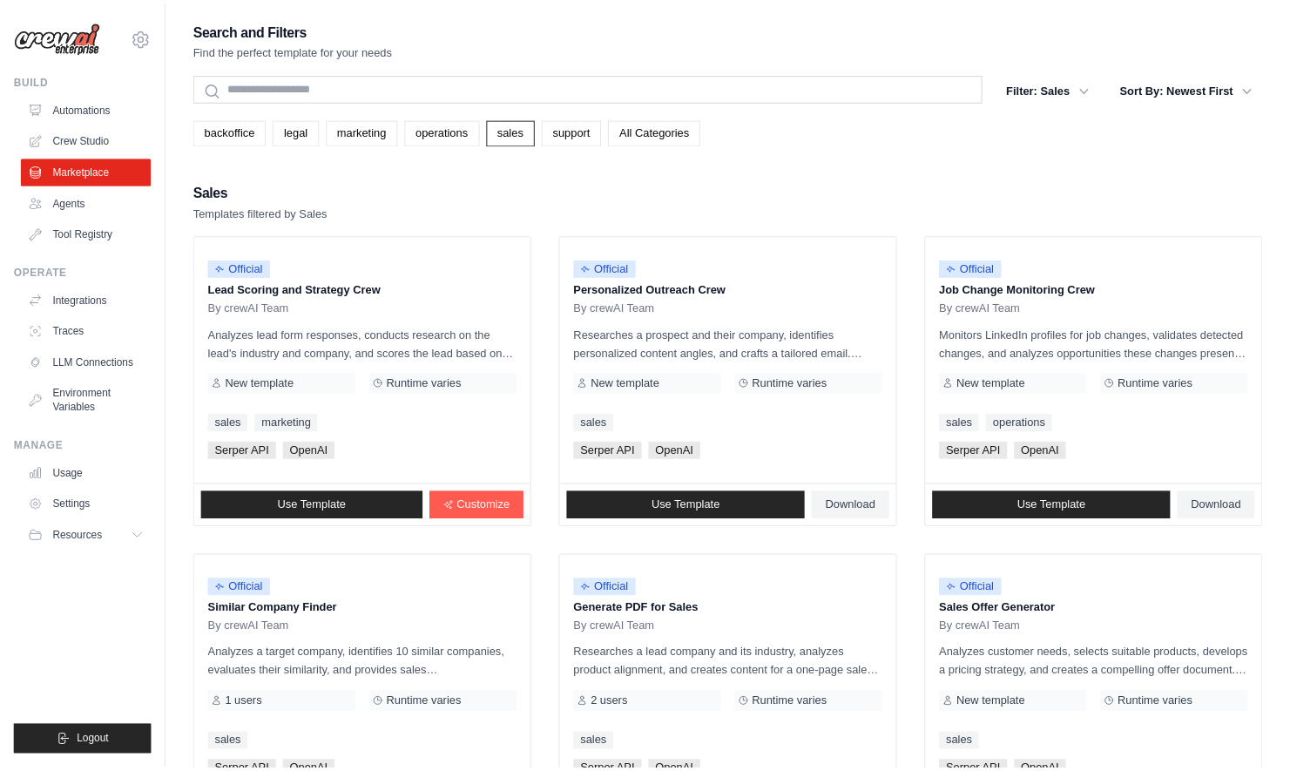
scroll to position [436, 0]
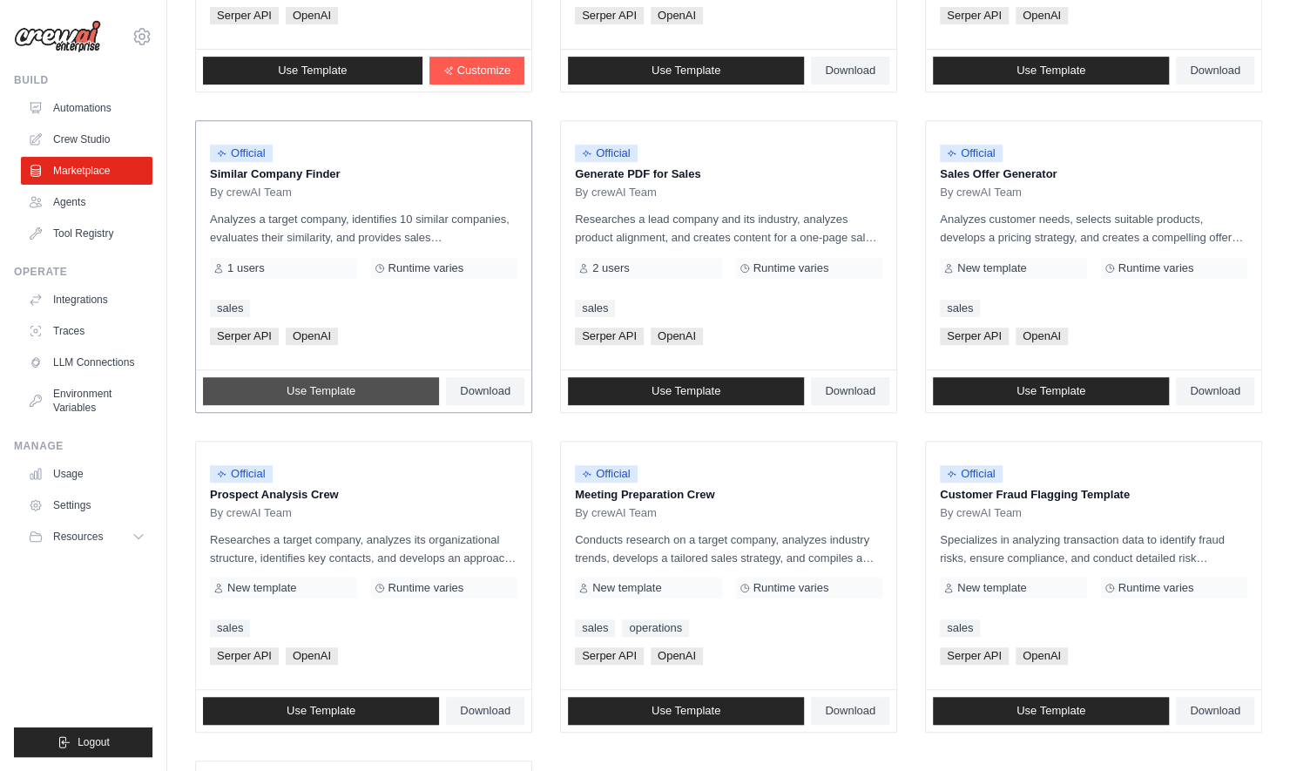
click at [357, 394] on link "Use Template" at bounding box center [321, 391] width 236 height 28
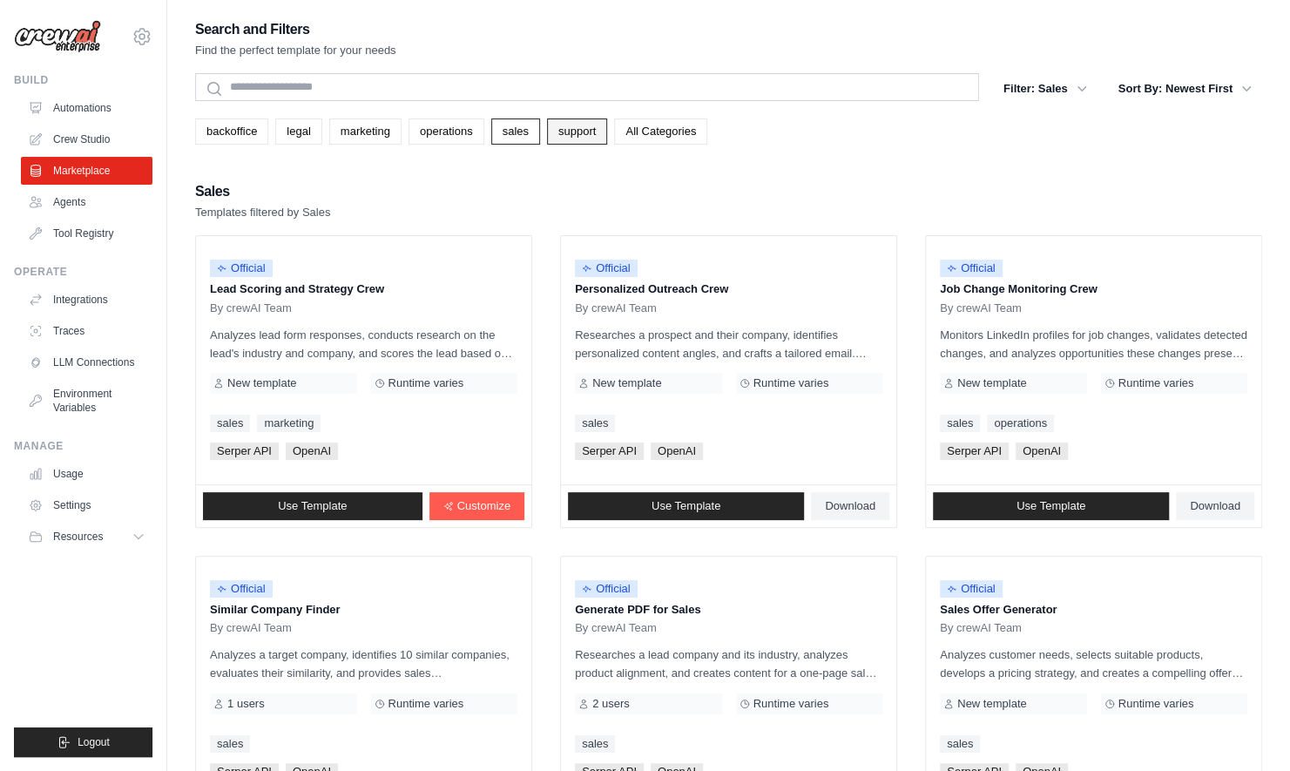
click at [576, 132] on link "support" at bounding box center [577, 131] width 60 height 26
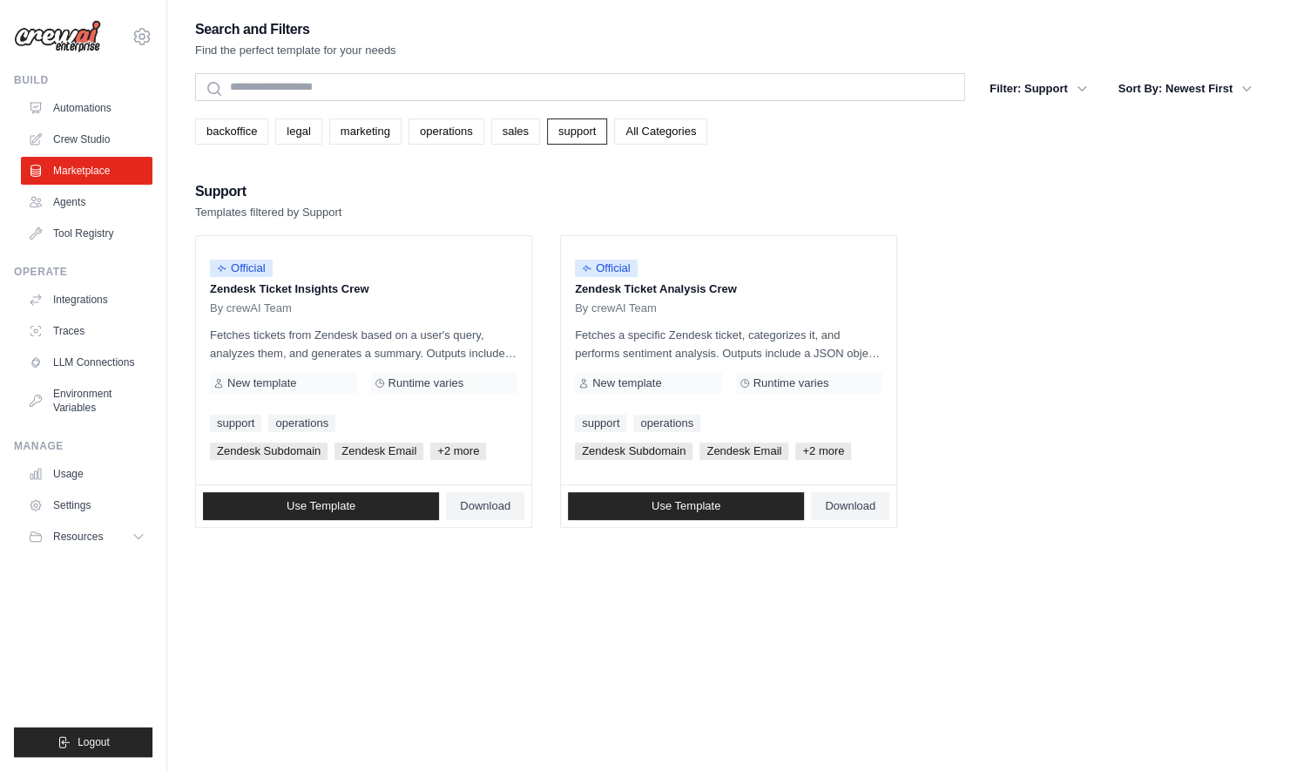
click at [647, 130] on link "All Categories" at bounding box center [660, 131] width 93 height 26
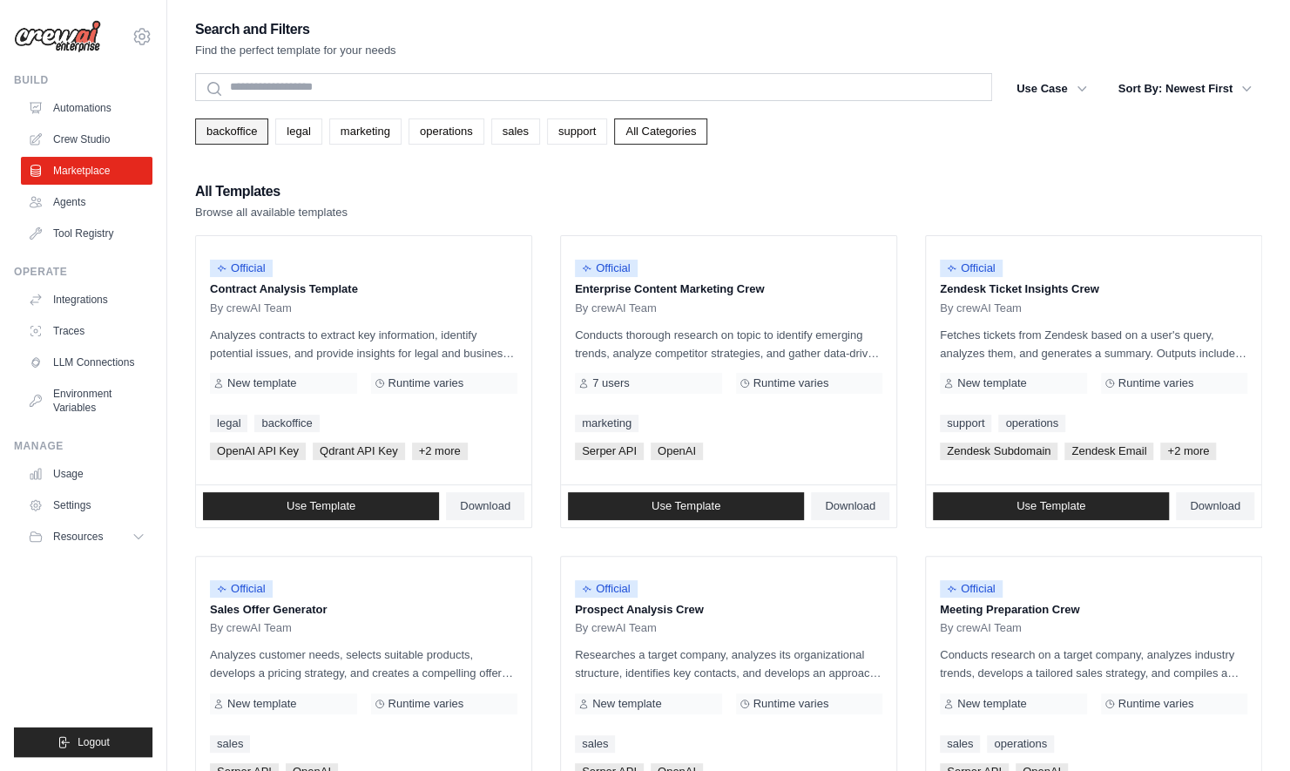
click at [232, 141] on link "backoffice" at bounding box center [231, 131] width 73 height 26
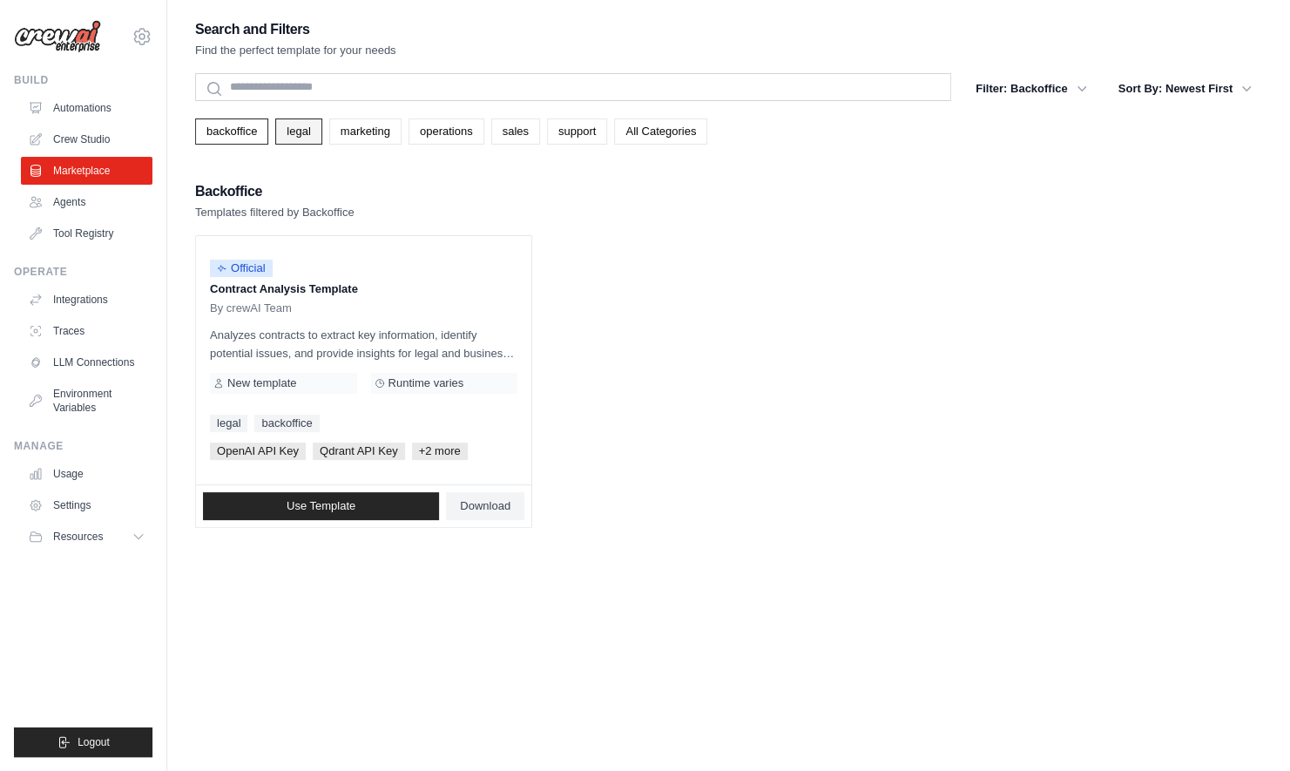
click at [294, 134] on link "legal" at bounding box center [298, 131] width 46 height 26
click at [343, 134] on link "marketing" at bounding box center [365, 131] width 72 height 26
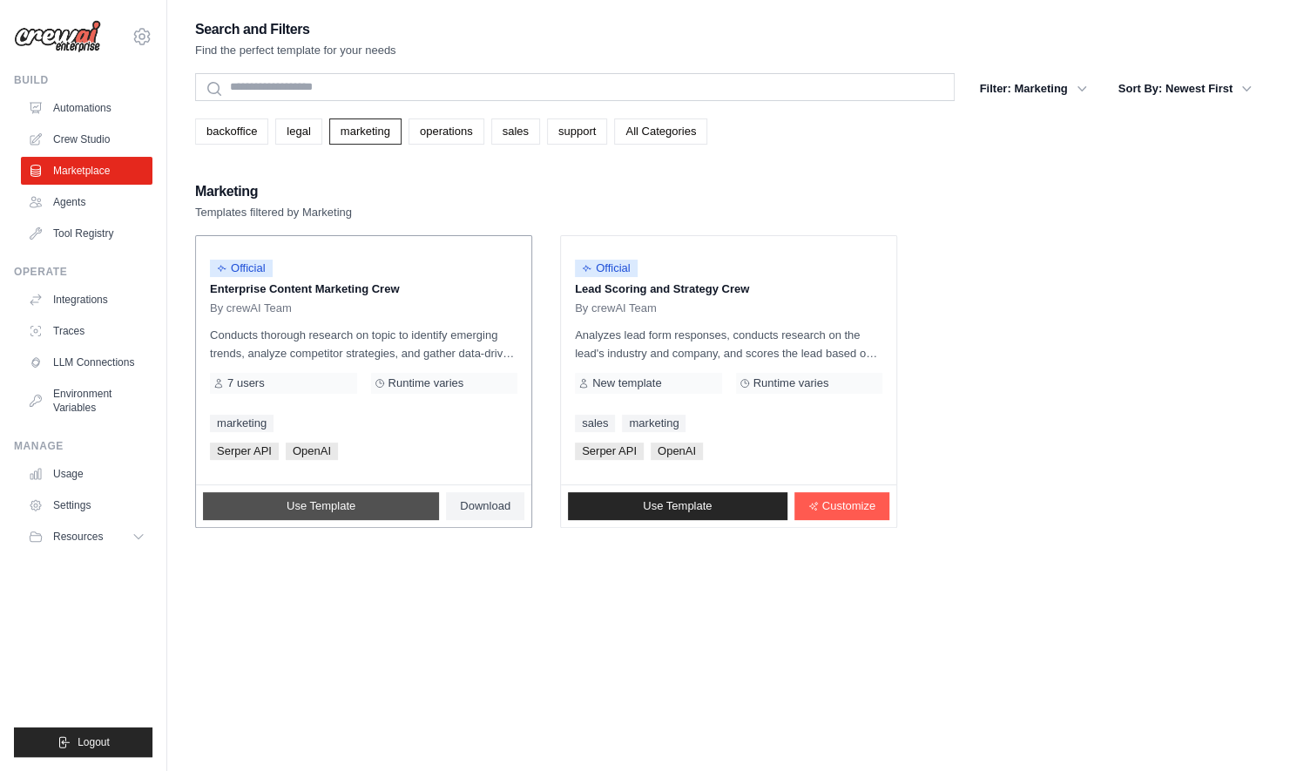
click at [390, 509] on link "Use Template" at bounding box center [321, 506] width 236 height 28
click at [461, 138] on link "operations" at bounding box center [447, 131] width 76 height 26
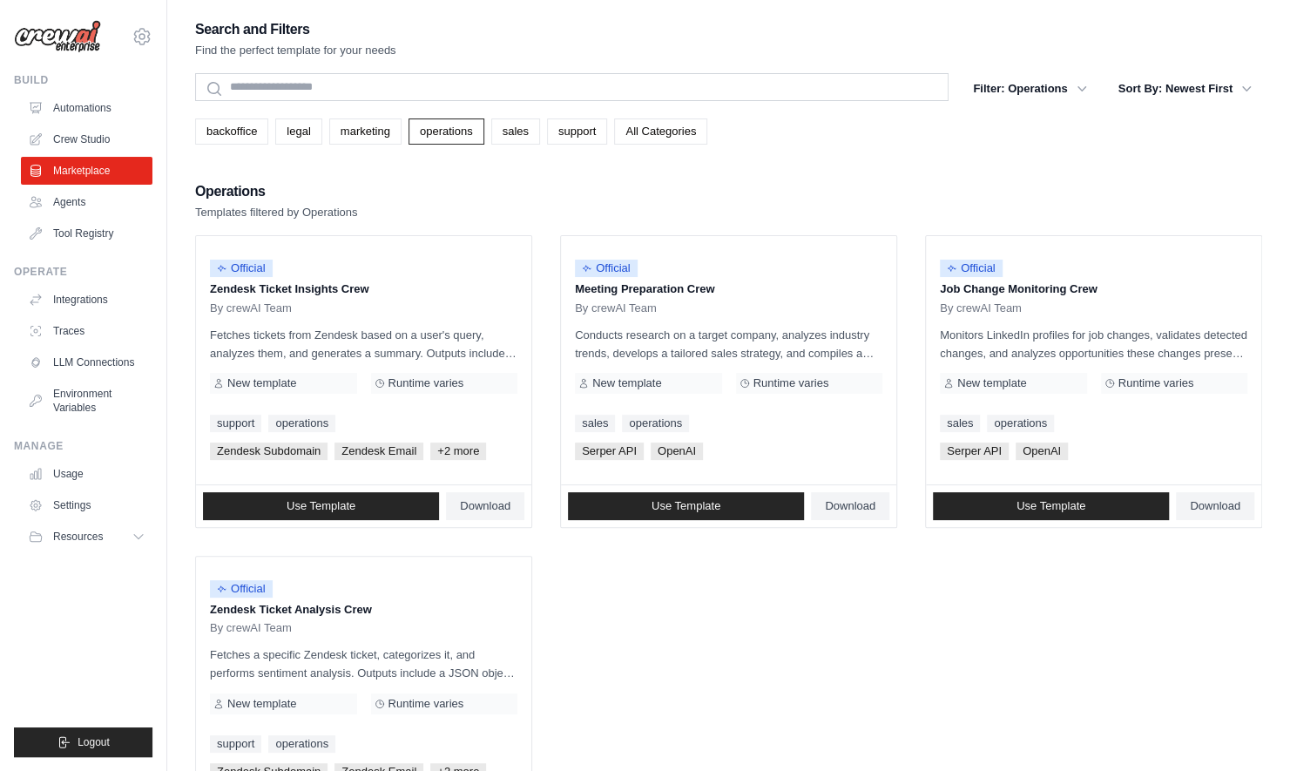
click at [537, 135] on div "backoffice legal marketing operations sales support All Categories" at bounding box center [728, 131] width 1067 height 26
click at [523, 134] on link "sales" at bounding box center [515, 131] width 49 height 26
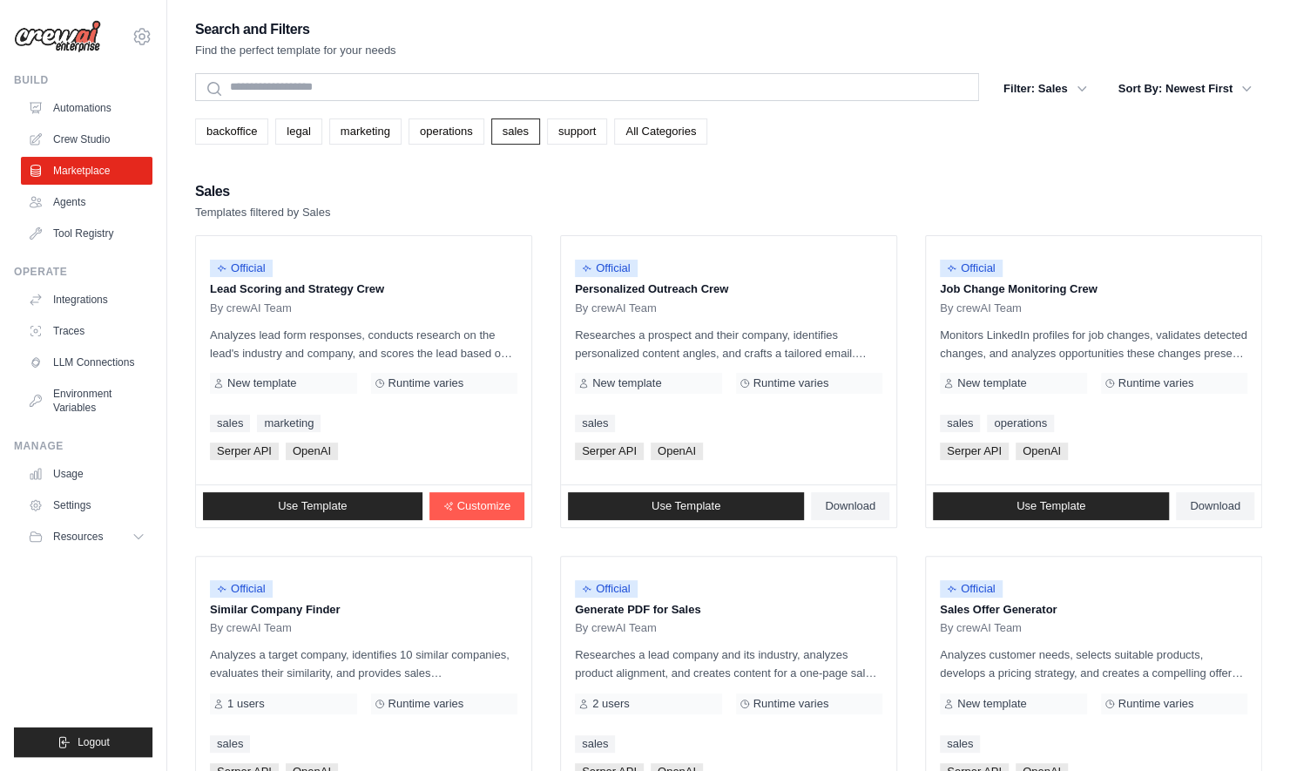
click at [469, 131] on link "operations" at bounding box center [447, 131] width 76 height 26
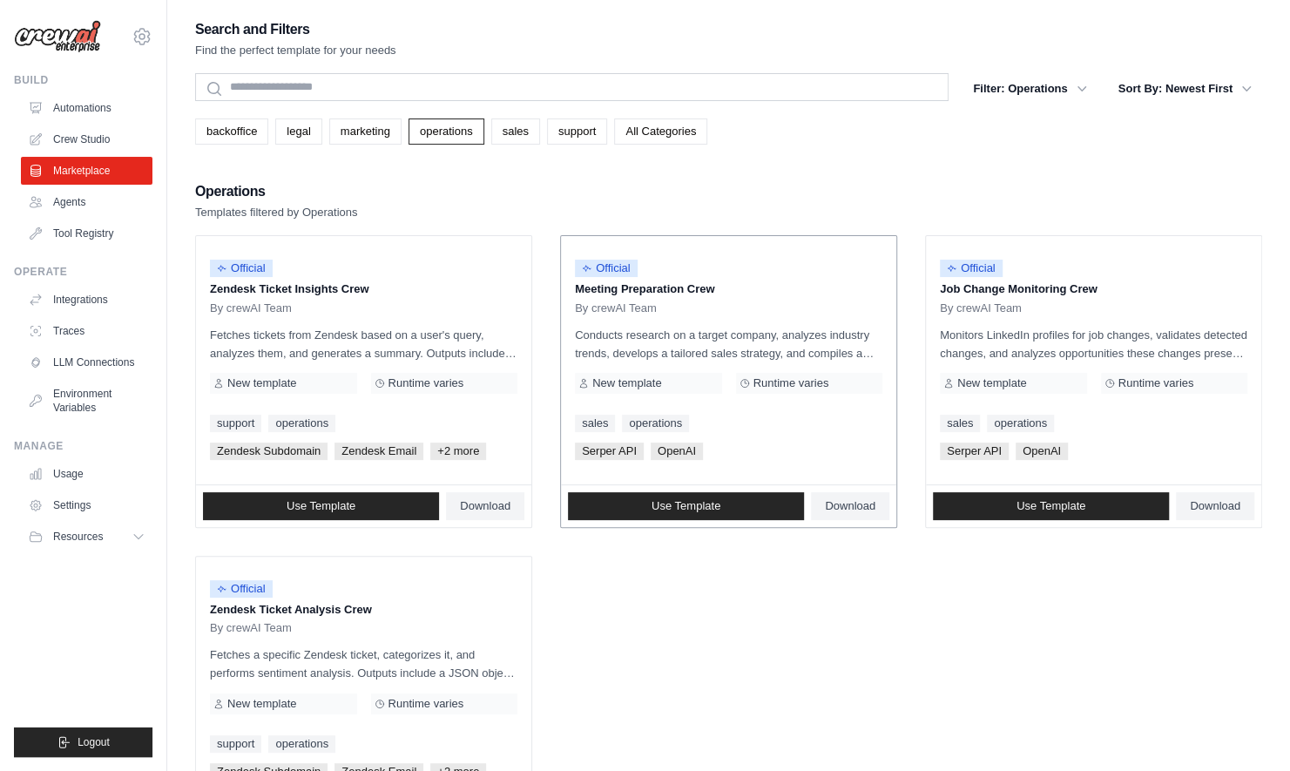
click at [720, 335] on p "Conducts research on a target company, analyzes industry trends, develops a tai…" at bounding box center [729, 344] width 308 height 37
click at [727, 506] on link "Use Template" at bounding box center [686, 506] width 236 height 28
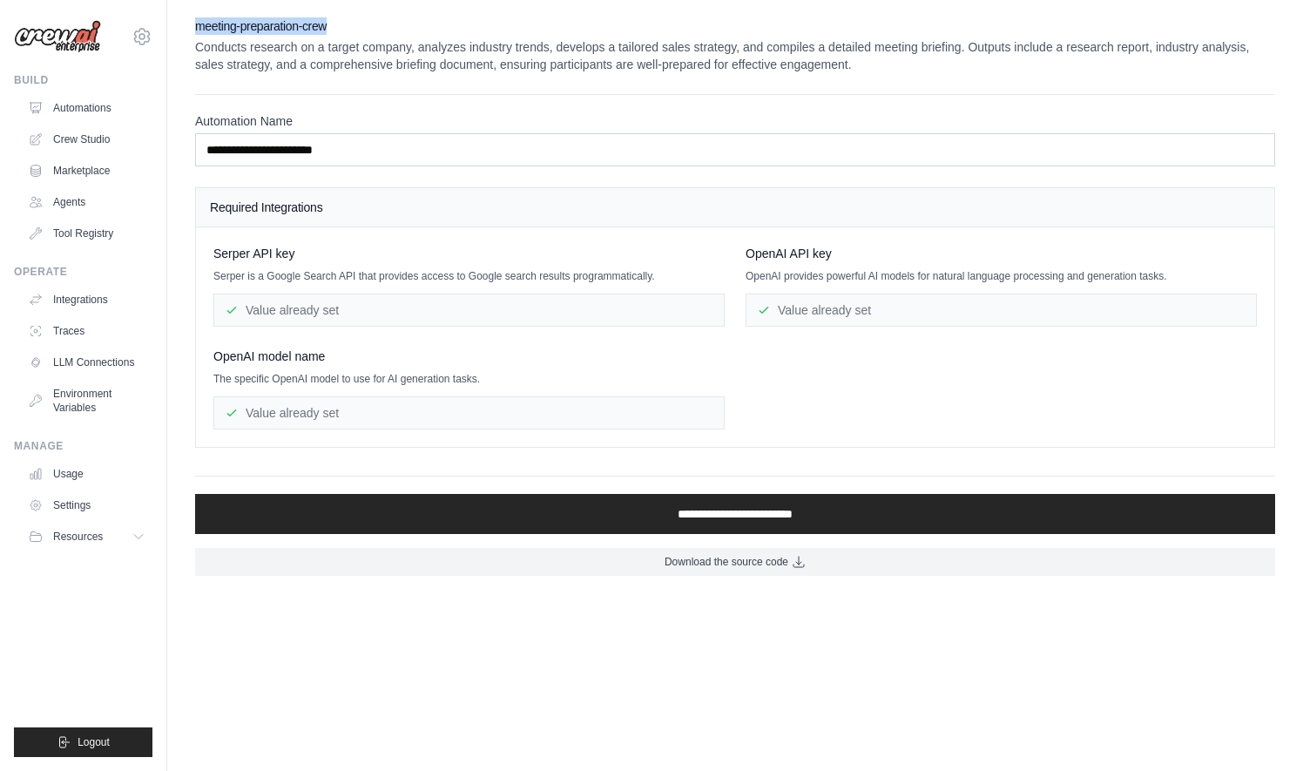
drag, startPoint x: 209, startPoint y: 28, endPoint x: 437, endPoint y: 31, distance: 228.3
click at [437, 31] on h2 "meeting-preparation-crew" at bounding box center [735, 25] width 1080 height 17
copy h2 "meeting-preparation-crew"
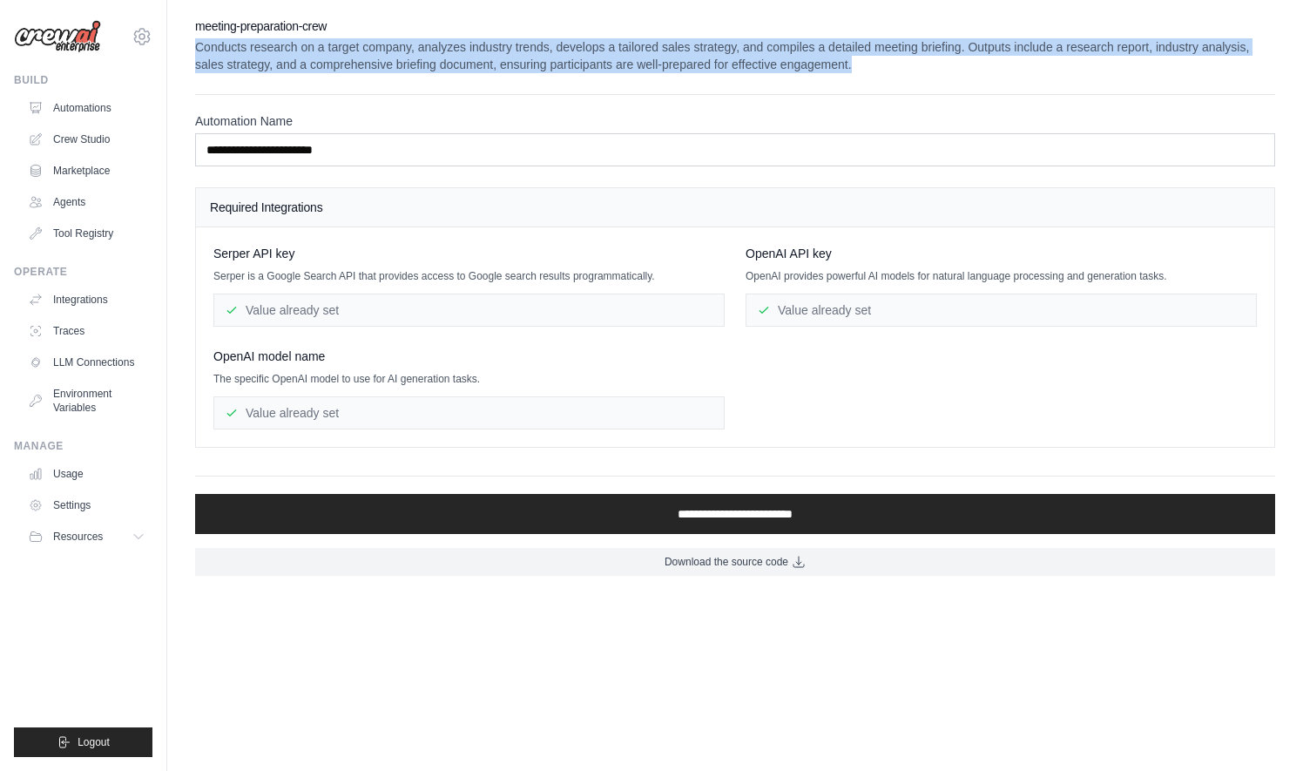
drag, startPoint x: 246, startPoint y: 44, endPoint x: 991, endPoint y: 61, distance: 745.9
click at [991, 61] on p "Conducts research on a target company, analyzes industry trends, develops a tai…" at bounding box center [735, 55] width 1080 height 35
drag, startPoint x: 991, startPoint y: 61, endPoint x: 774, endPoint y: 51, distance: 217.2
copy p "Conducts research on a target company, analyzes industry trends, develops a tai…"
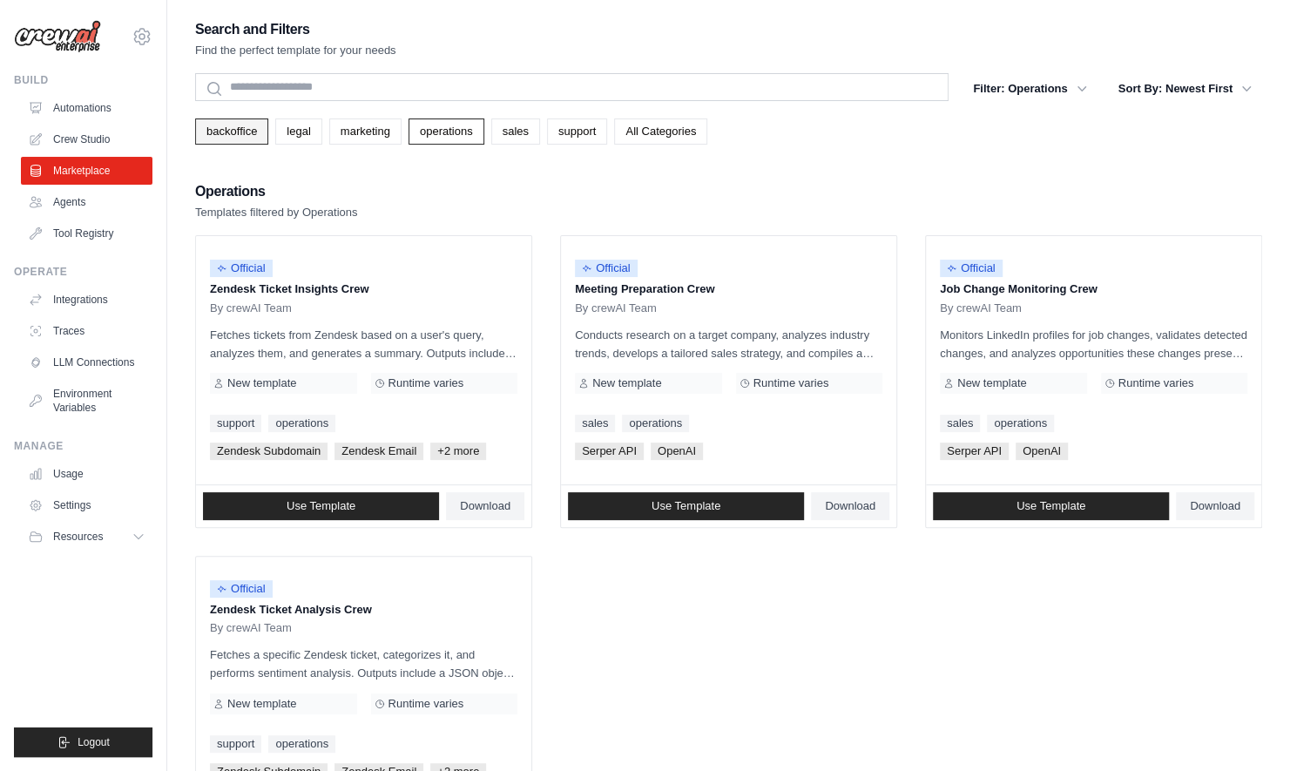
click at [222, 125] on link "backoffice" at bounding box center [231, 131] width 73 height 26
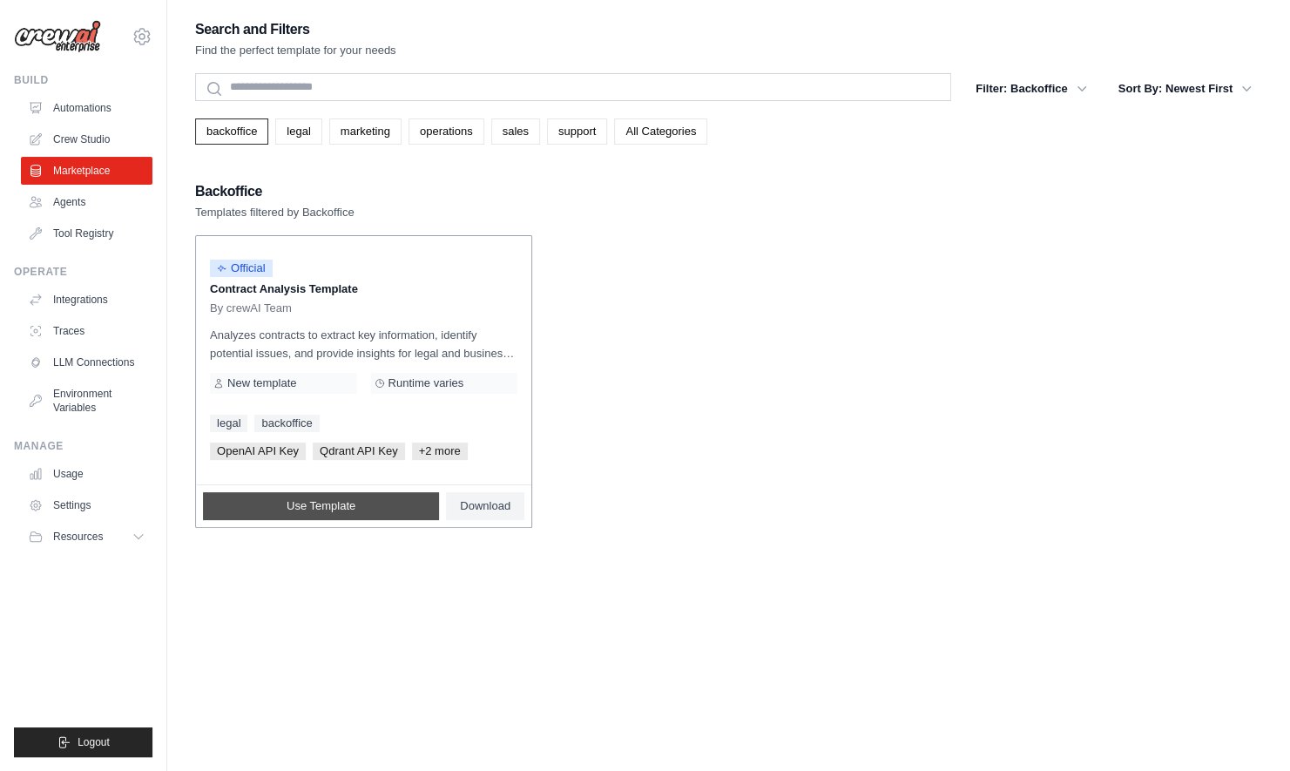
click at [312, 499] on span "Use Template" at bounding box center [321, 506] width 69 height 14
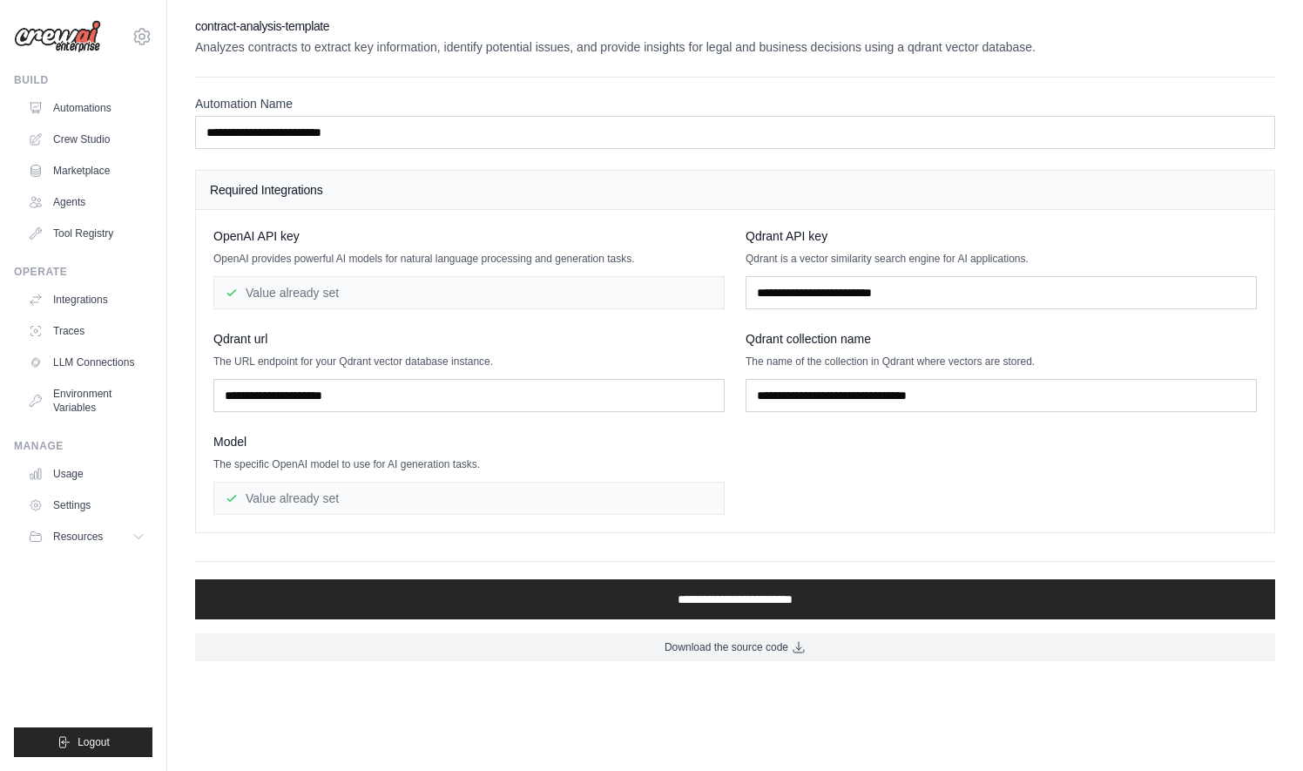
click at [230, 19] on h2 "contract-analysis-template" at bounding box center [735, 25] width 1080 height 17
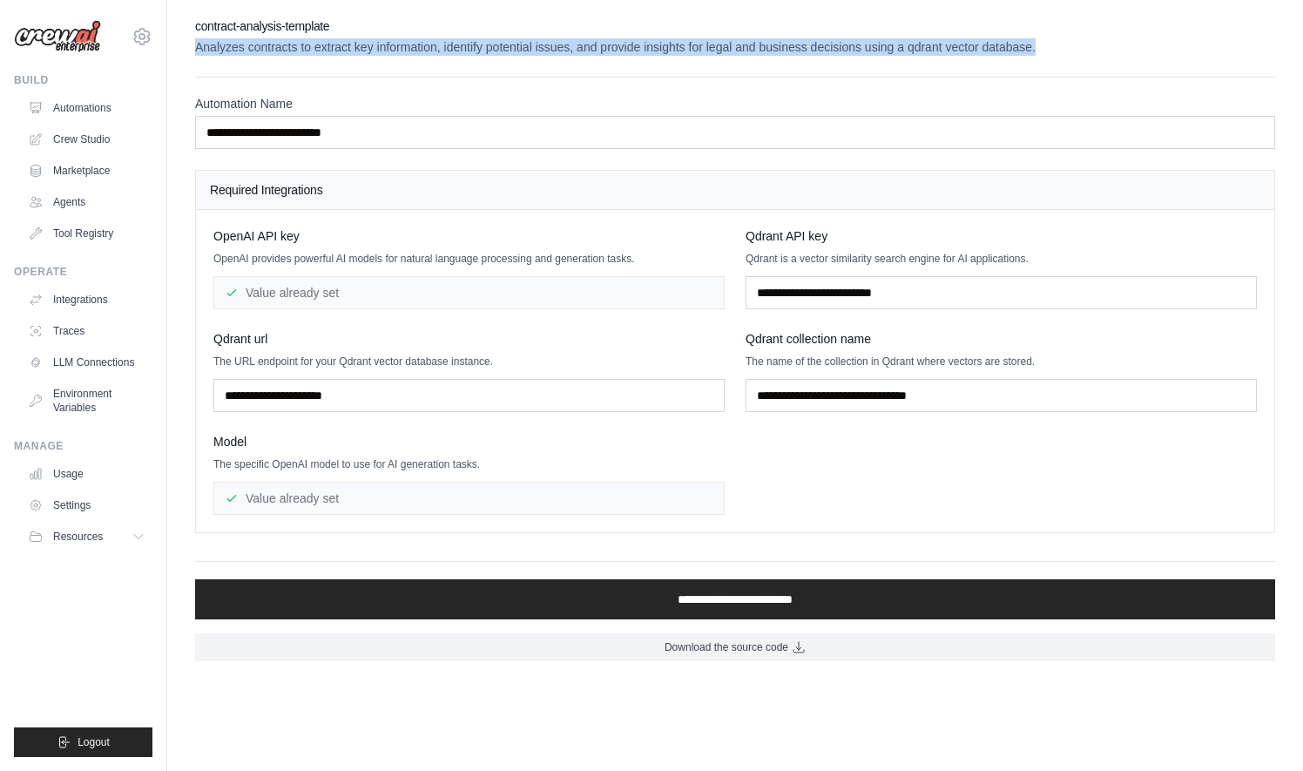
drag, startPoint x: 193, startPoint y: 44, endPoint x: 1139, endPoint y: 48, distance: 946.1
click at [1139, 48] on div "**********" at bounding box center [735, 339] width 1136 height 644
copy p "Analyzes contracts to extract key information, identify potential issues, and p…"
